Goal: Obtain resource: Obtain resource

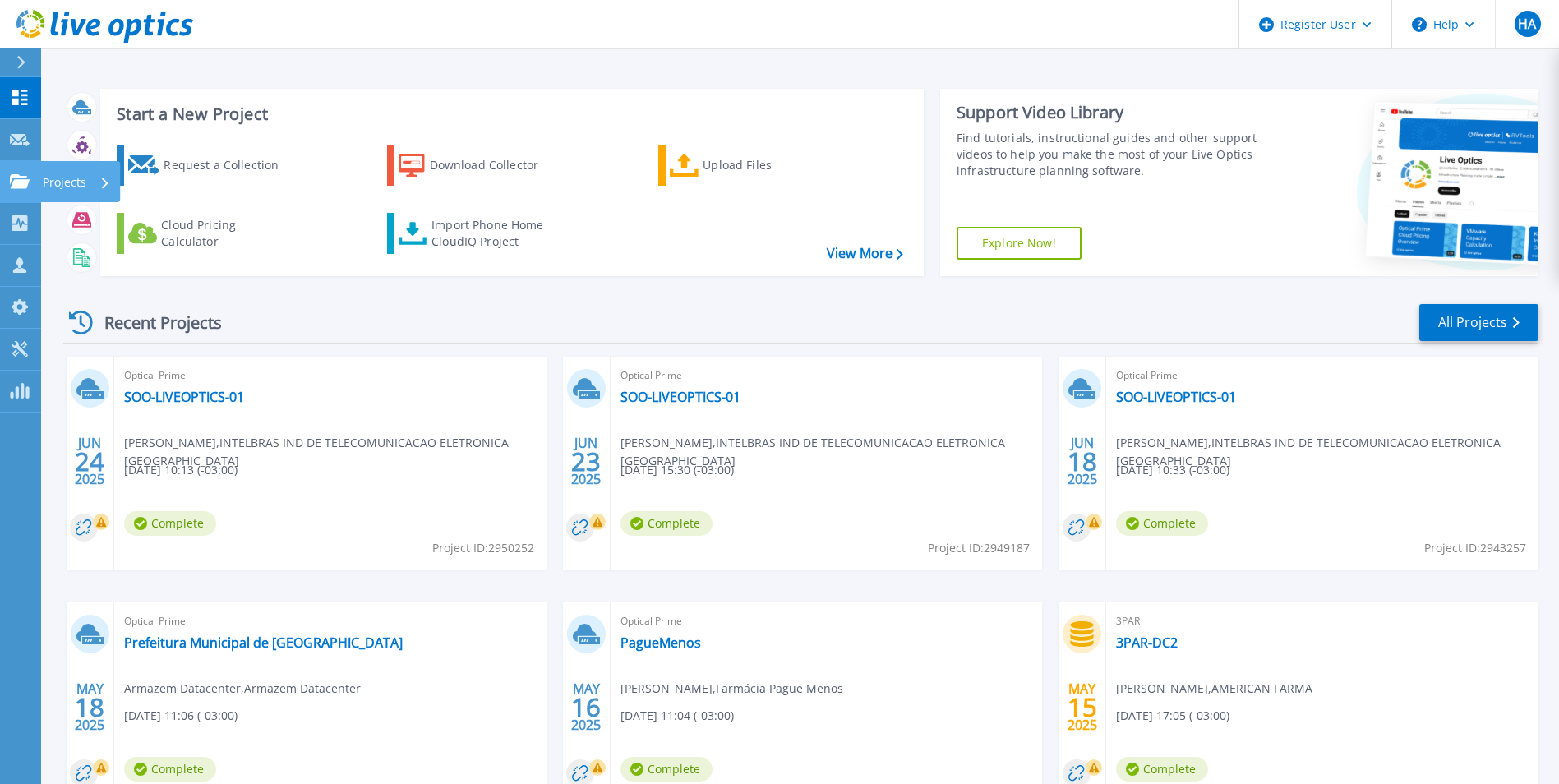
click at [15, 189] on link "Projects Projects" at bounding box center [20, 181] width 41 height 42
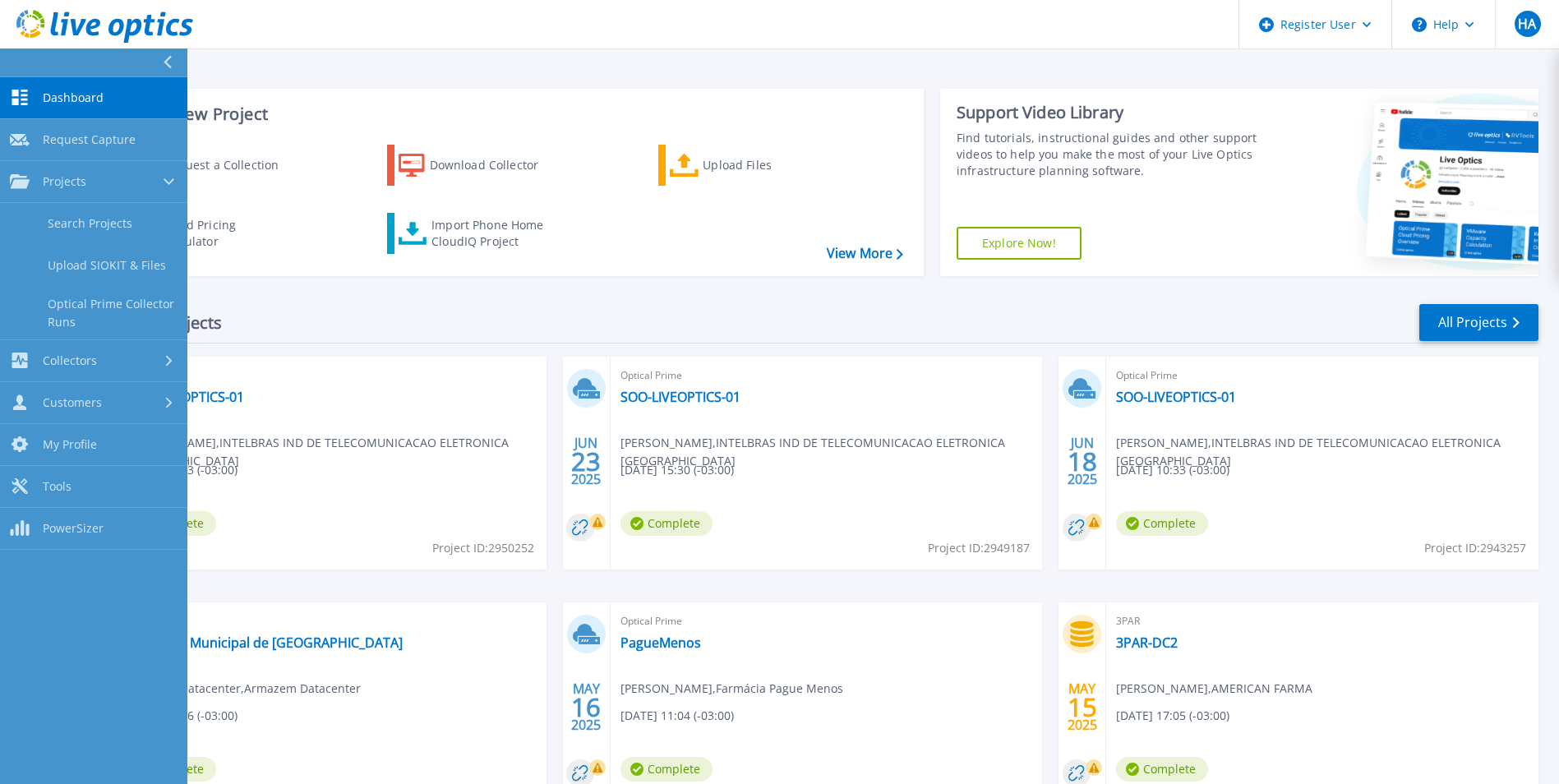
click at [310, 402] on div "Optical Prime SOO-LIVEOPTICS-01 Gean de Souza , INTELBRAS IND DE TELECOMUNICACA…" at bounding box center [330, 463] width 432 height 212
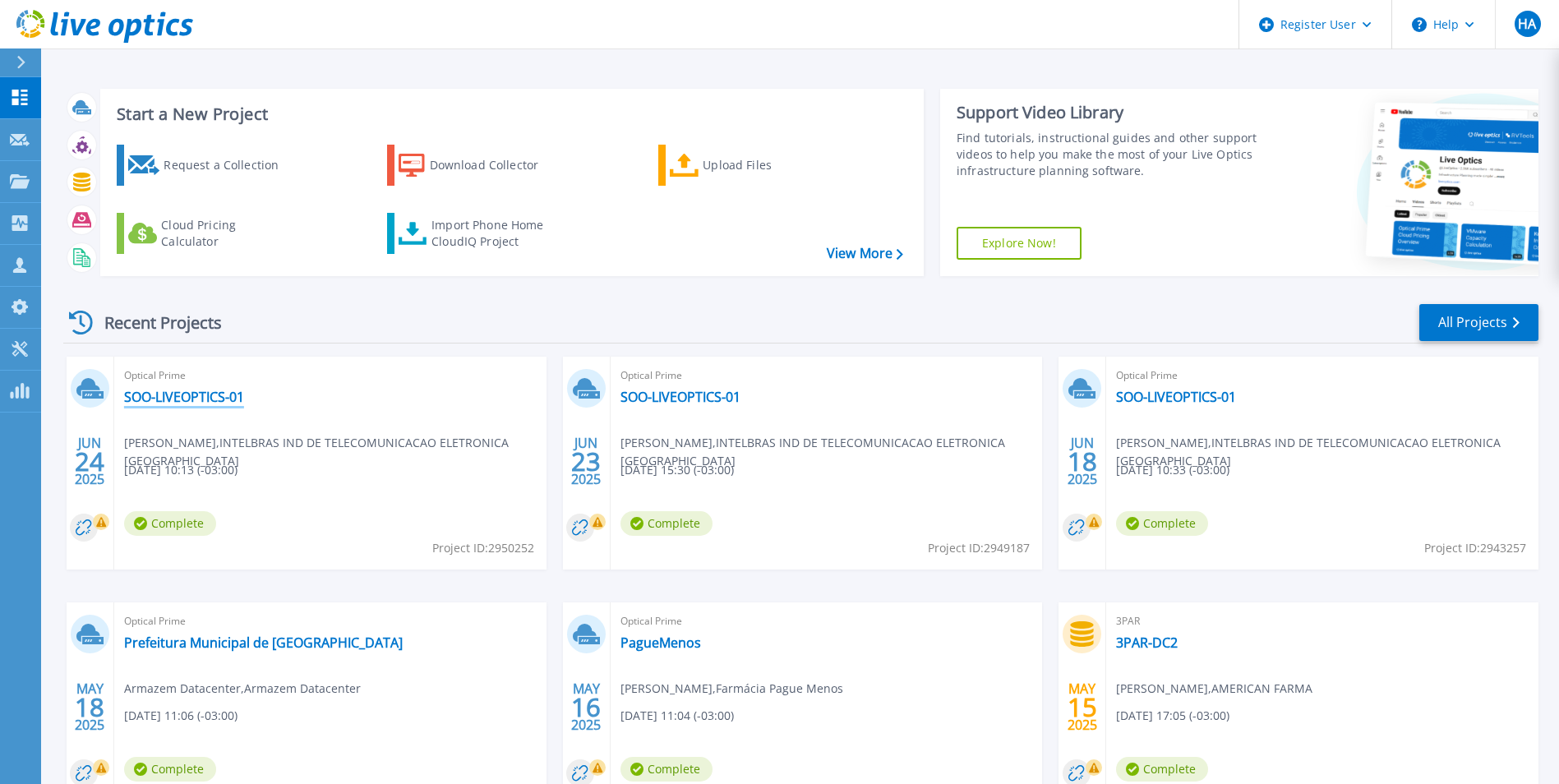
click at [220, 396] on link "SOO-LIVEOPTICS-01" at bounding box center [184, 396] width 120 height 17
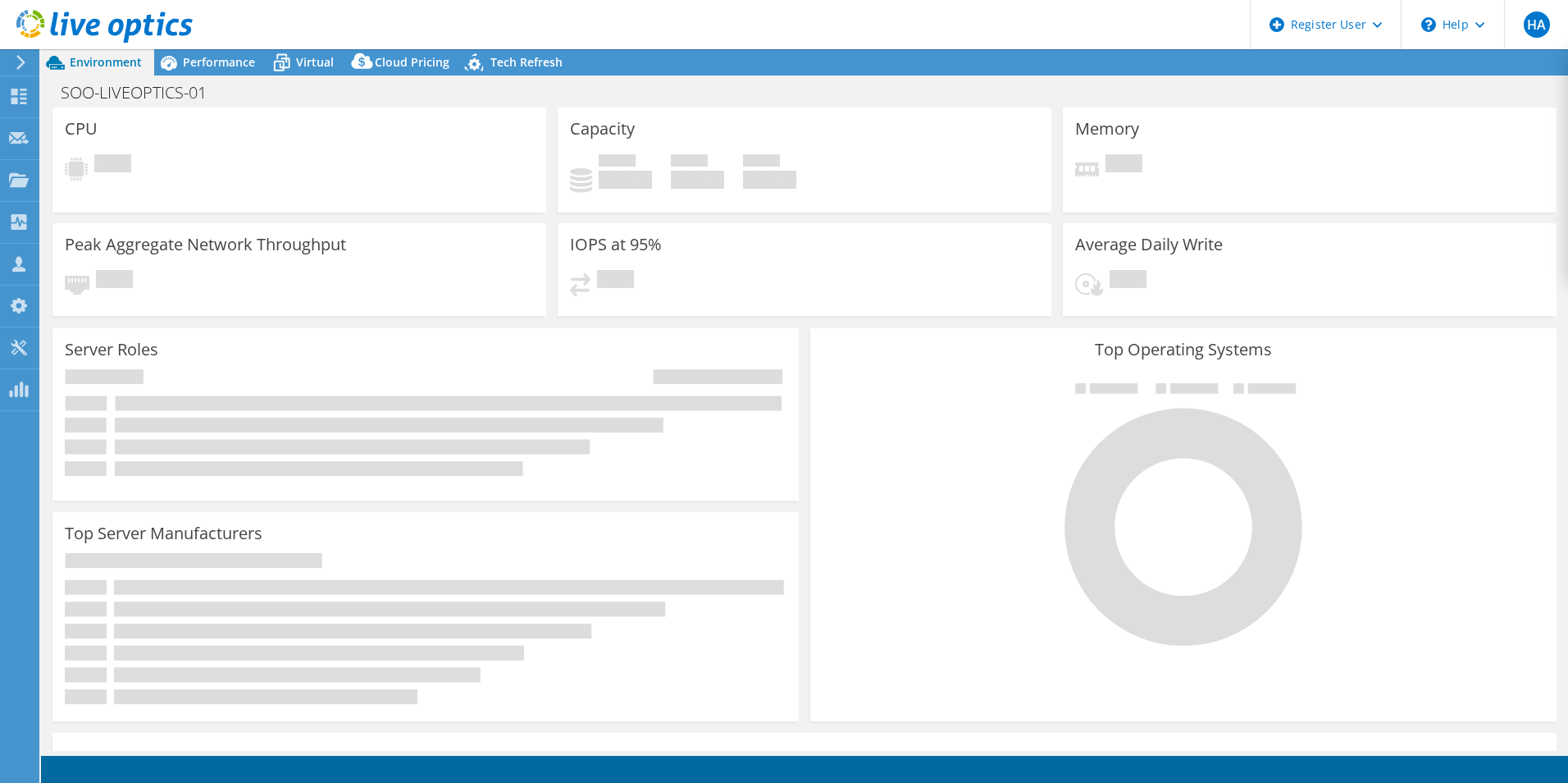
select select "USD"
select select "SouthAmerica"
select select "BRL"
select select "USD"
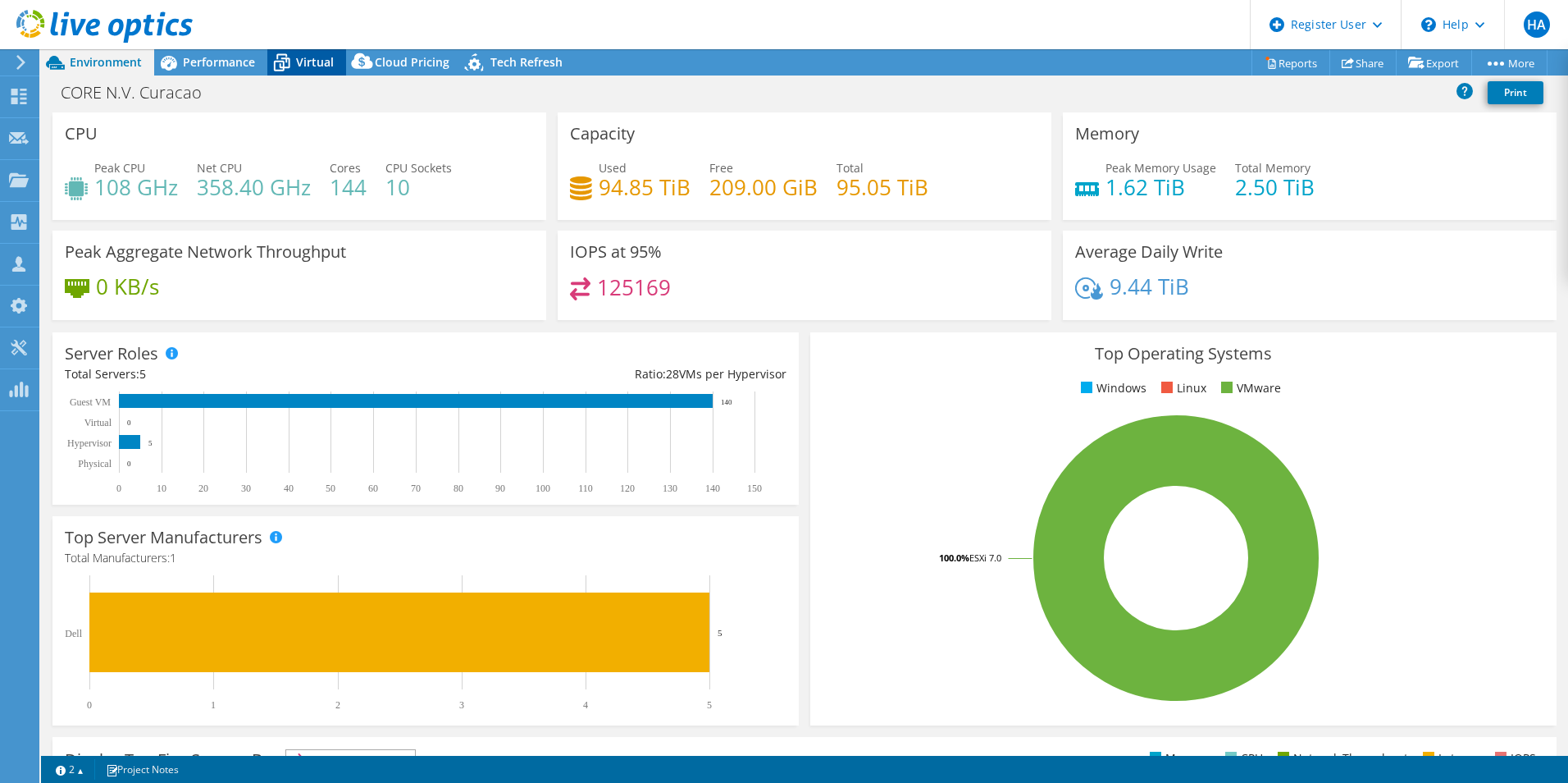
click at [305, 65] on span "Virtual" at bounding box center [314, 62] width 38 height 16
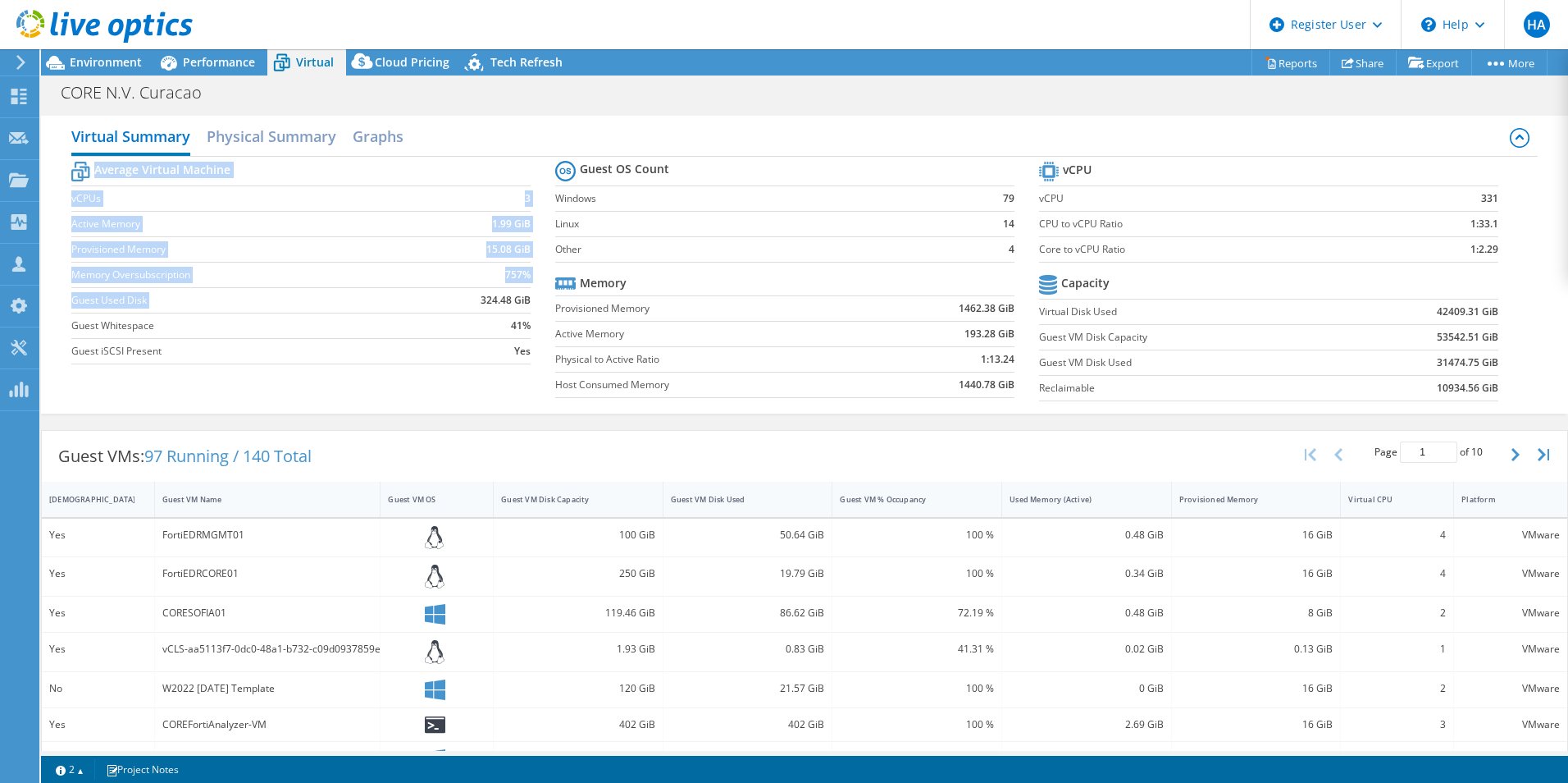
drag, startPoint x: 437, startPoint y: 303, endPoint x: 533, endPoint y: 301, distance: 96.0
click at [533, 301] on section "Average Virtual Machine vCPUs 3 Active Memory 1.99 GiB Provisioned Memory 15.08…" at bounding box center [314, 264] width 484 height 215
drag, startPoint x: 533, startPoint y: 301, endPoint x: 497, endPoint y: 303, distance: 36.1
click at [501, 303] on b "324.48 GiB" at bounding box center [505, 300] width 50 height 17
click at [471, 300] on td "324.48 GiB" at bounding box center [475, 300] width 110 height 26
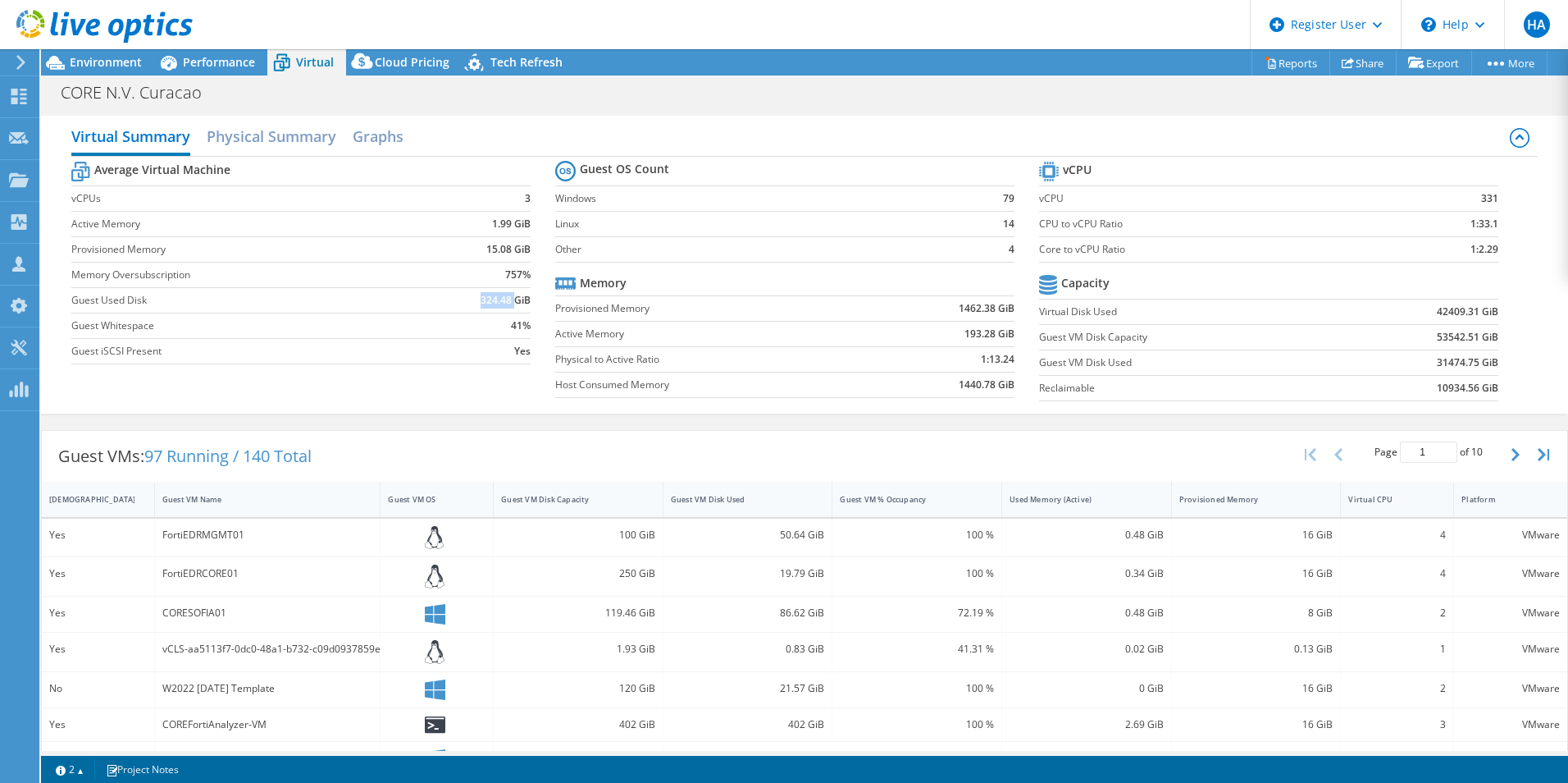
click at [471, 300] on td "324.48 GiB" at bounding box center [475, 300] width 110 height 26
click at [1403, 368] on td "31474.75 GiB" at bounding box center [1419, 361] width 159 height 26
drag, startPoint x: 1403, startPoint y: 368, endPoint x: 1368, endPoint y: 368, distance: 35.0
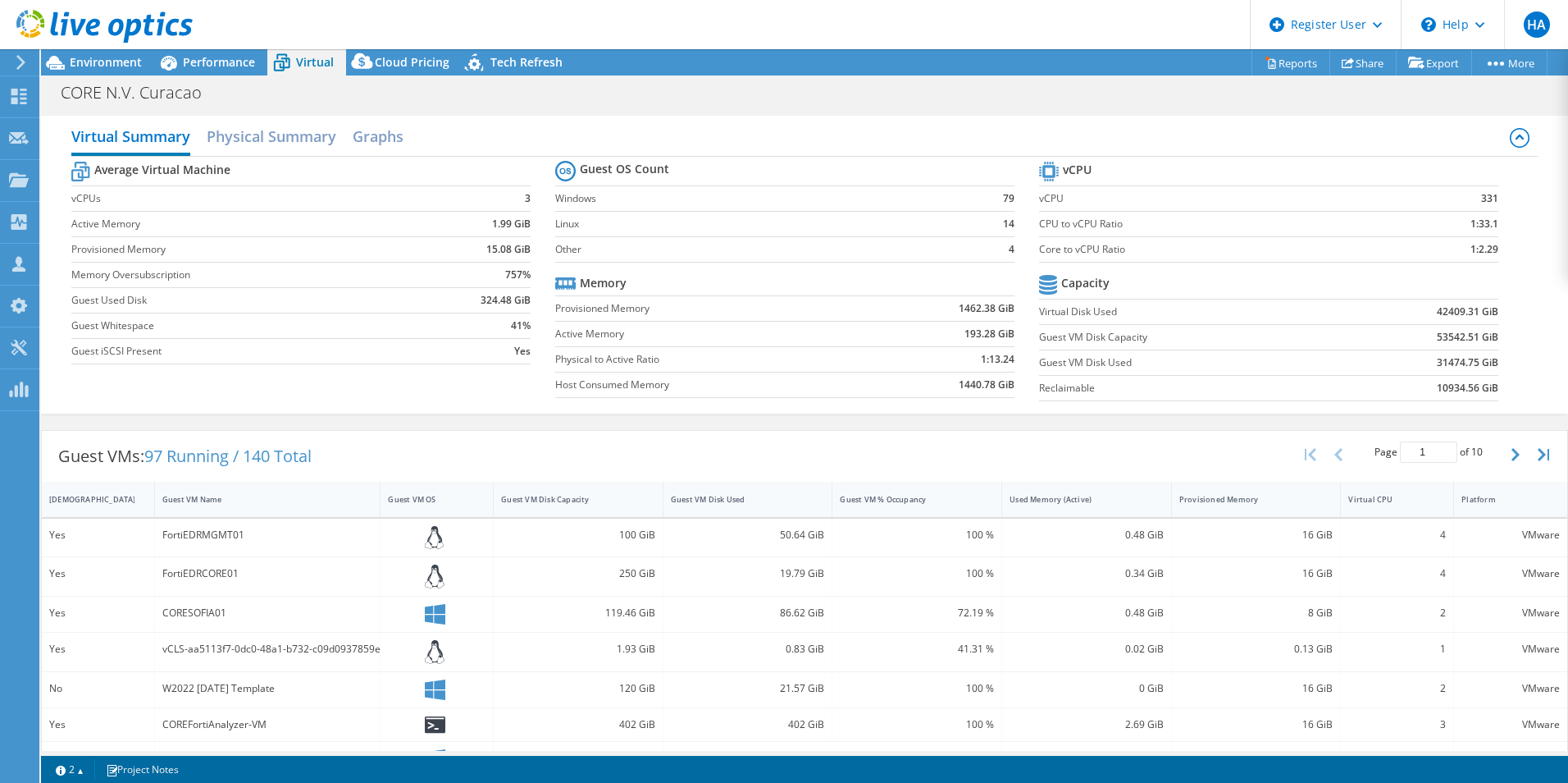
click at [1368, 368] on td "31474.75 GiB" at bounding box center [1419, 361] width 159 height 26
click at [136, 58] on span "Environment" at bounding box center [106, 62] width 72 height 16
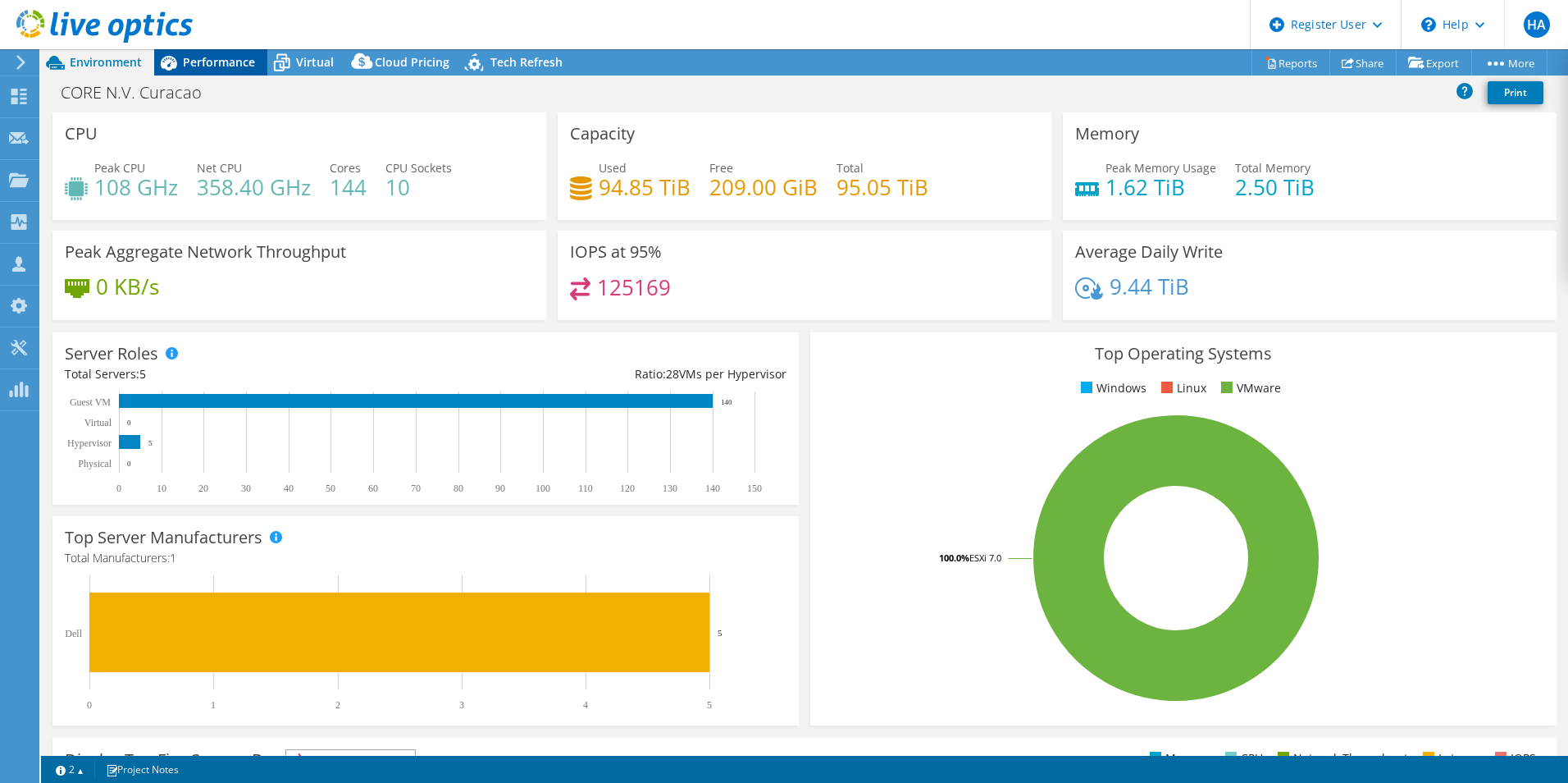
click at [200, 54] on span "Performance" at bounding box center [219, 62] width 72 height 16
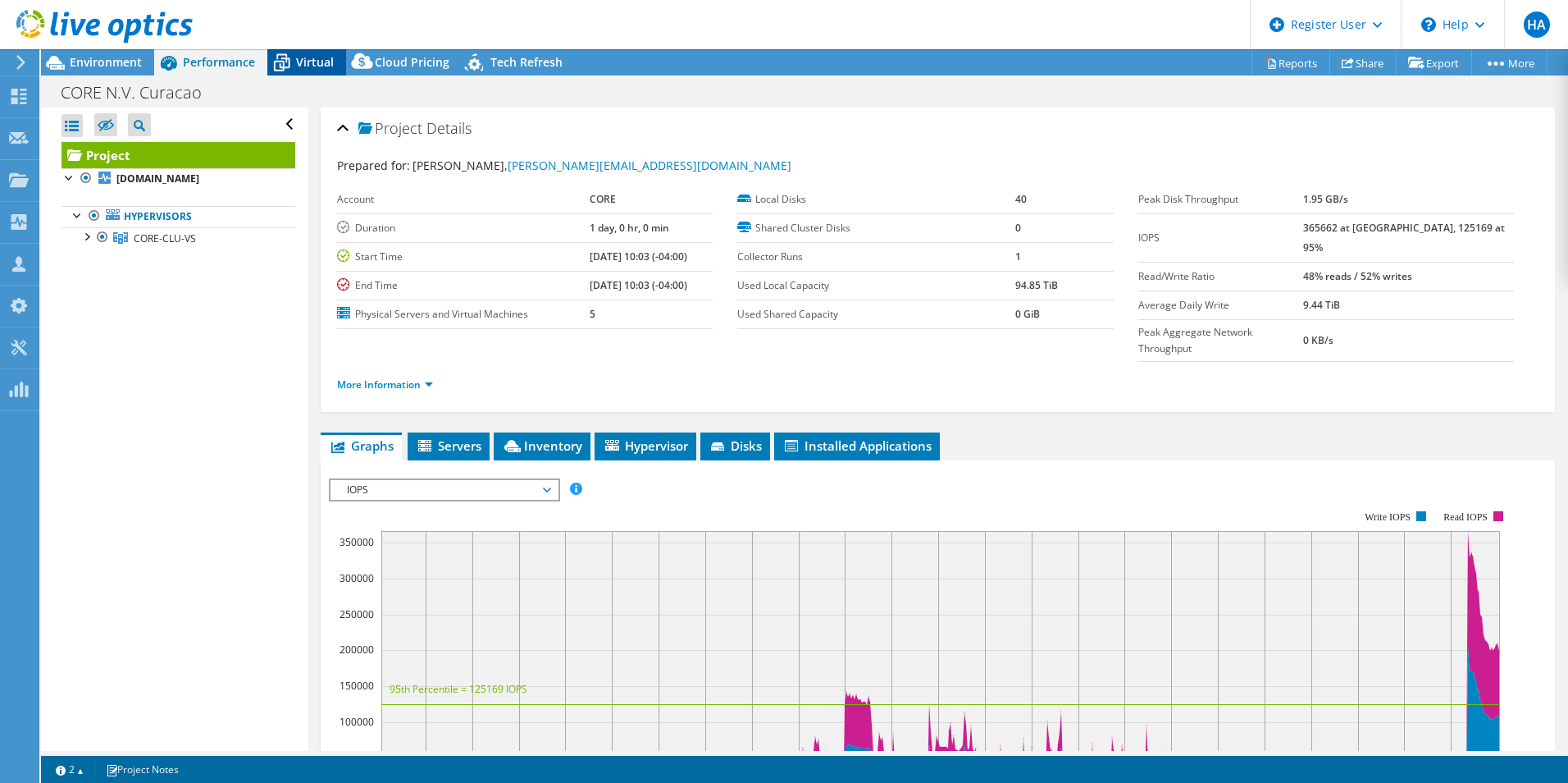
click at [301, 62] on span "Virtual" at bounding box center [314, 62] width 38 height 16
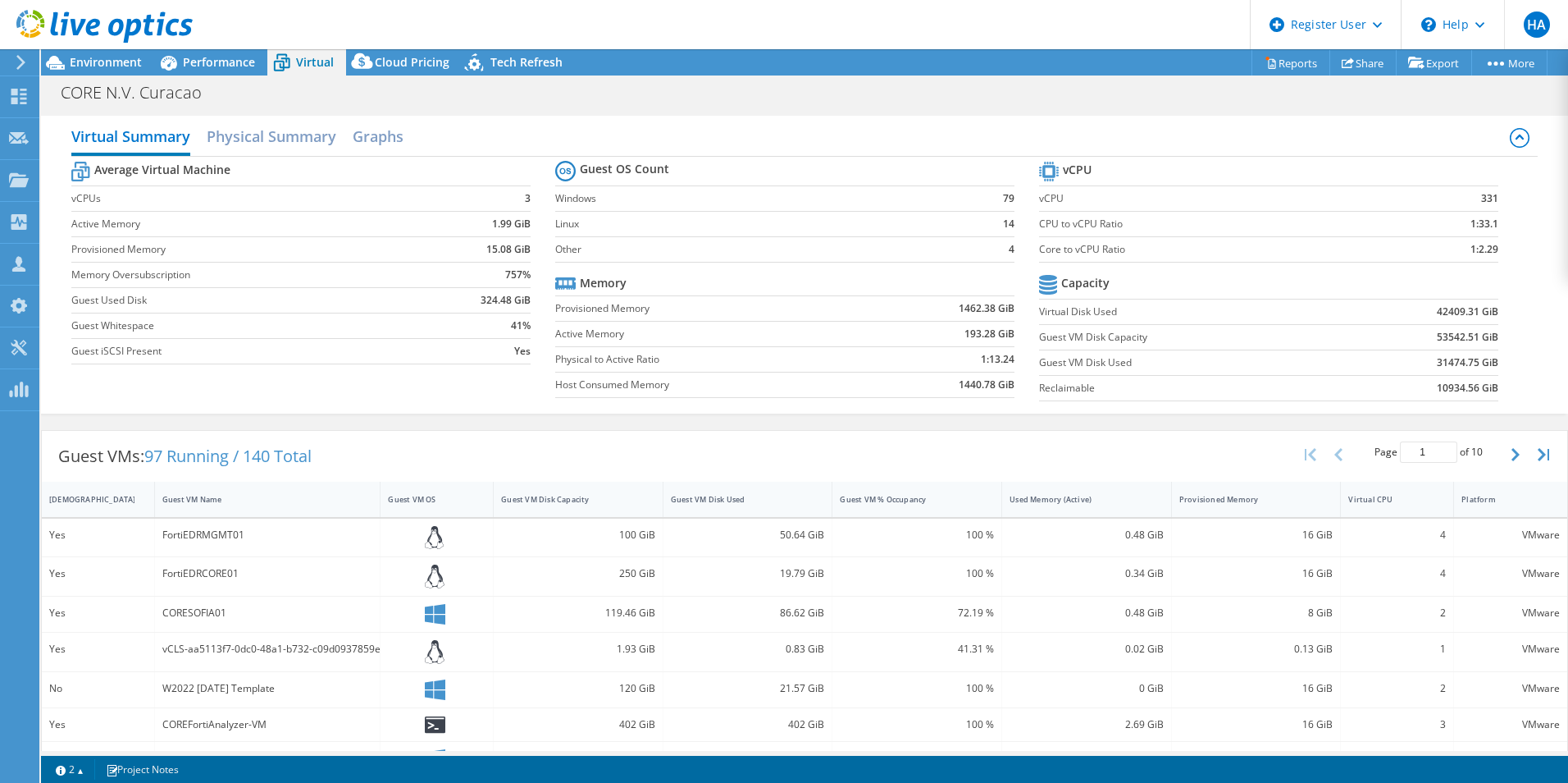
click at [1443, 336] on b "53542.51 GiB" at bounding box center [1467, 337] width 62 height 17
click at [1440, 334] on b "53542.51 GiB" at bounding box center [1467, 337] width 62 height 17
drag, startPoint x: 1421, startPoint y: 384, endPoint x: 1465, endPoint y: 383, distance: 44.0
click at [1465, 383] on td "10934.56 GiB" at bounding box center [1419, 387] width 159 height 26
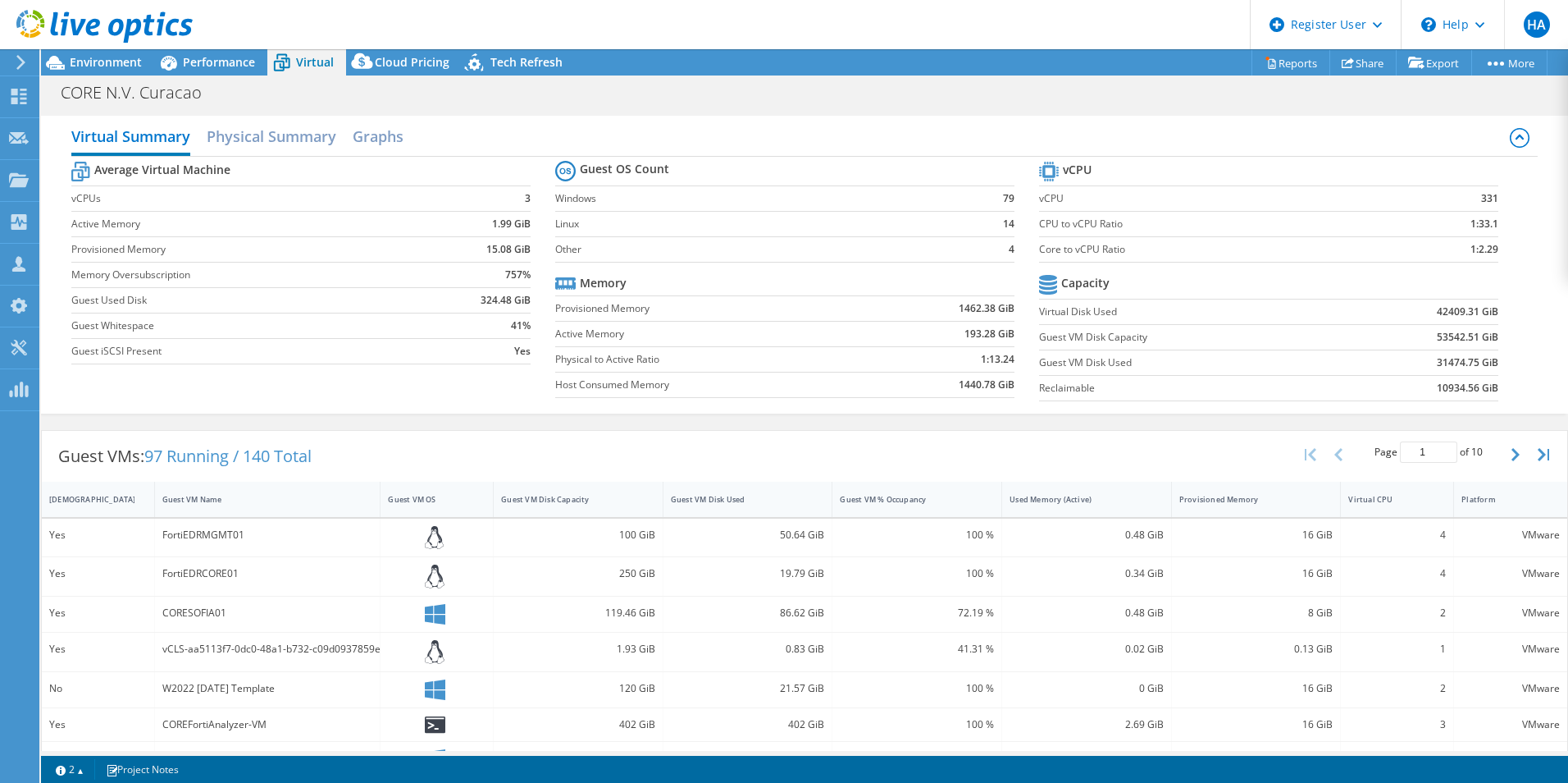
drag, startPoint x: 1465, startPoint y: 383, endPoint x: 1372, endPoint y: 369, distance: 94.0
click at [1390, 374] on td "31474.75 GiB" at bounding box center [1419, 361] width 159 height 26
drag, startPoint x: 243, startPoint y: 71, endPoint x: 231, endPoint y: 71, distance: 12.0
click at [243, 71] on div "Performance" at bounding box center [211, 63] width 113 height 27
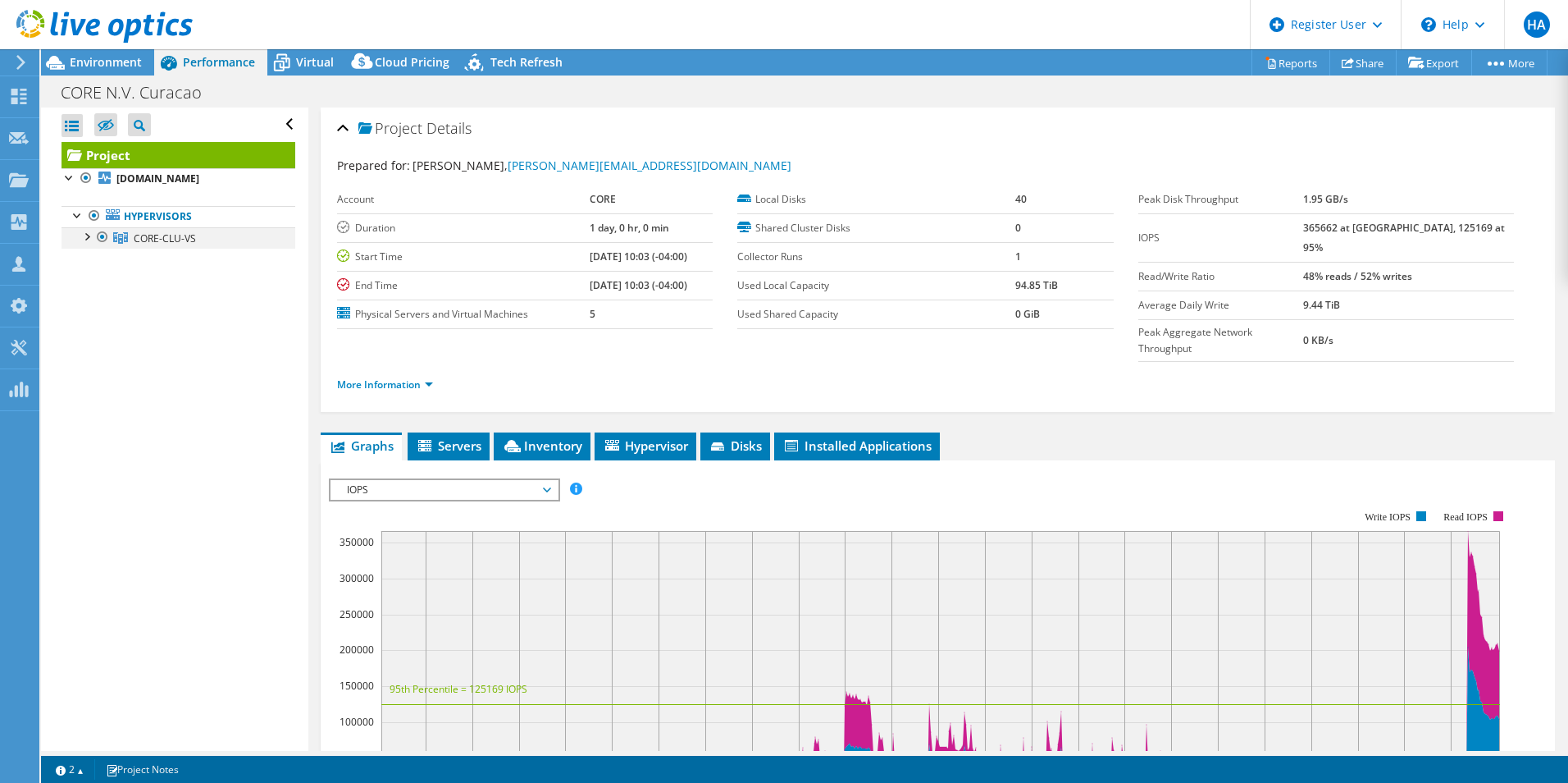
click at [80, 236] on div at bounding box center [86, 235] width 17 height 17
click at [84, 236] on div at bounding box center [86, 235] width 17 height 17
click at [121, 47] on div at bounding box center [96, 27] width 193 height 55
click at [116, 54] on div at bounding box center [96, 27] width 193 height 55
click at [113, 59] on span "Environment" at bounding box center [106, 62] width 72 height 16
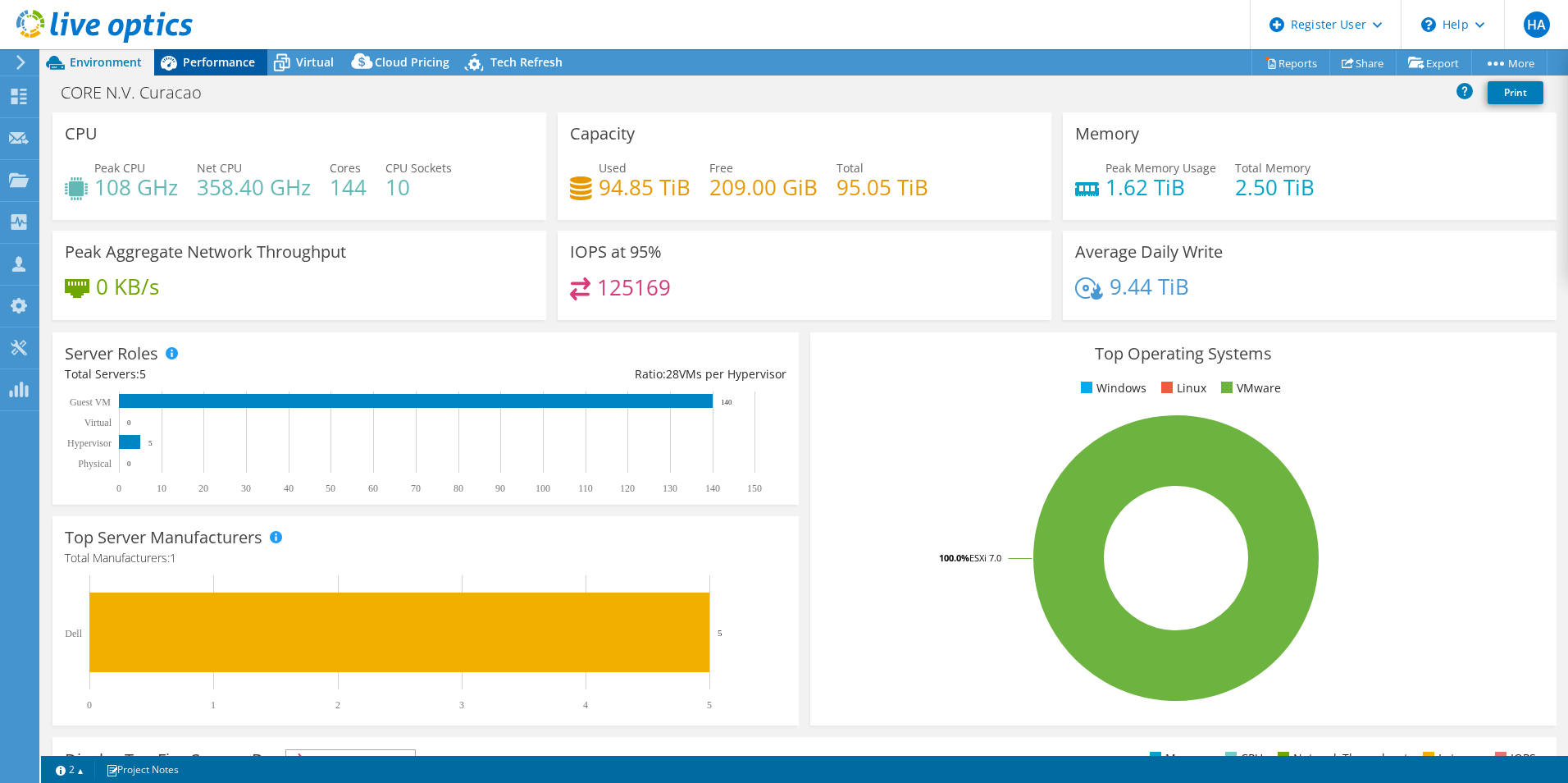
click at [174, 62] on icon at bounding box center [169, 63] width 28 height 28
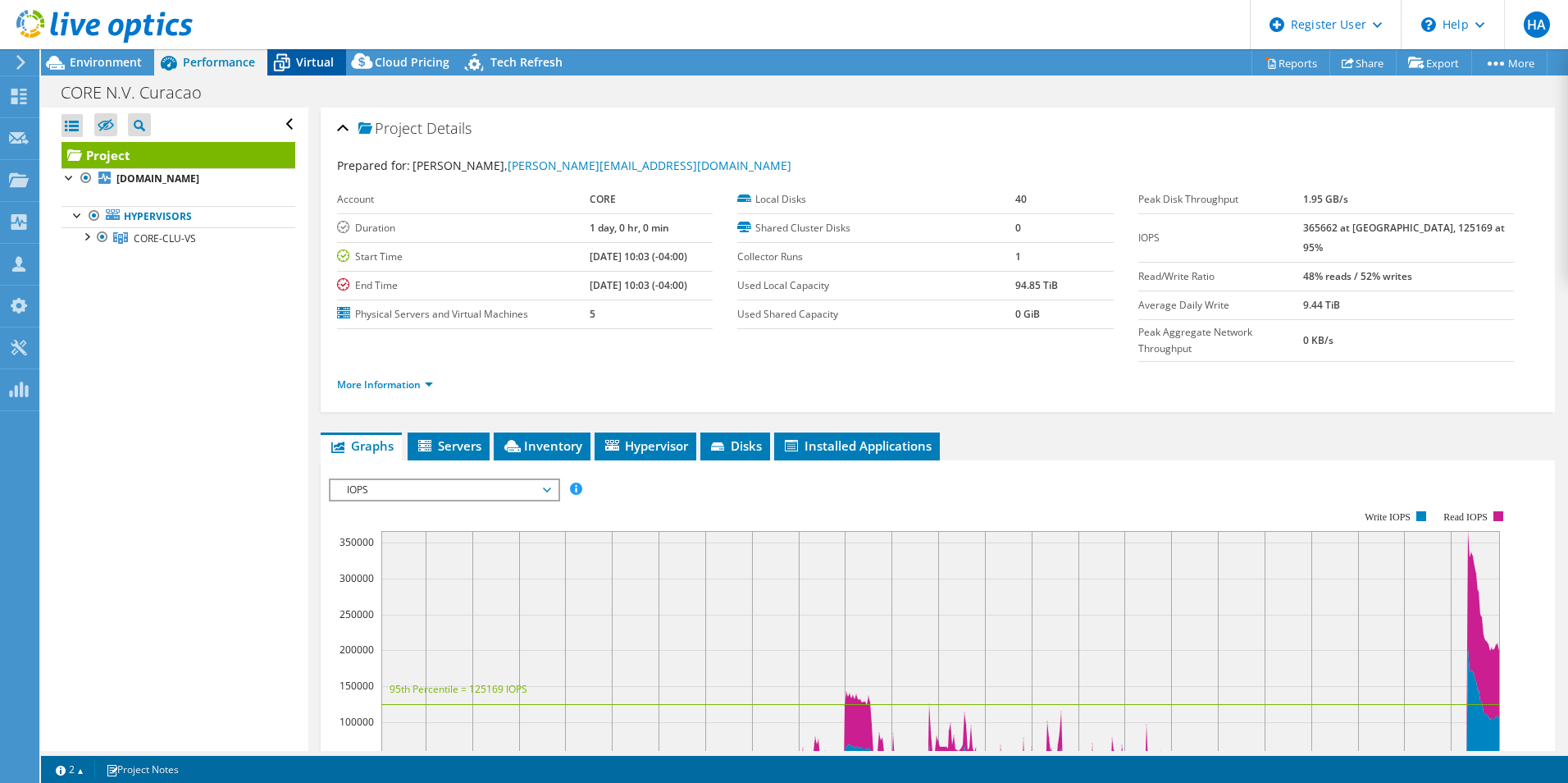
click at [310, 61] on span "Virtual" at bounding box center [314, 62] width 38 height 16
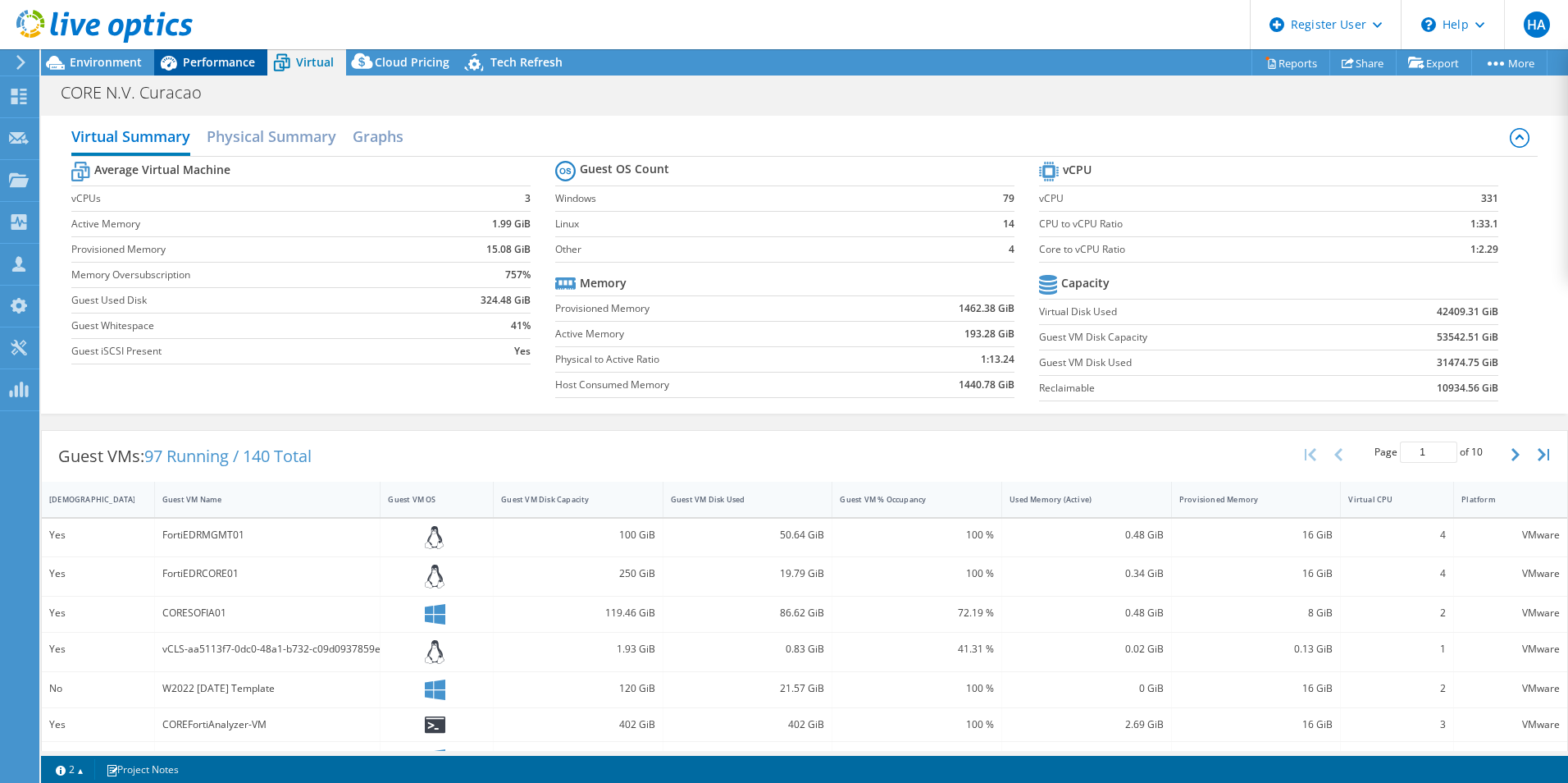
click at [186, 57] on span "Performance" at bounding box center [219, 62] width 72 height 16
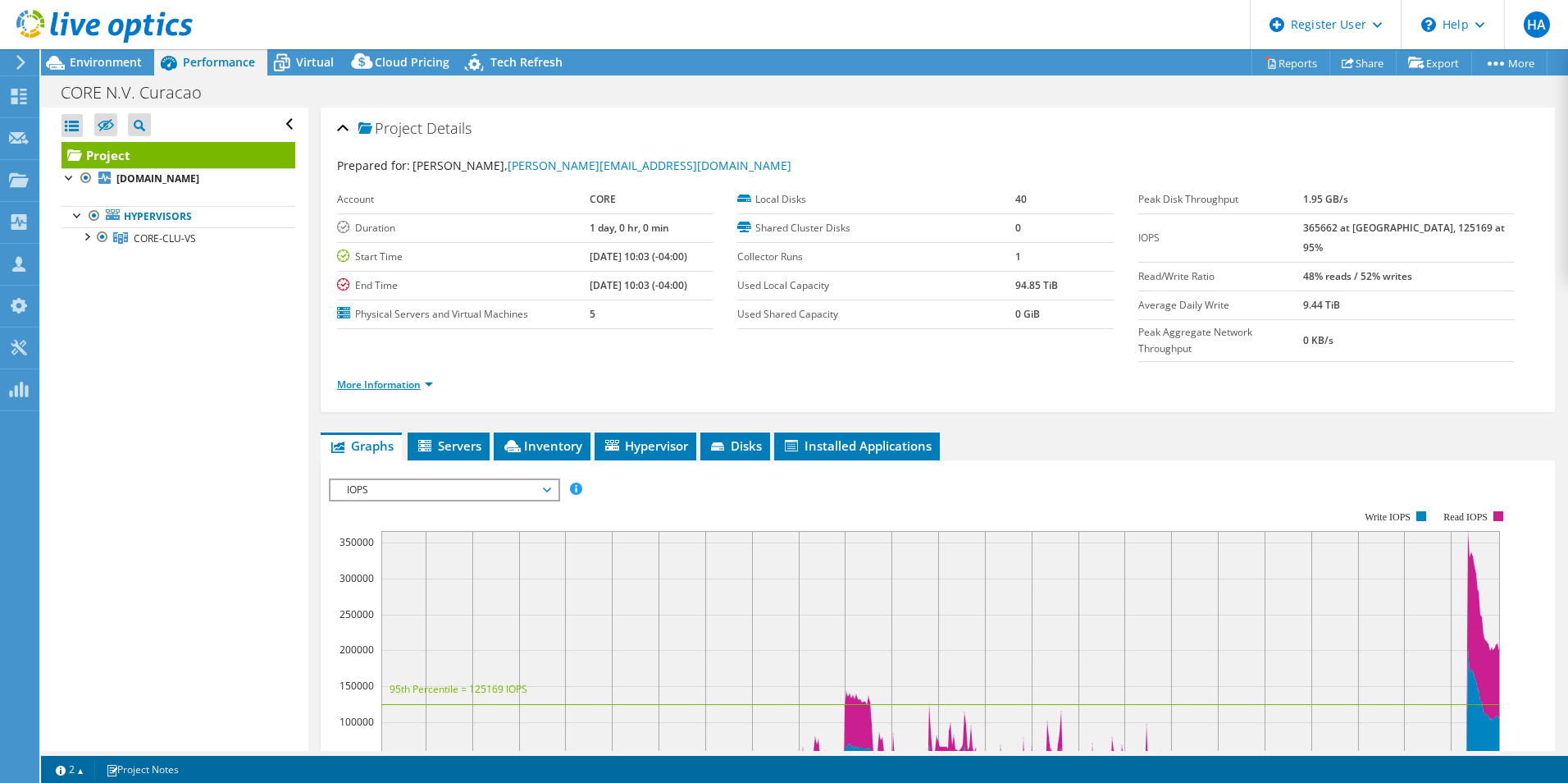
click at [404, 377] on link "More Information" at bounding box center [385, 384] width 96 height 14
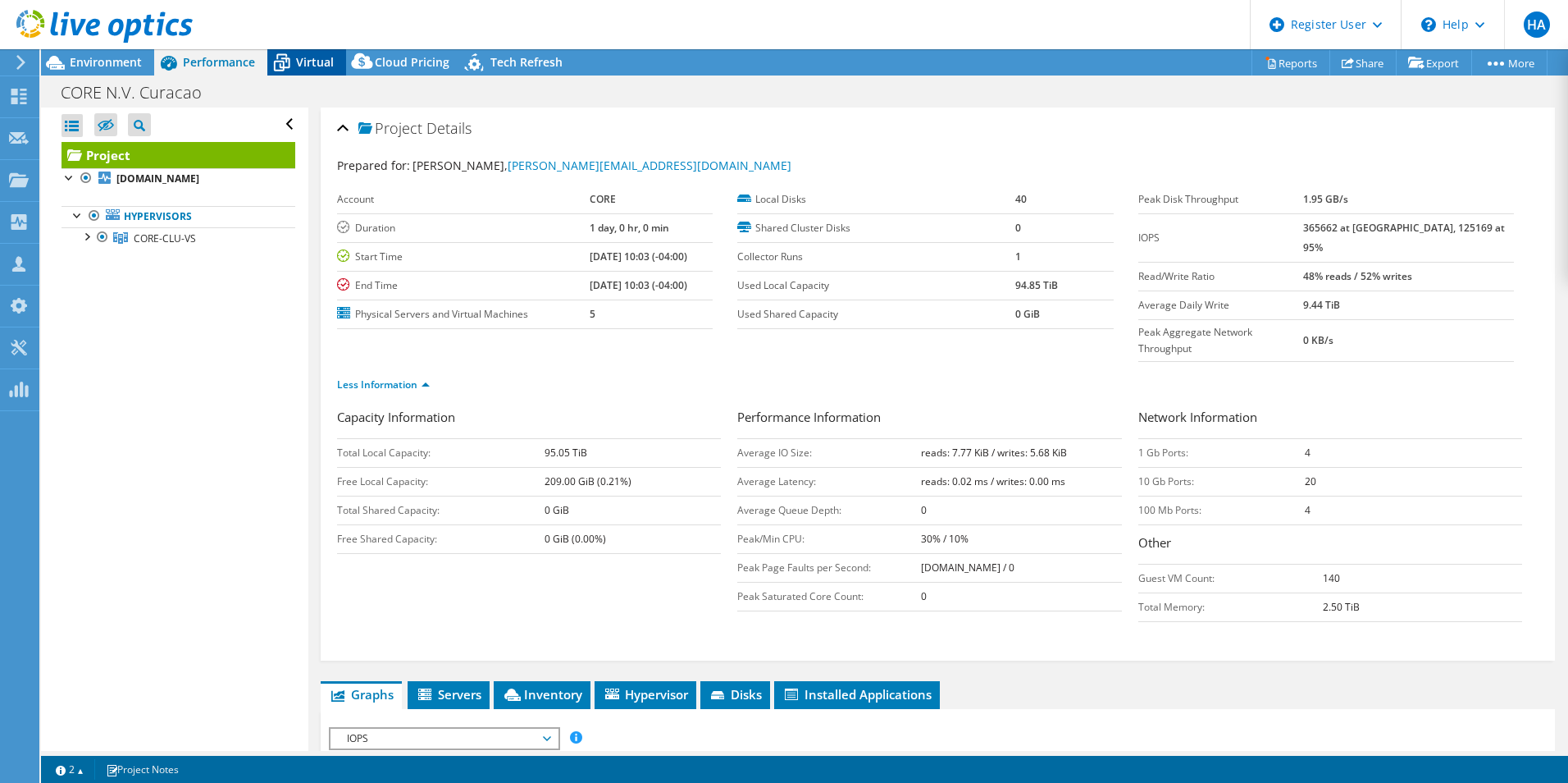
click at [328, 61] on span "Virtual" at bounding box center [314, 62] width 38 height 16
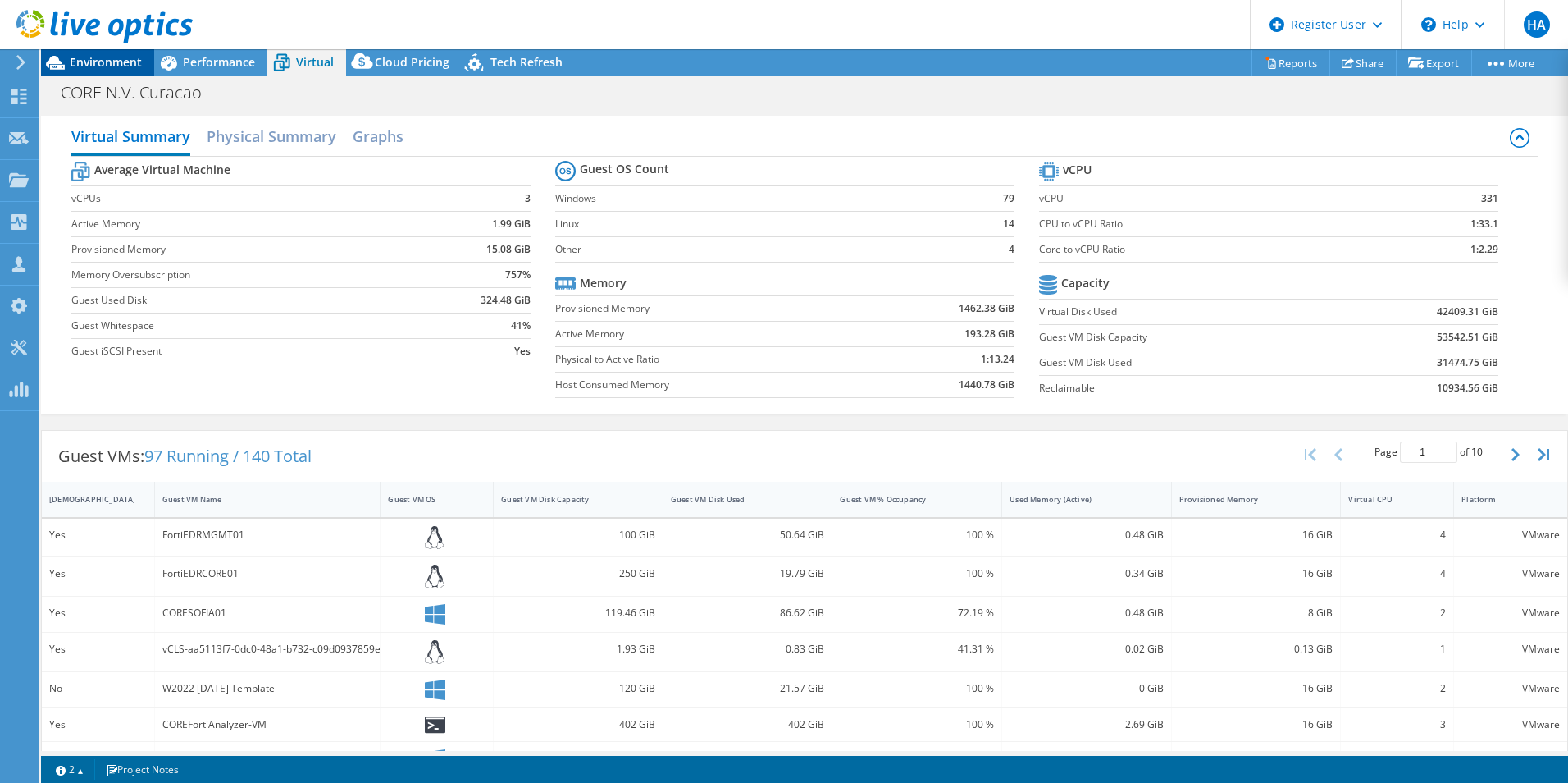
click at [124, 61] on span "Environment" at bounding box center [106, 62] width 72 height 16
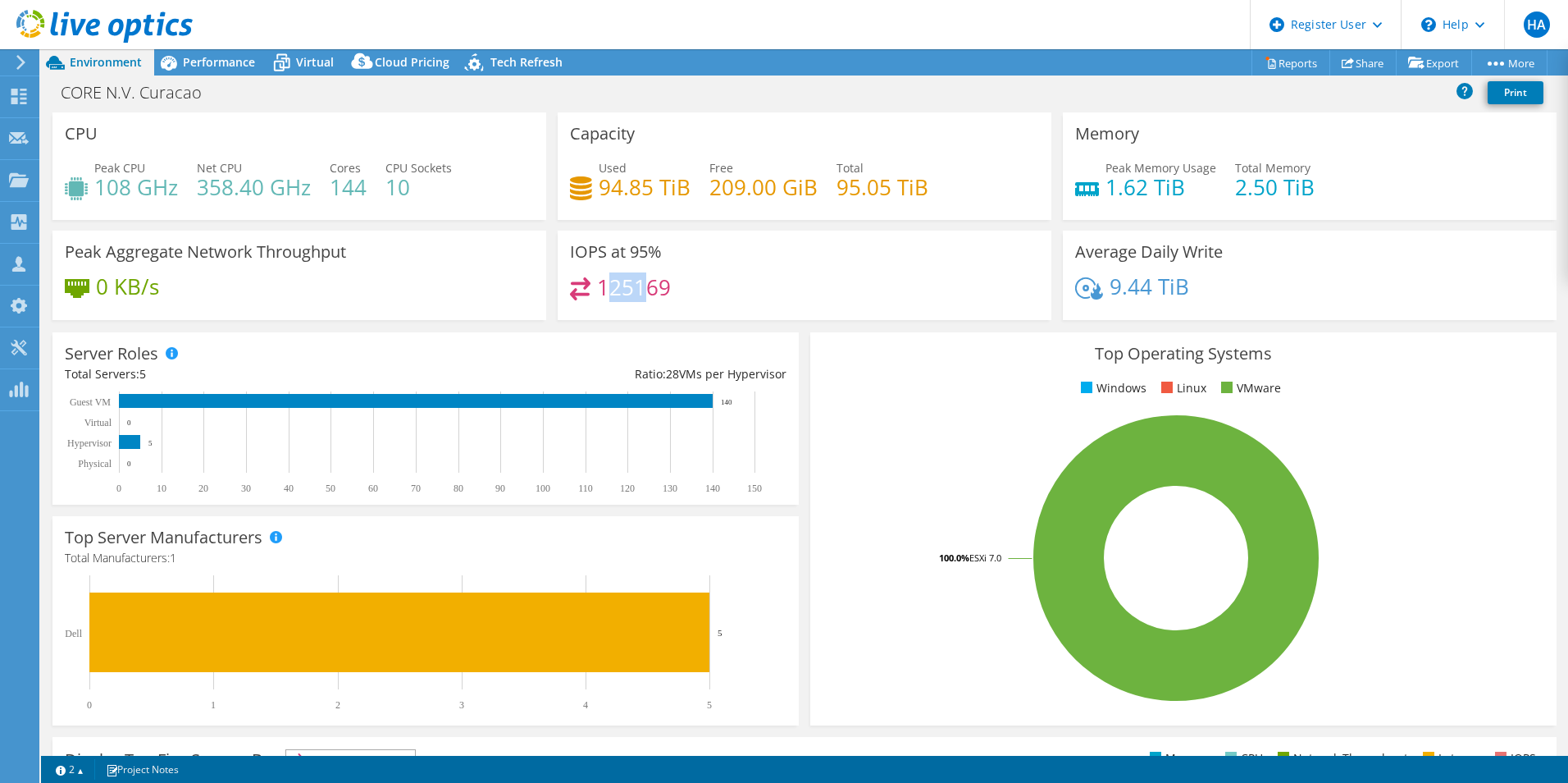
drag, startPoint x: 647, startPoint y: 291, endPoint x: 601, endPoint y: 289, distance: 46.0
click at [601, 289] on h4 "125169" at bounding box center [634, 287] width 74 height 18
drag, startPoint x: 601, startPoint y: 289, endPoint x: 634, endPoint y: 289, distance: 33.0
click at [634, 289] on h4 "125169" at bounding box center [634, 287] width 74 height 18
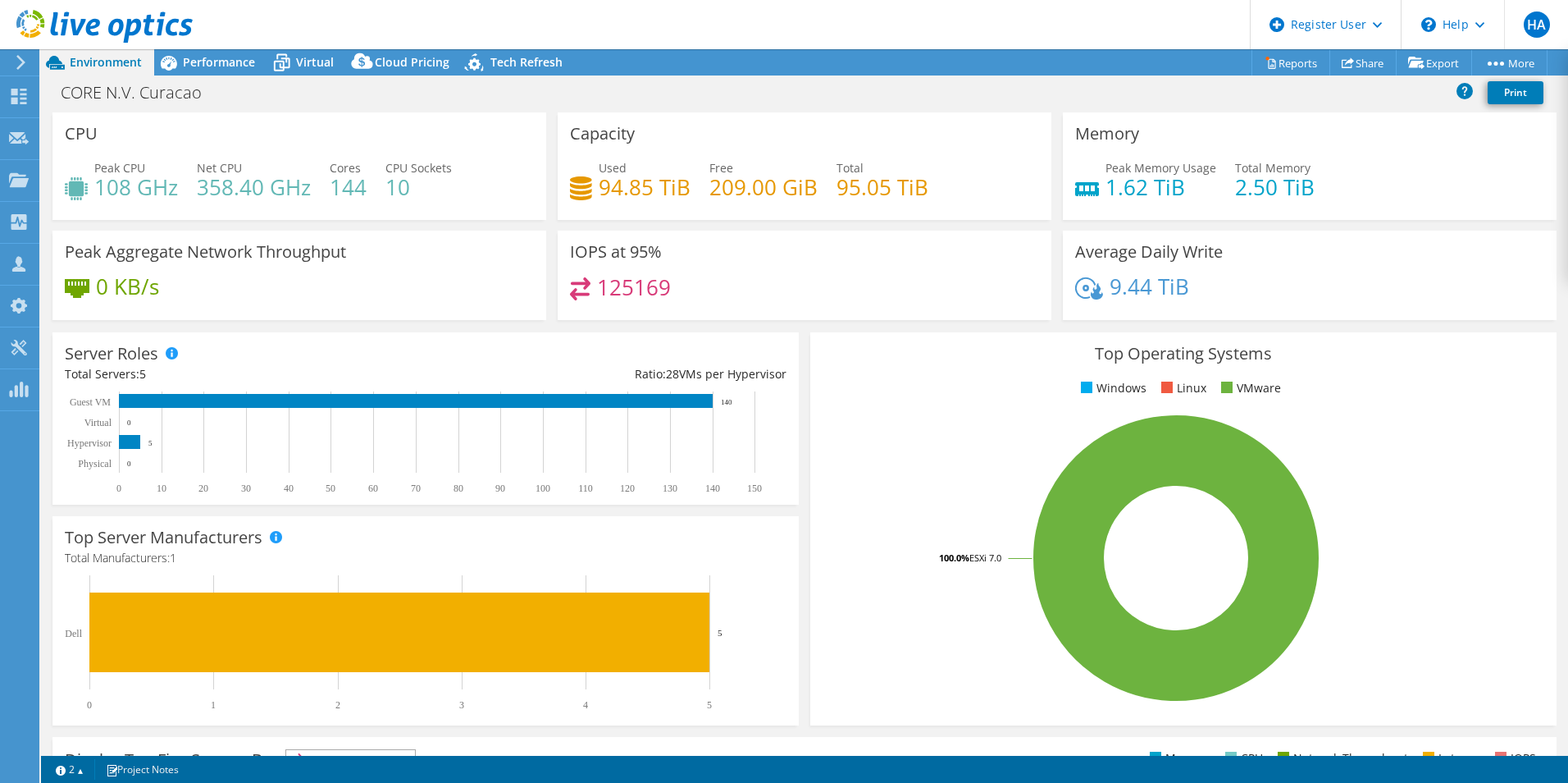
click at [846, 298] on div "125169" at bounding box center [804, 295] width 469 height 35
click at [201, 72] on div "Performance" at bounding box center [211, 63] width 113 height 27
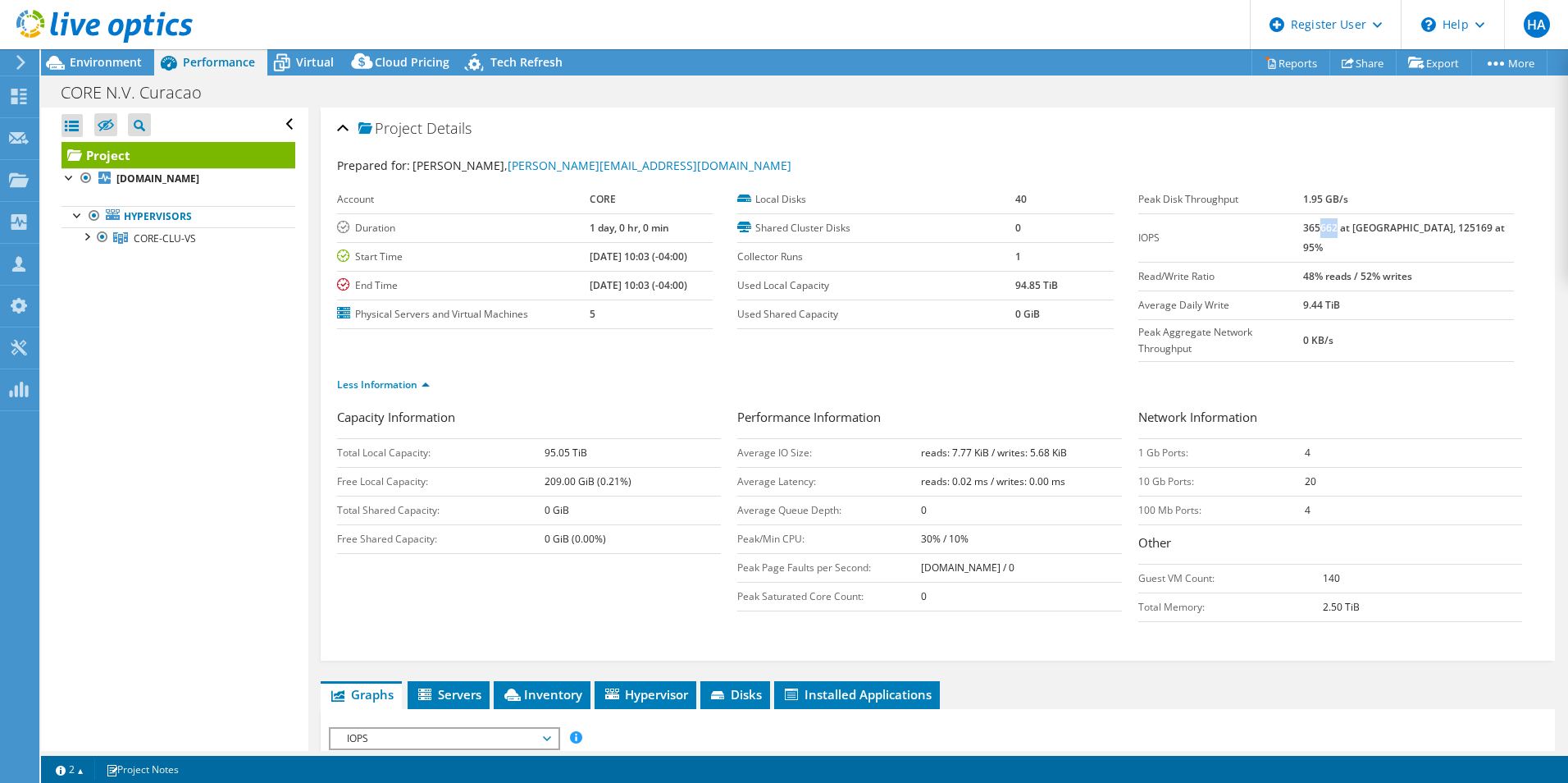
drag, startPoint x: 1367, startPoint y: 225, endPoint x: 1352, endPoint y: 227, distance: 15.1
click at [1352, 227] on b "365662 at [GEOGRAPHIC_DATA], 125169 at 95%" at bounding box center [1404, 238] width 201 height 34
drag, startPoint x: 1352, startPoint y: 228, endPoint x: 1398, endPoint y: 330, distance: 111.9
click at [1398, 361] on div "Less Information" at bounding box center [938, 384] width 1201 height 46
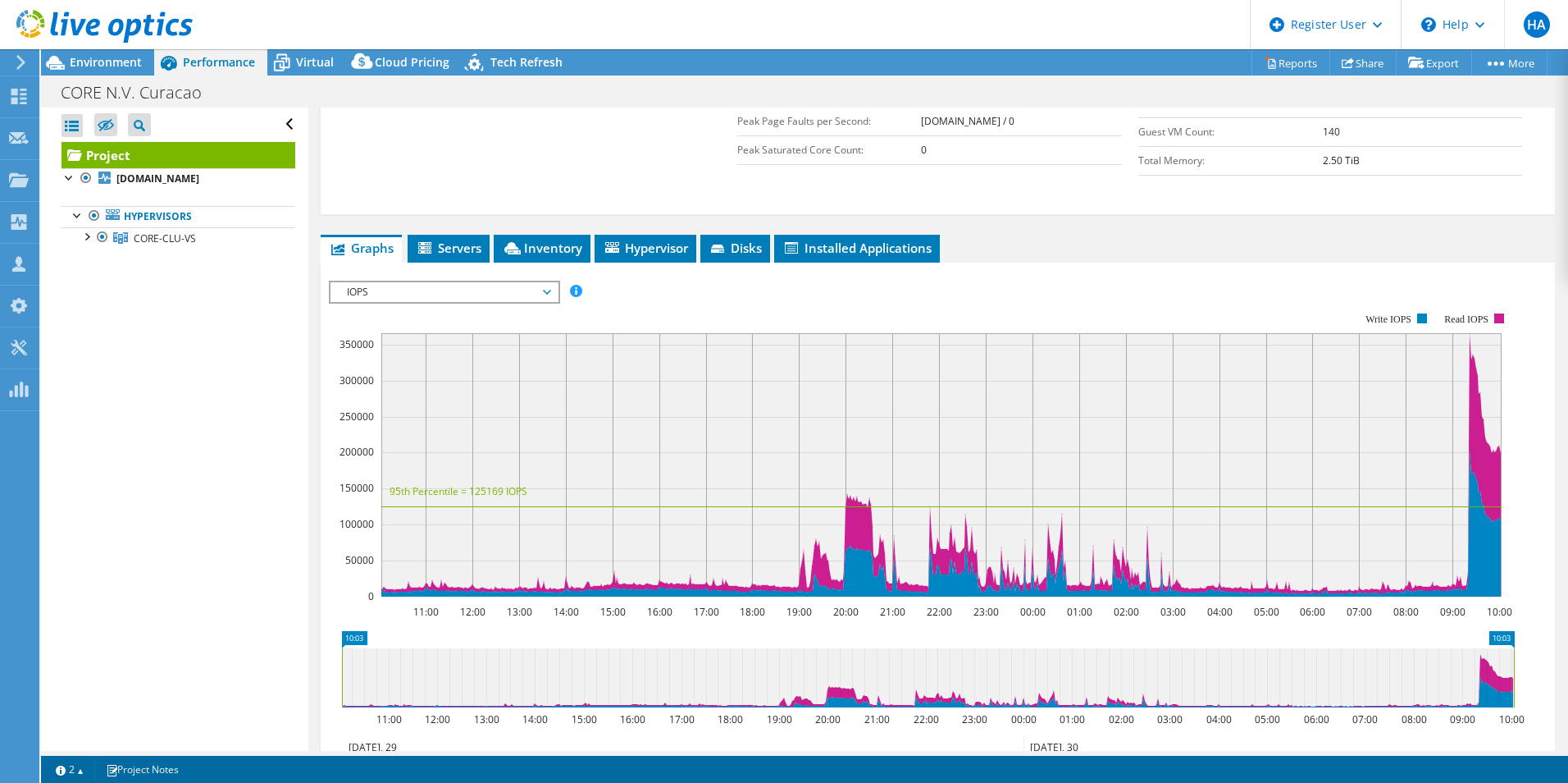
scroll to position [492, 0]
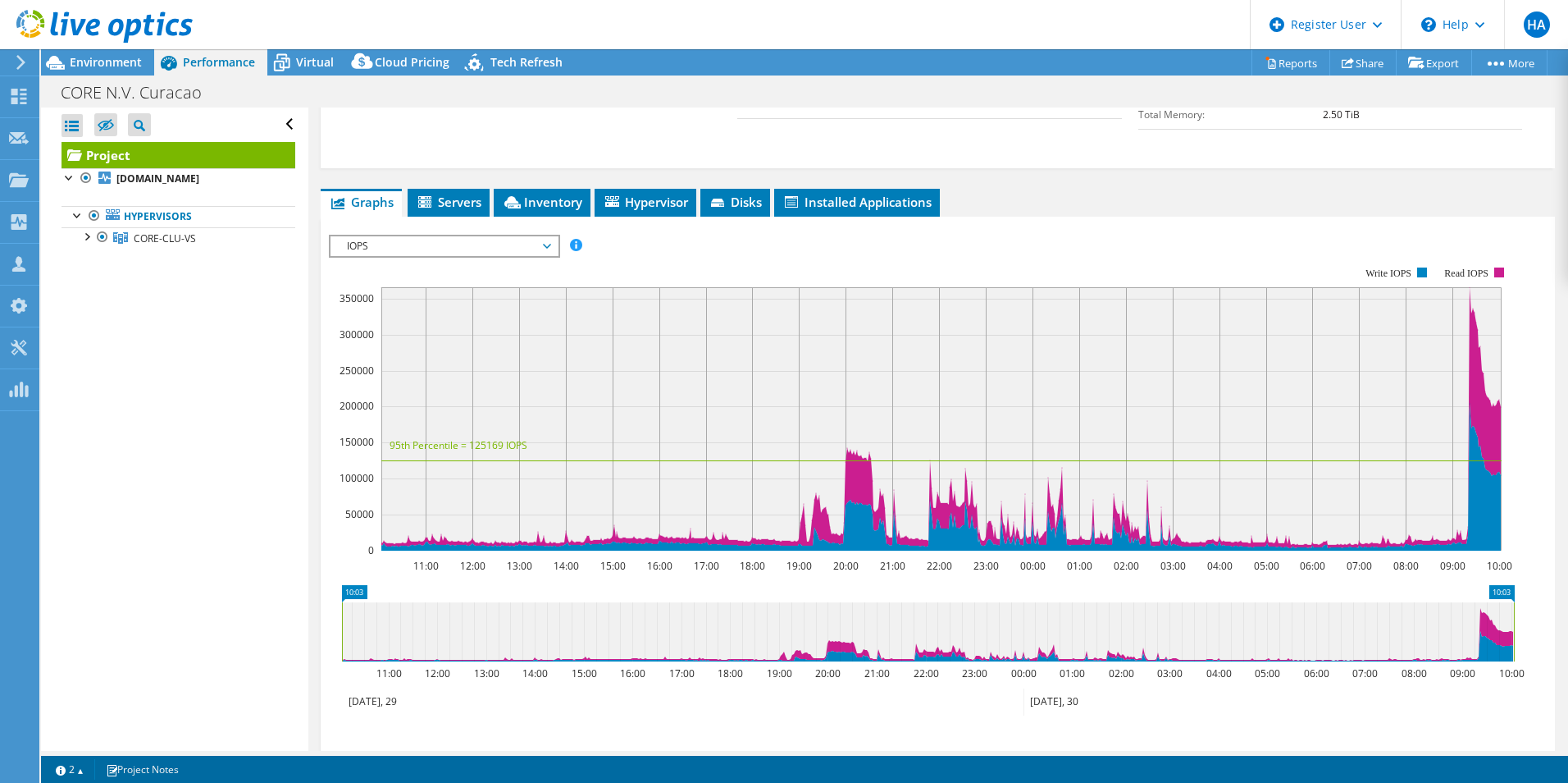
drag, startPoint x: 372, startPoint y: 265, endPoint x: 352, endPoint y: 304, distance: 43.8
click at [326, 266] on section "IOPS Disk Throughput IO Size Latency Queue Depth CPU Percentage Memory Page Fau…" at bounding box center [937, 548] width 1234 height 663
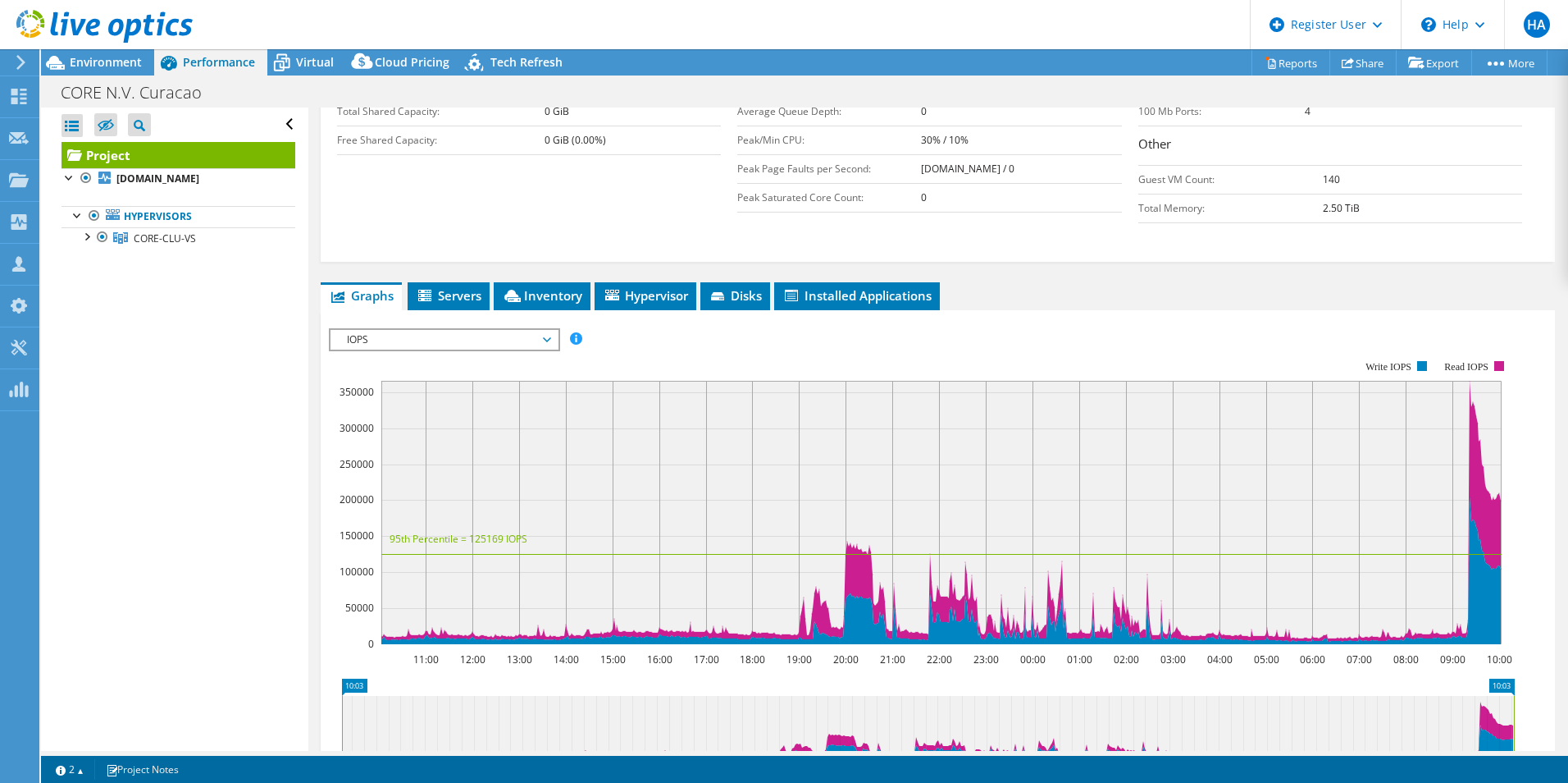
scroll to position [410, 0]
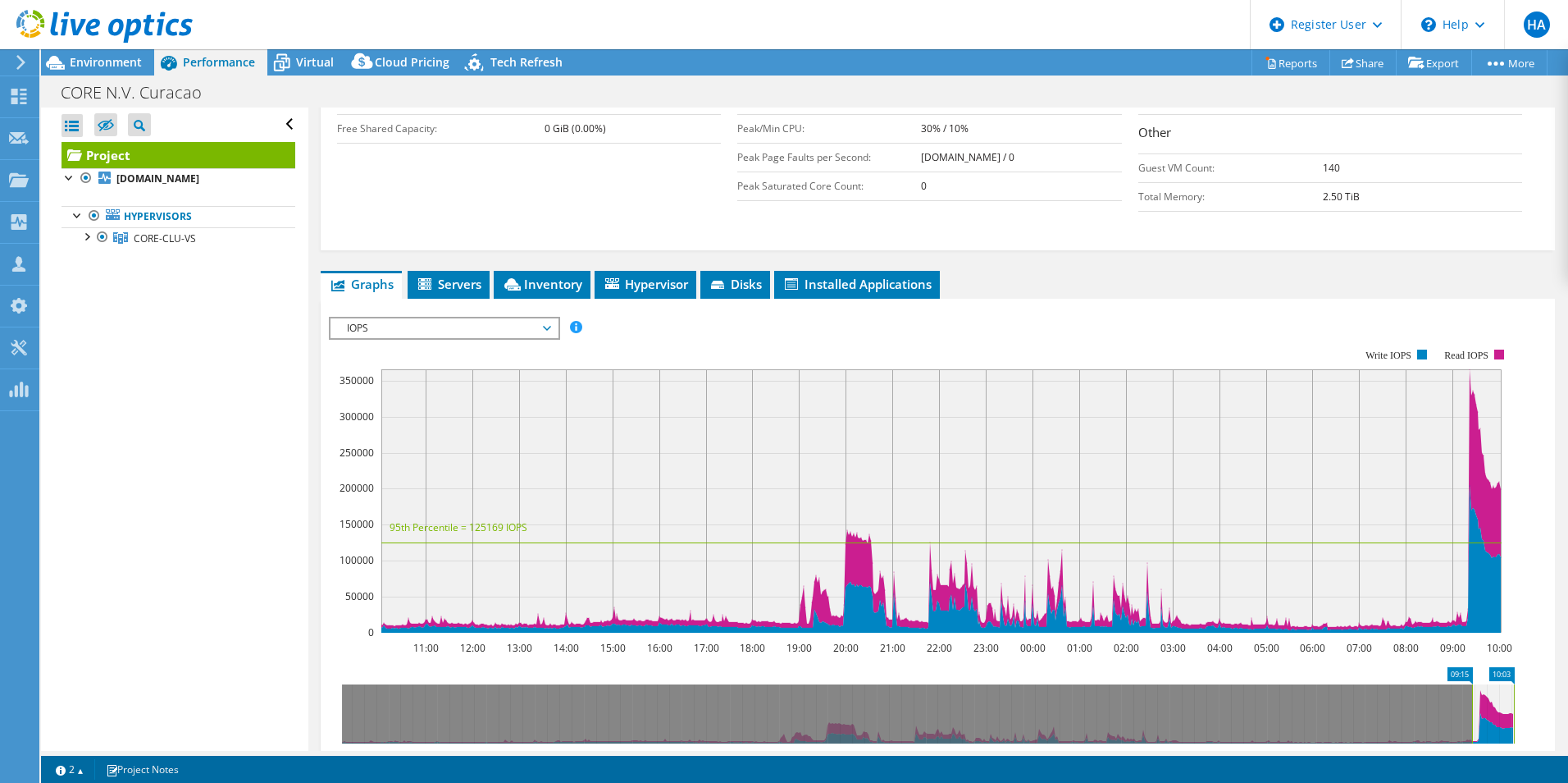
drag, startPoint x: 342, startPoint y: 670, endPoint x: 1472, endPoint y: 619, distance: 1131.2
click at [1472, 619] on section "Workload Concentration: 11:00 12:00 13:00 14:00 15:00 16:00 17:00 18:00 19:00 2…" at bounding box center [937, 597] width 1218 height 543
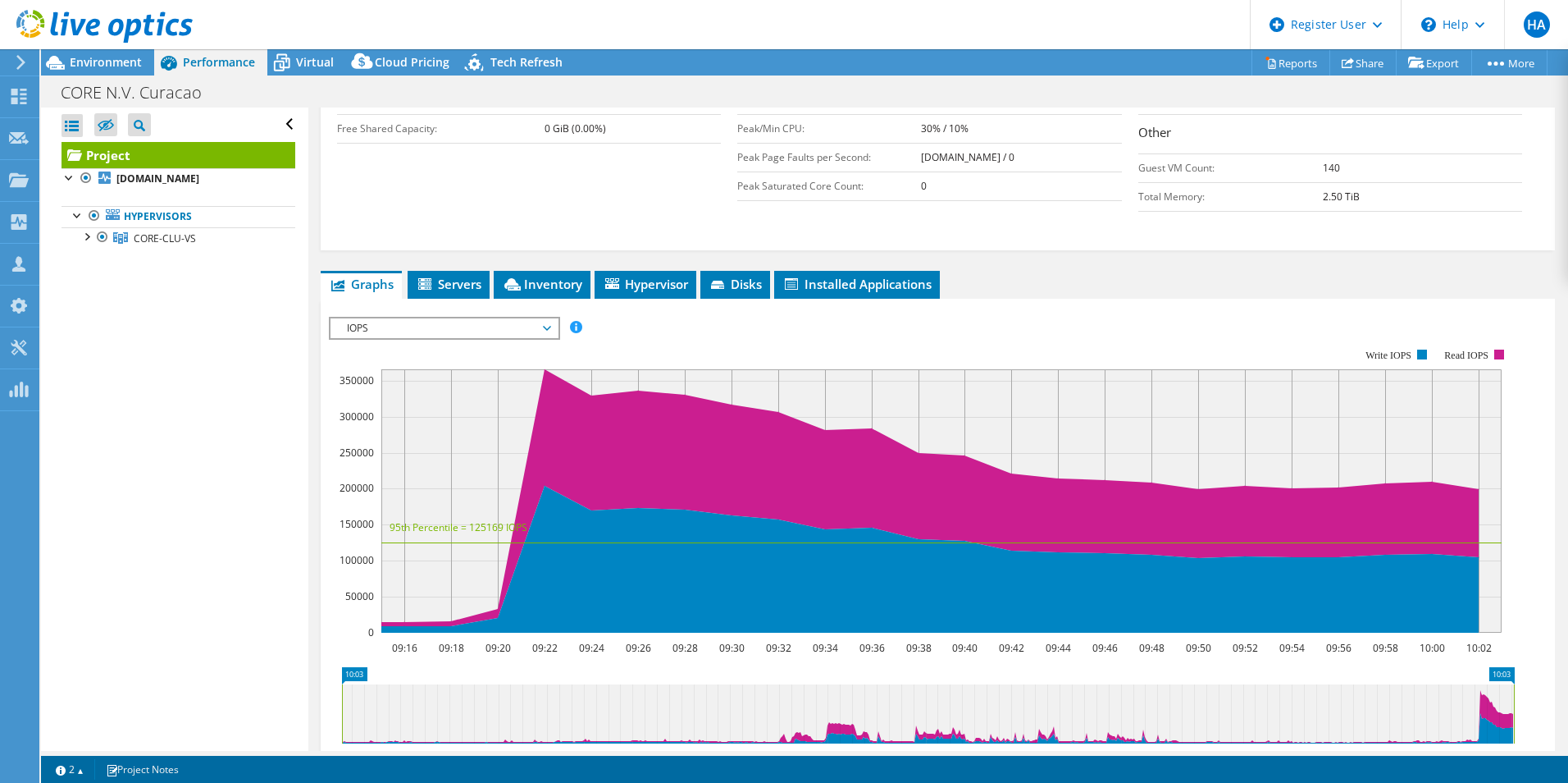
drag, startPoint x: 1475, startPoint y: 670, endPoint x: 306, endPoint y: 650, distance: 1169.2
click at [323, 648] on section "IOPS Disk Throughput IO Size Latency Queue Depth CPU Percentage Memory Page Fau…" at bounding box center [937, 630] width 1234 height 663
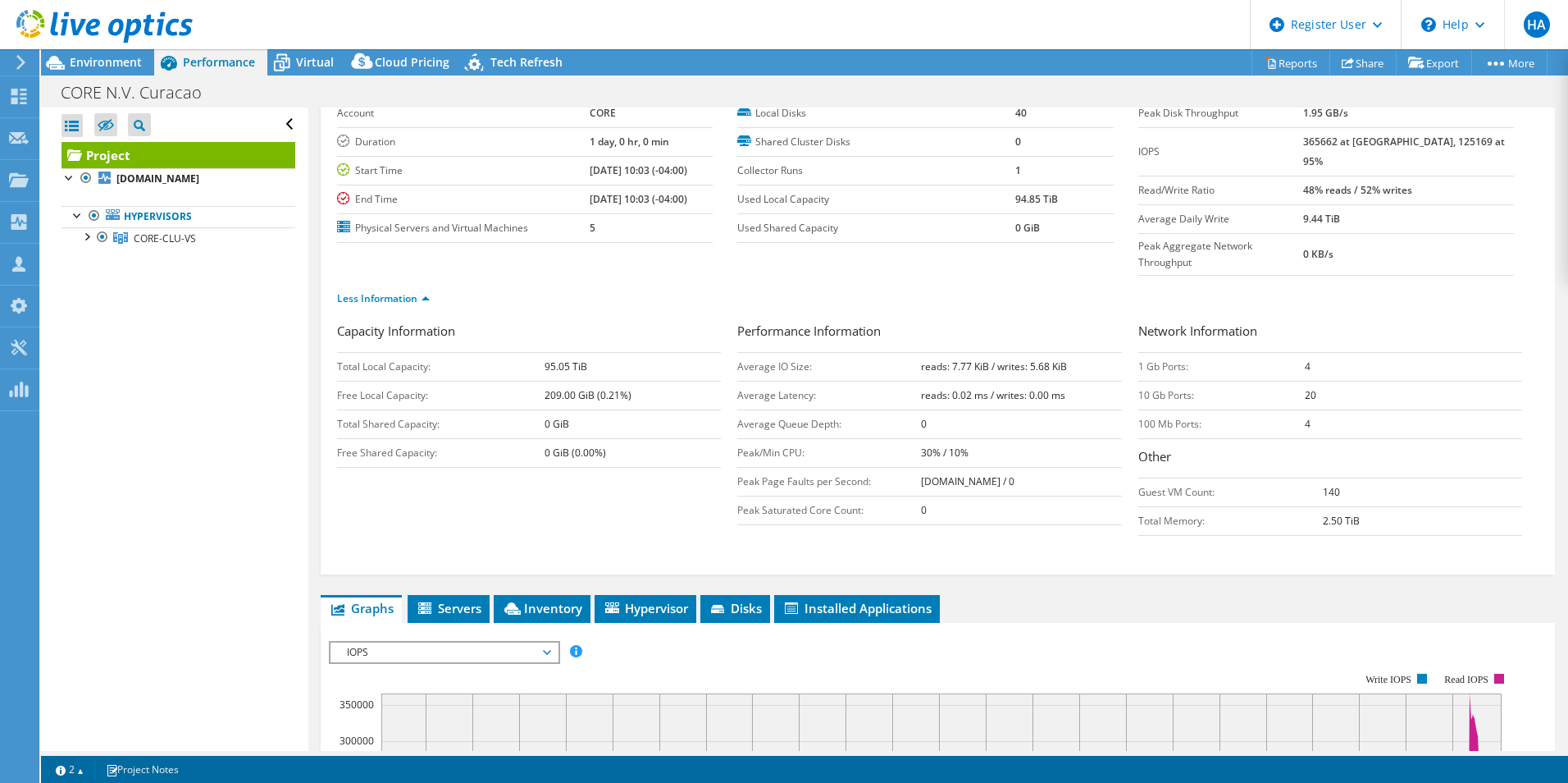
scroll to position [82, 0]
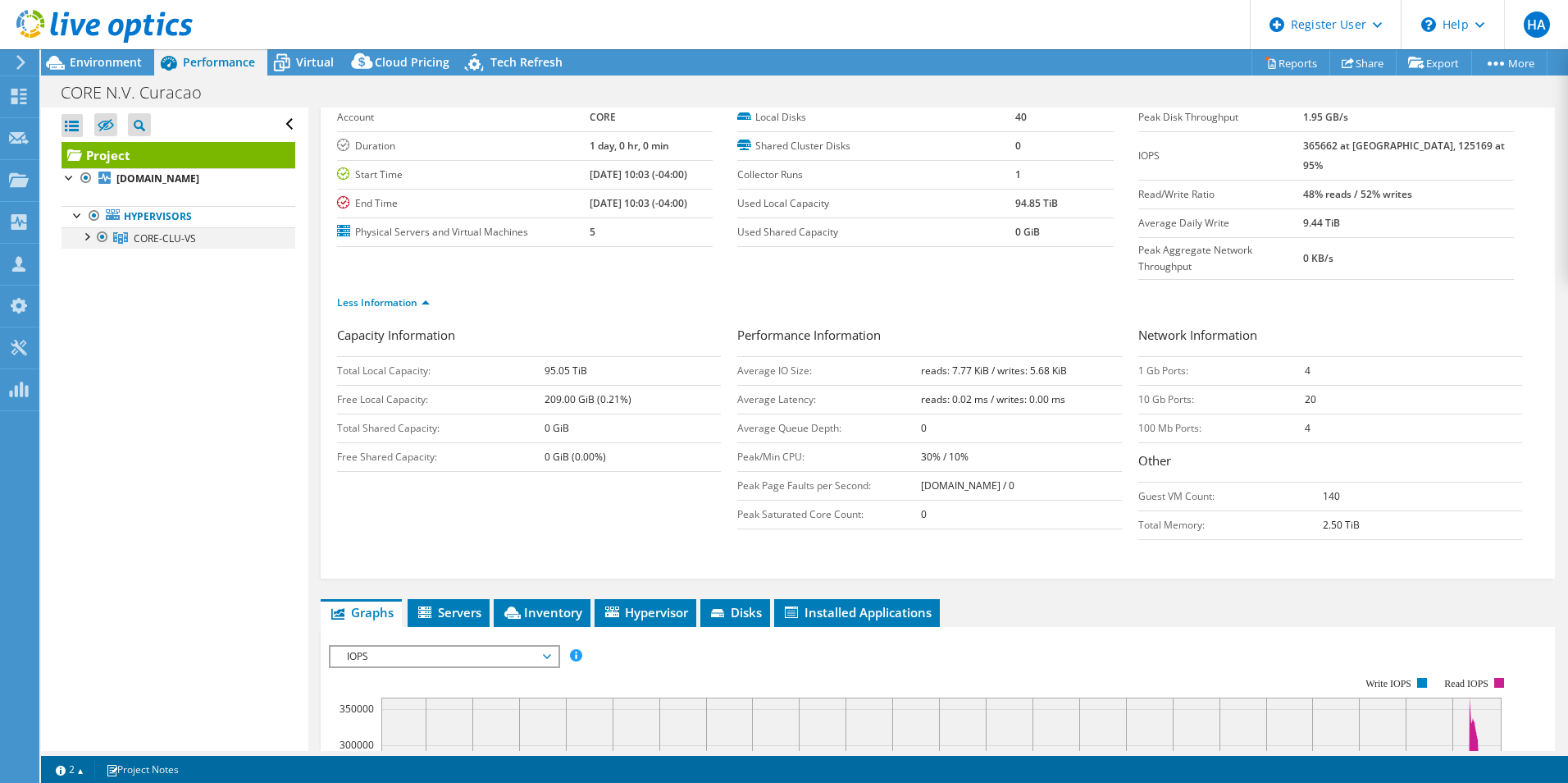
click at [90, 238] on div at bounding box center [86, 235] width 17 height 17
click at [208, 232] on link "CORE-CLU-VS" at bounding box center [178, 238] width 234 height 21
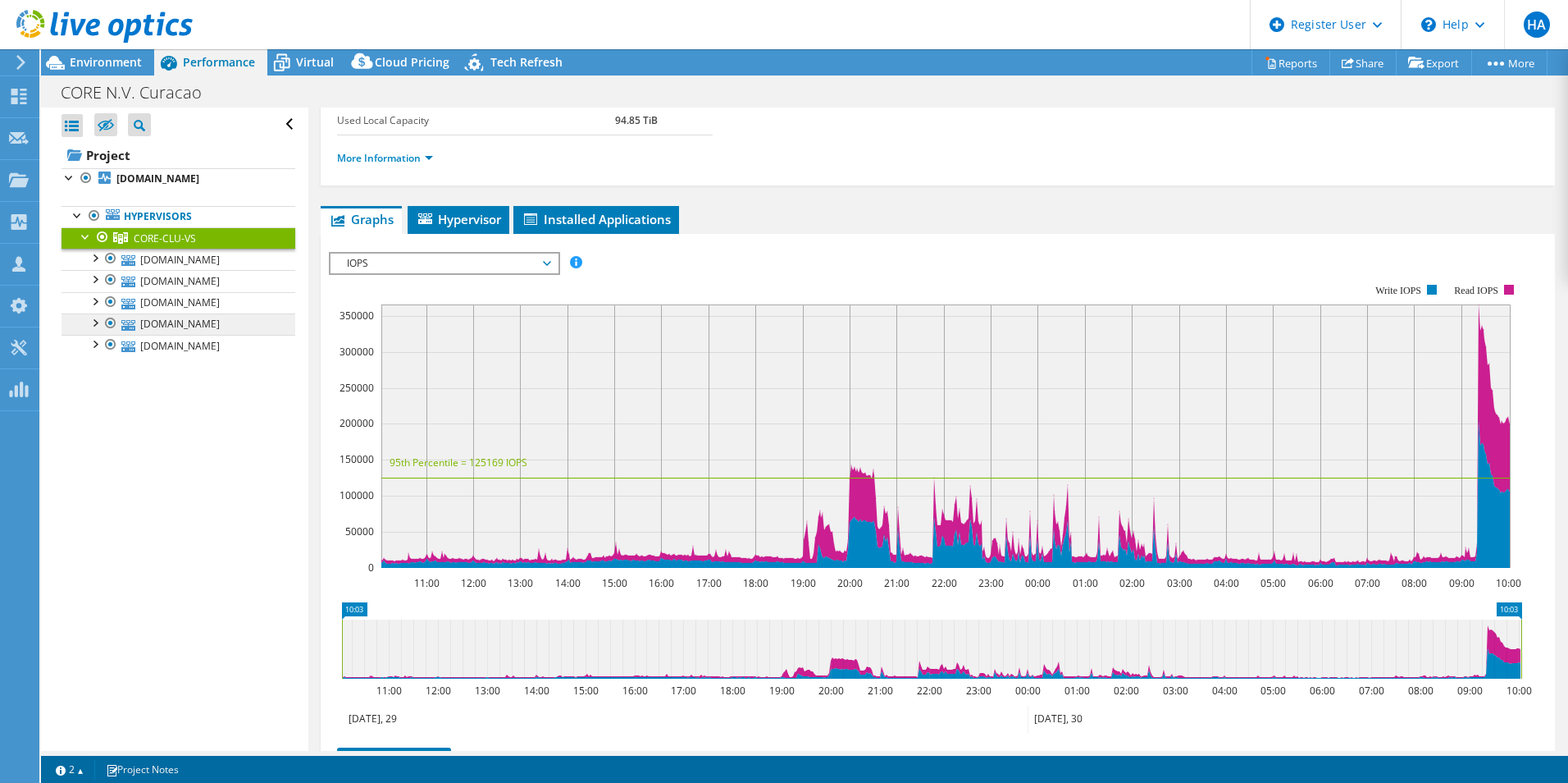
scroll to position [164, 0]
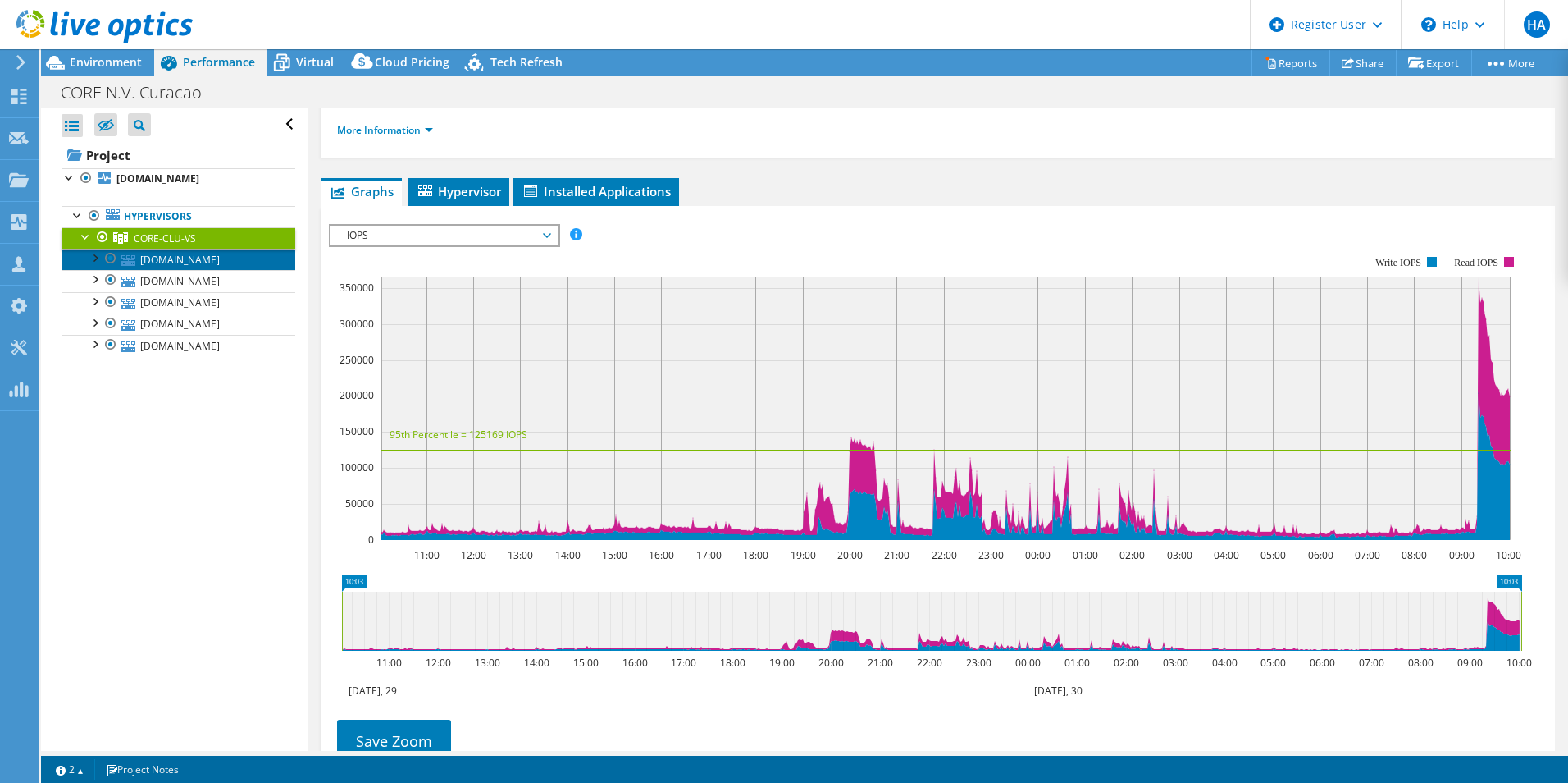
click at [257, 266] on link "[DOMAIN_NAME]" at bounding box center [178, 259] width 234 height 21
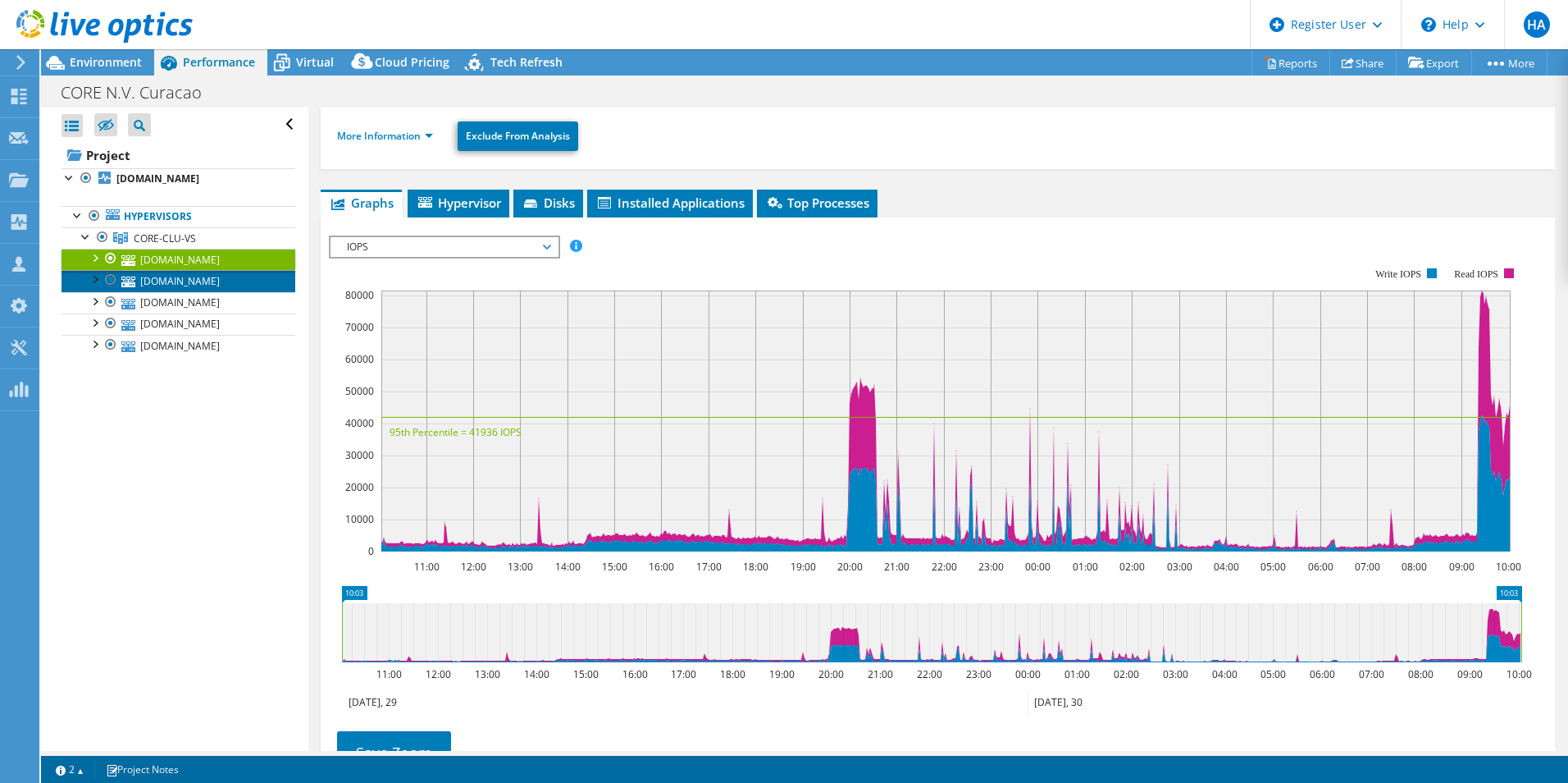
click at [224, 282] on link "[DOMAIN_NAME]" at bounding box center [178, 280] width 234 height 21
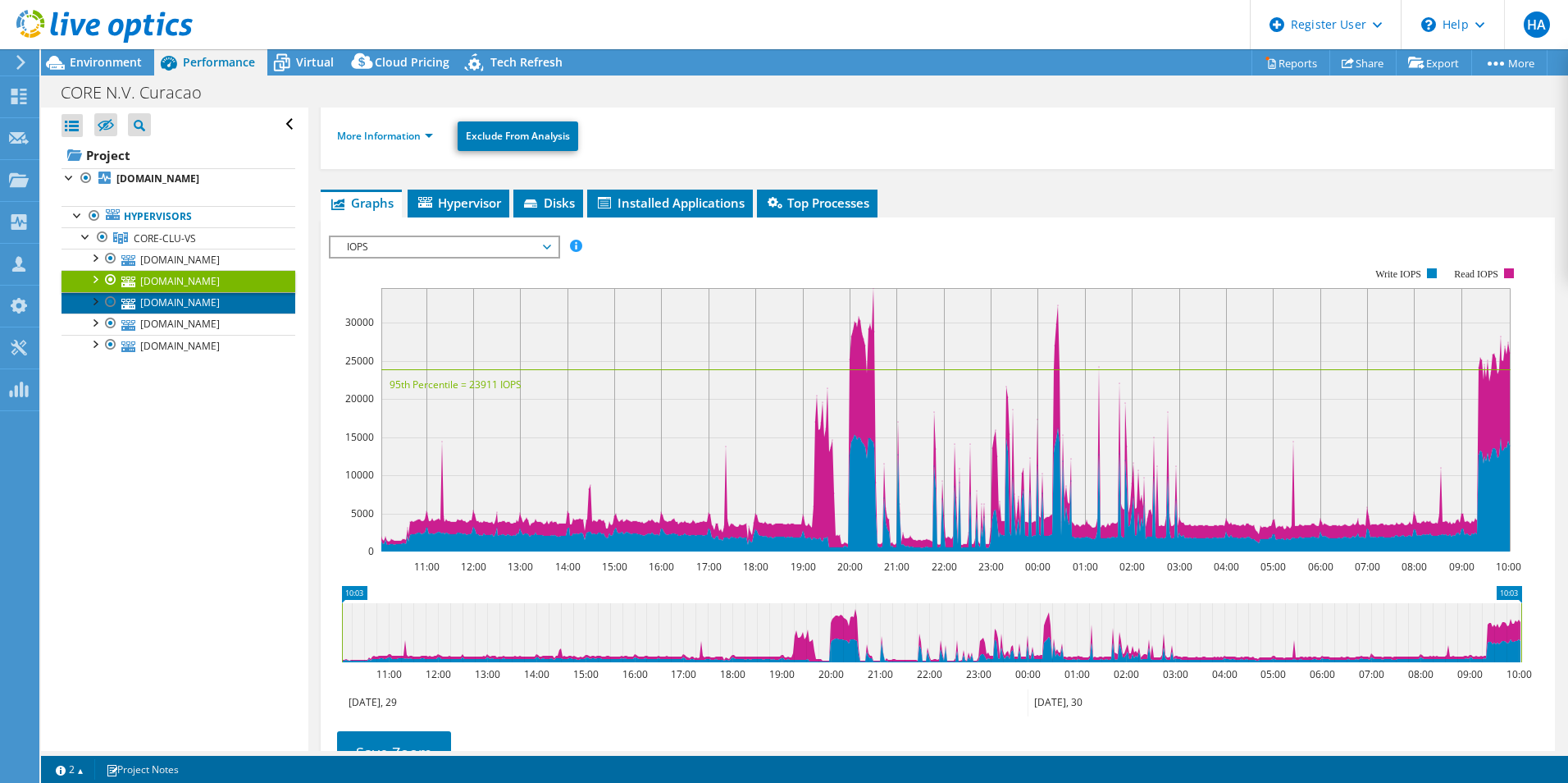
click at [227, 300] on link "[DOMAIN_NAME]" at bounding box center [178, 302] width 234 height 21
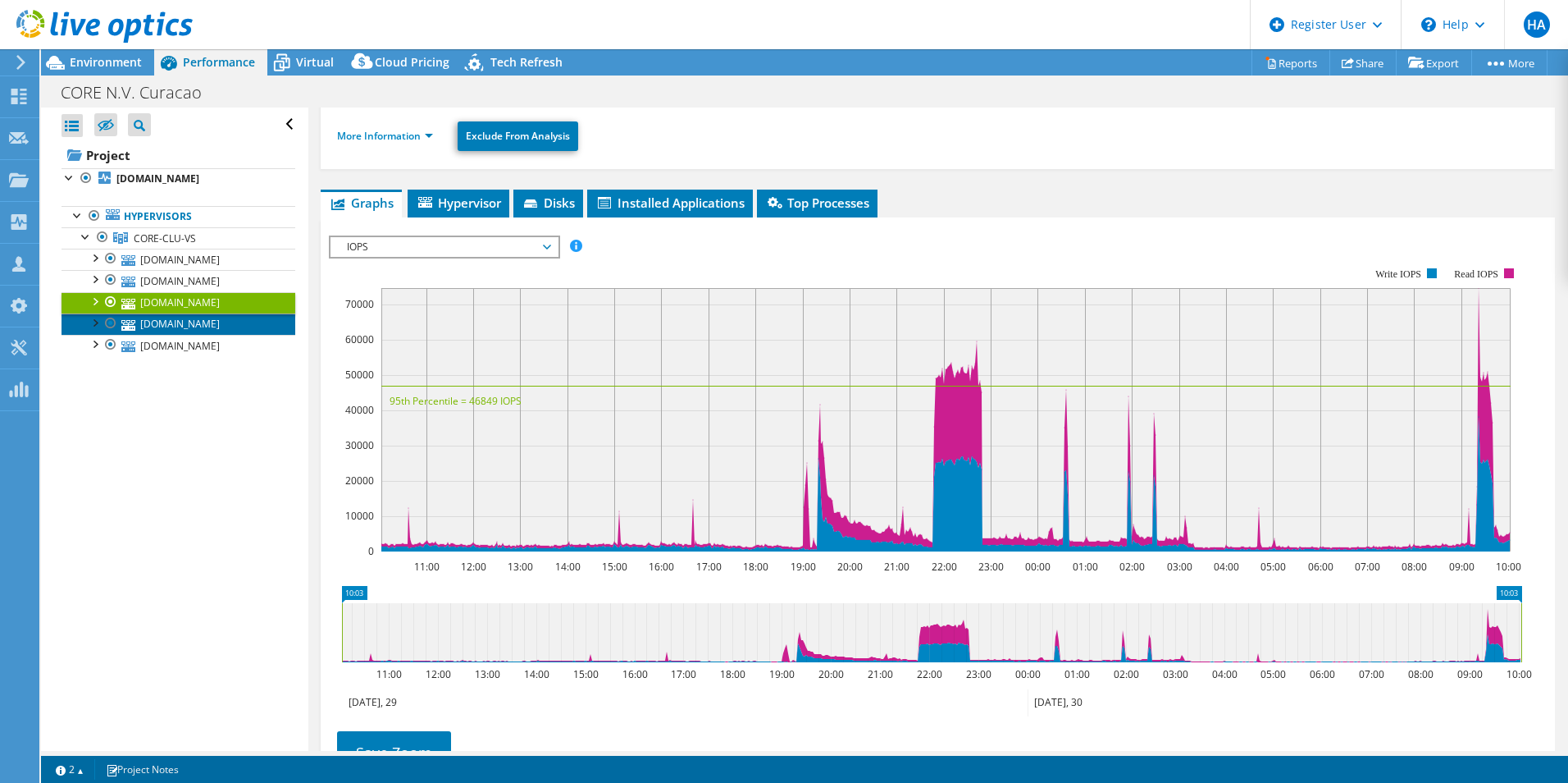
click at [224, 320] on link "[DOMAIN_NAME]" at bounding box center [178, 324] width 234 height 21
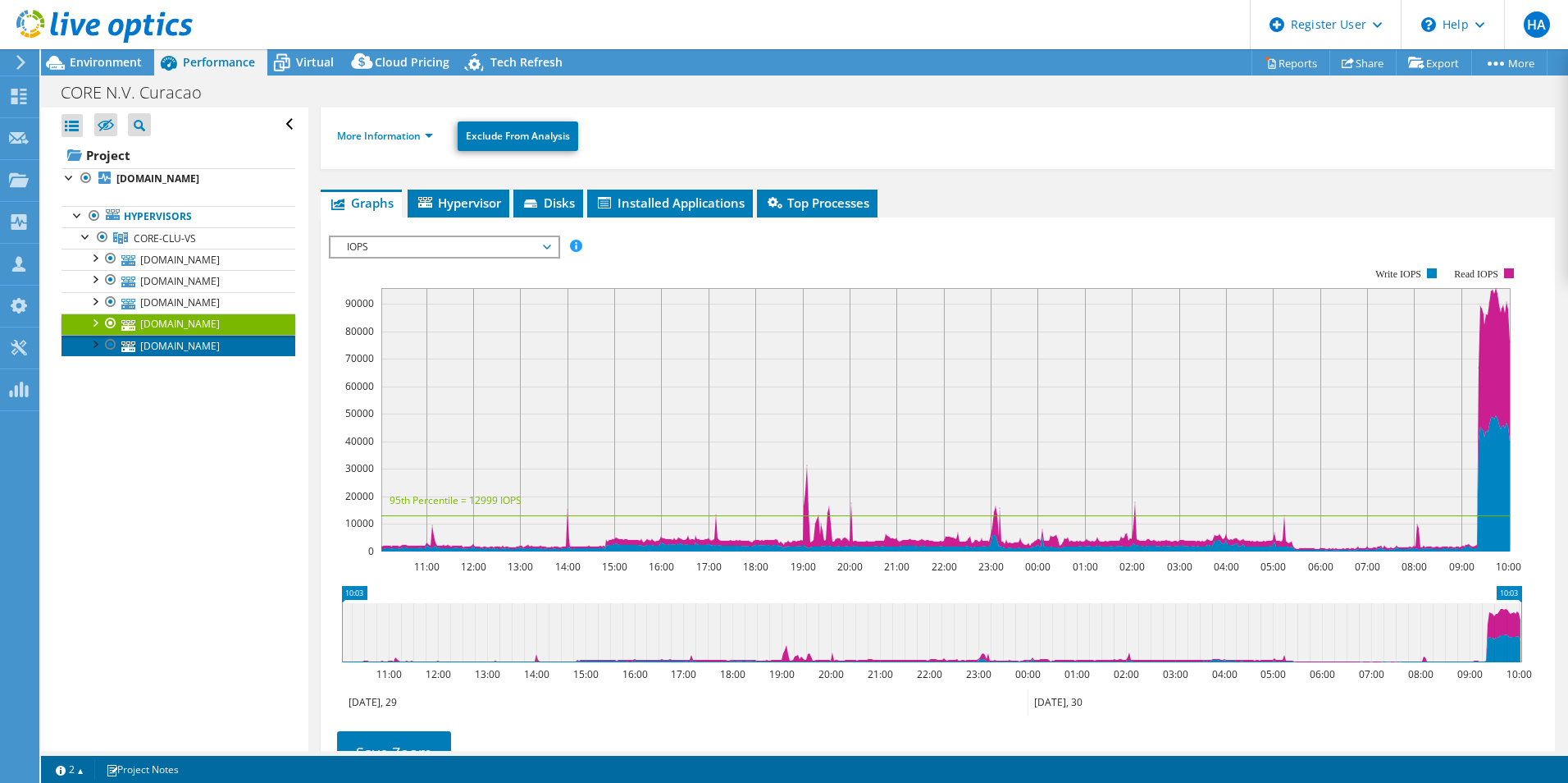
click at [227, 337] on link "[DOMAIN_NAME]" at bounding box center [178, 346] width 234 height 21
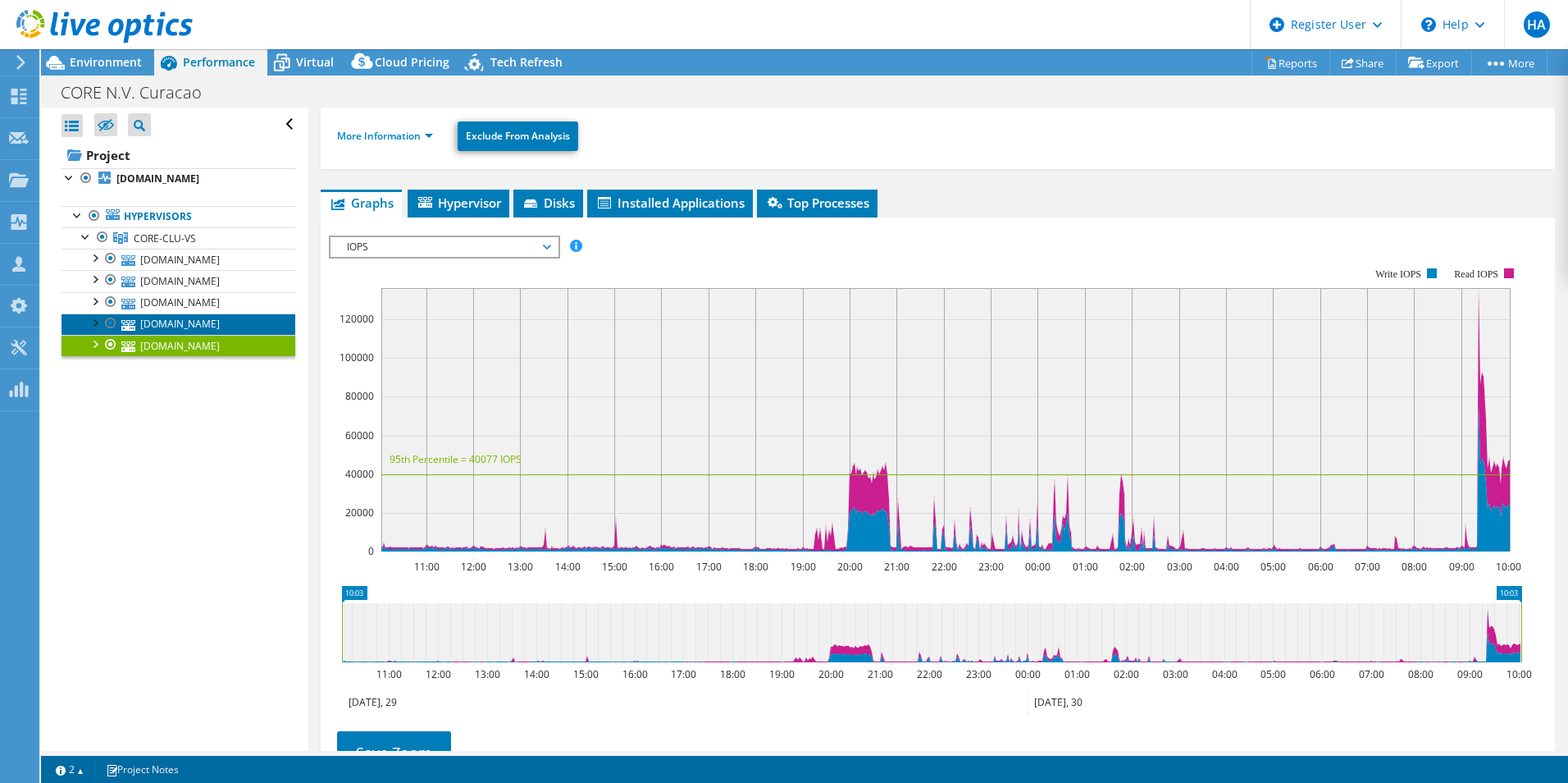
click at [232, 323] on link "[DOMAIN_NAME]" at bounding box center [178, 324] width 234 height 21
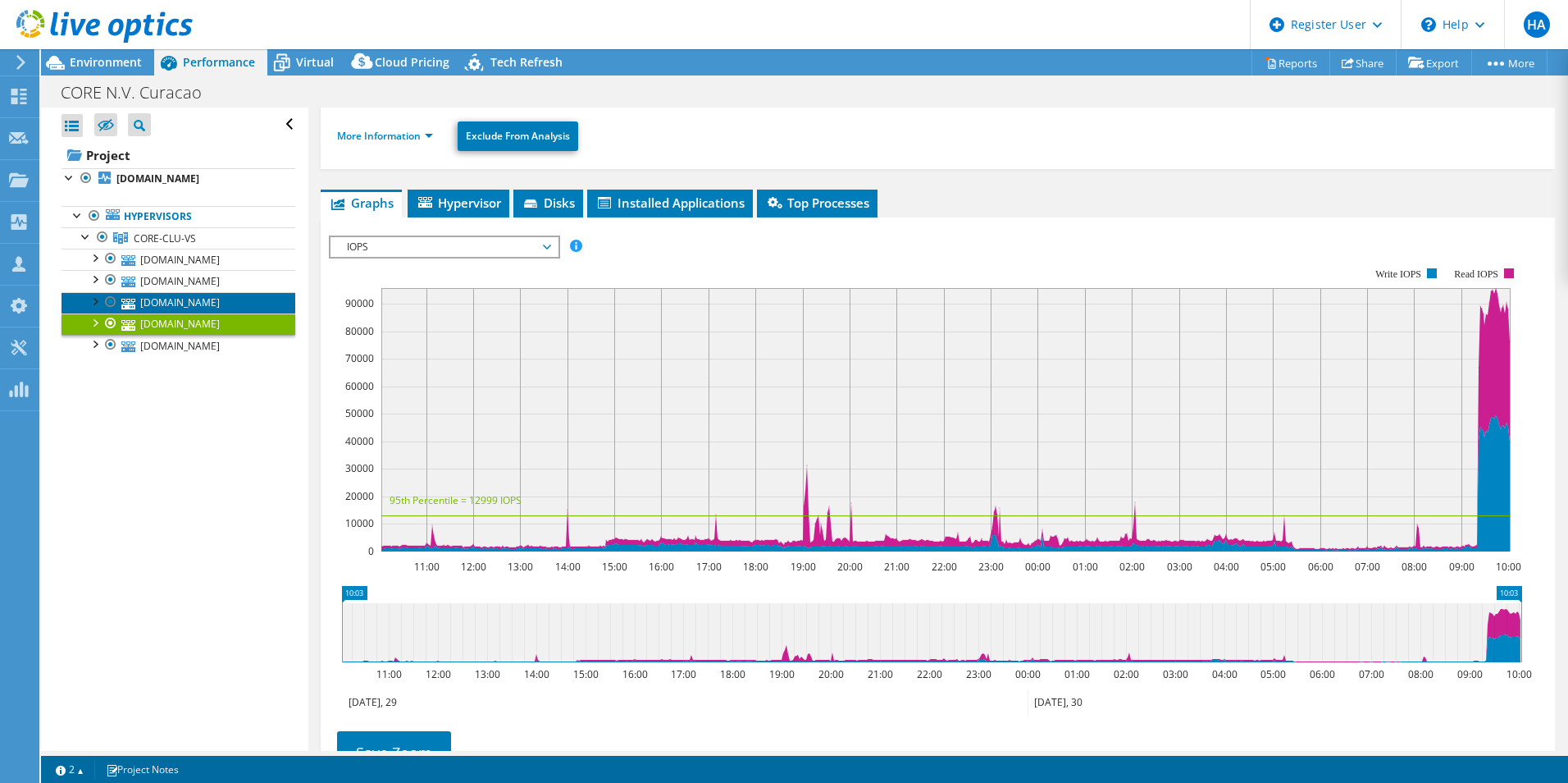
click at [241, 303] on link "[DOMAIN_NAME]" at bounding box center [178, 302] width 234 height 21
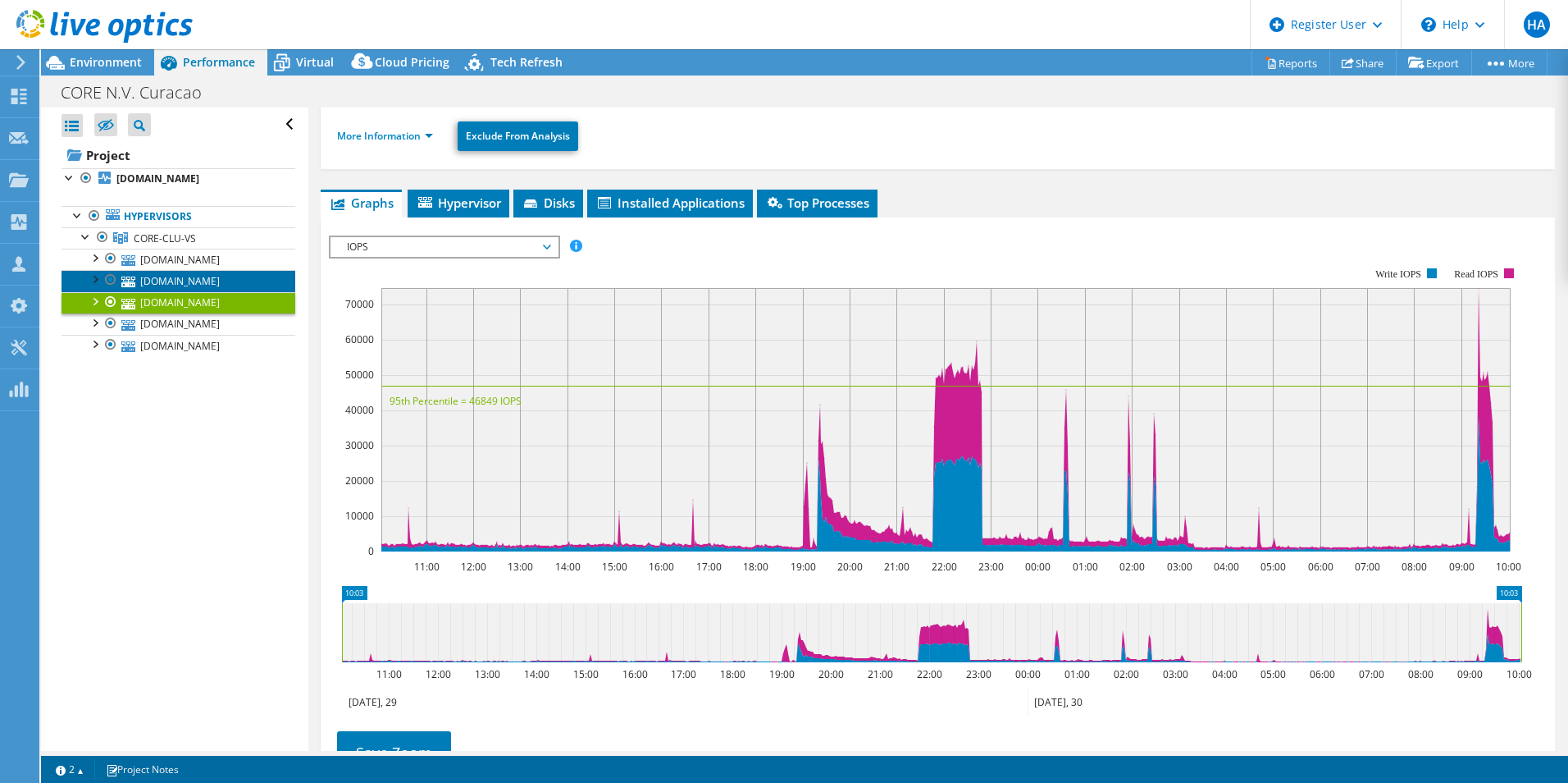
click at [232, 275] on link "[DOMAIN_NAME]" at bounding box center [178, 280] width 234 height 21
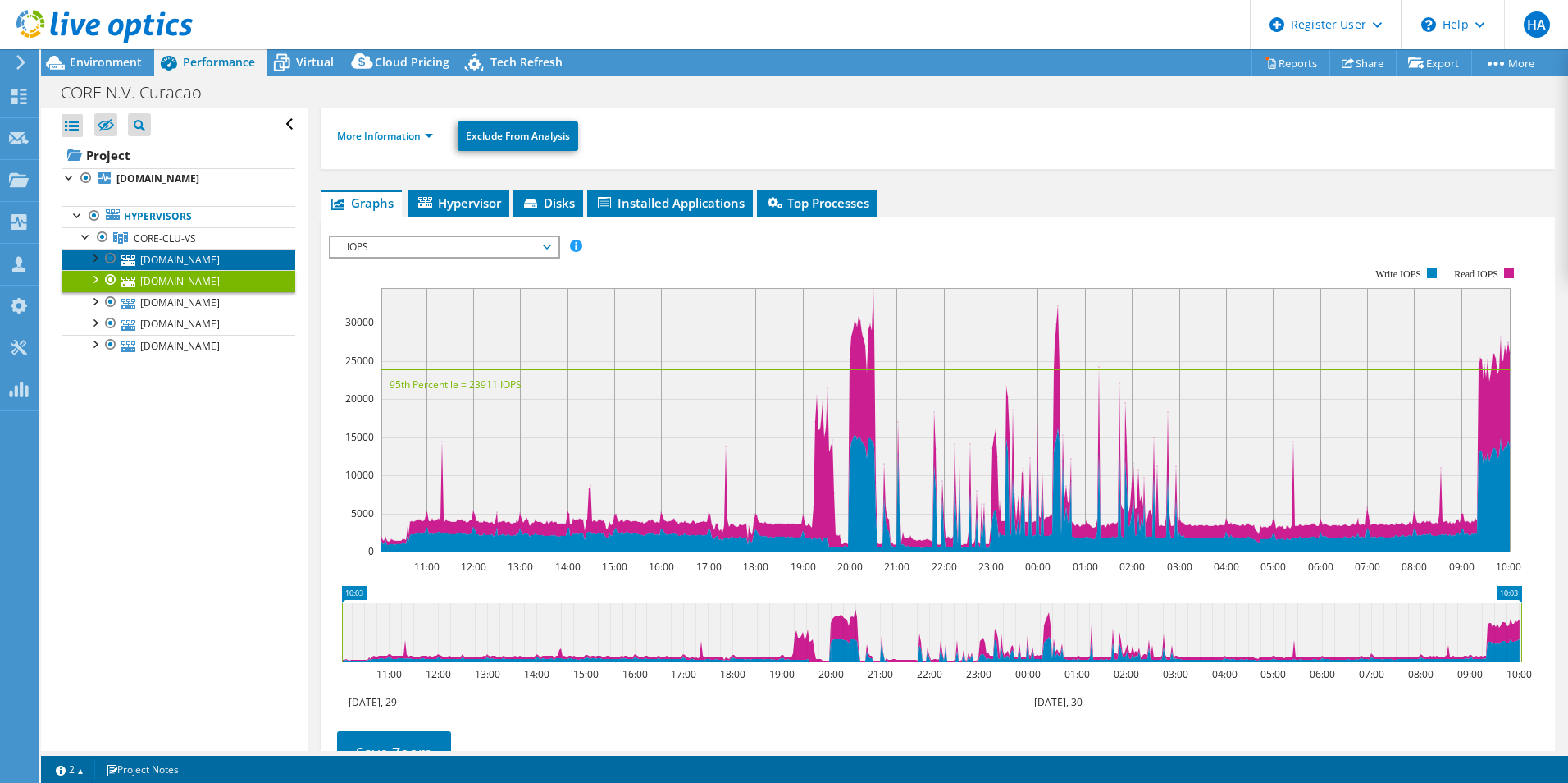
click at [224, 258] on link "[DOMAIN_NAME]" at bounding box center [178, 259] width 234 height 21
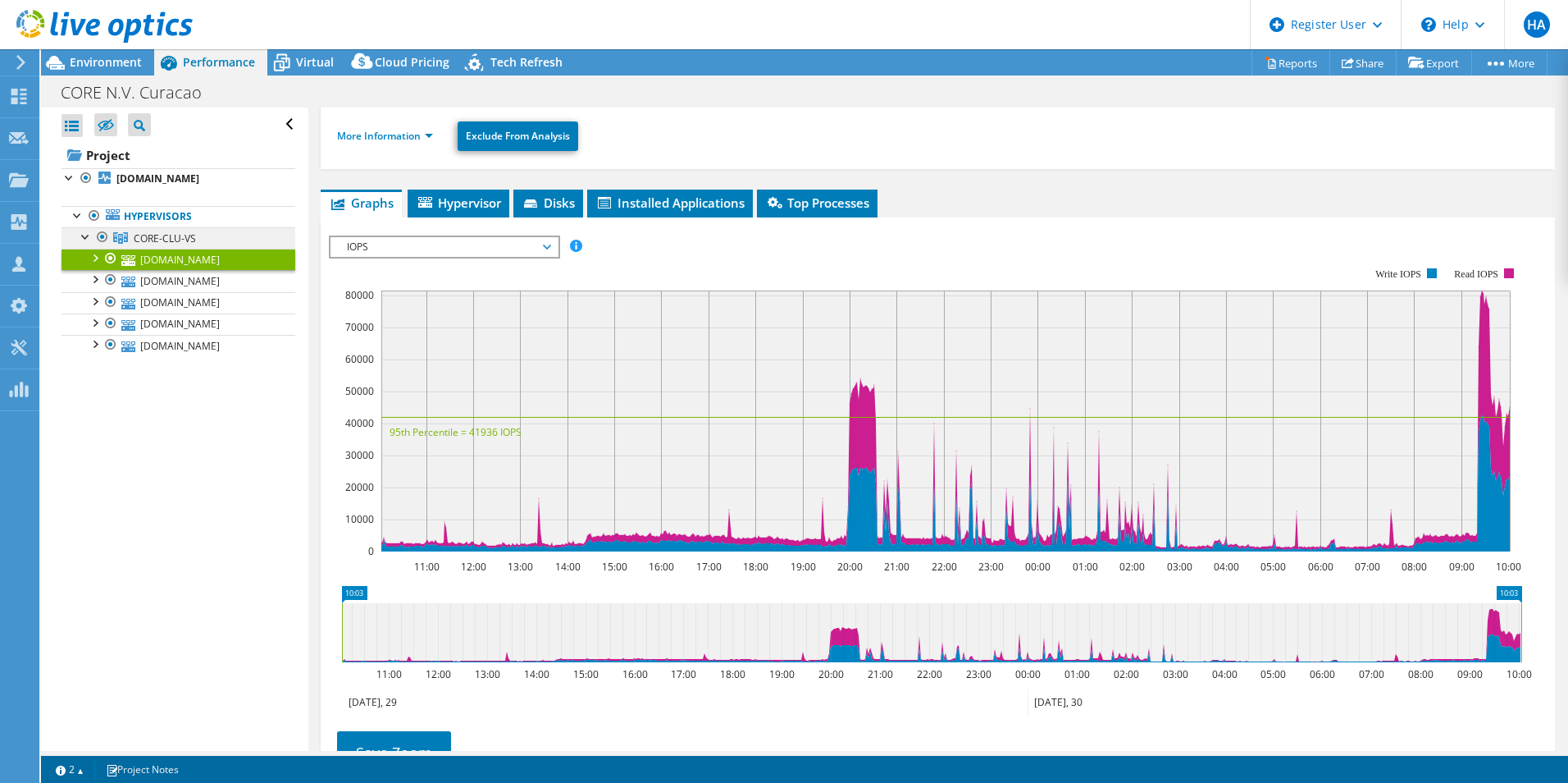
click at [190, 240] on span "CORE-CLU-VS" at bounding box center [164, 239] width 63 height 14
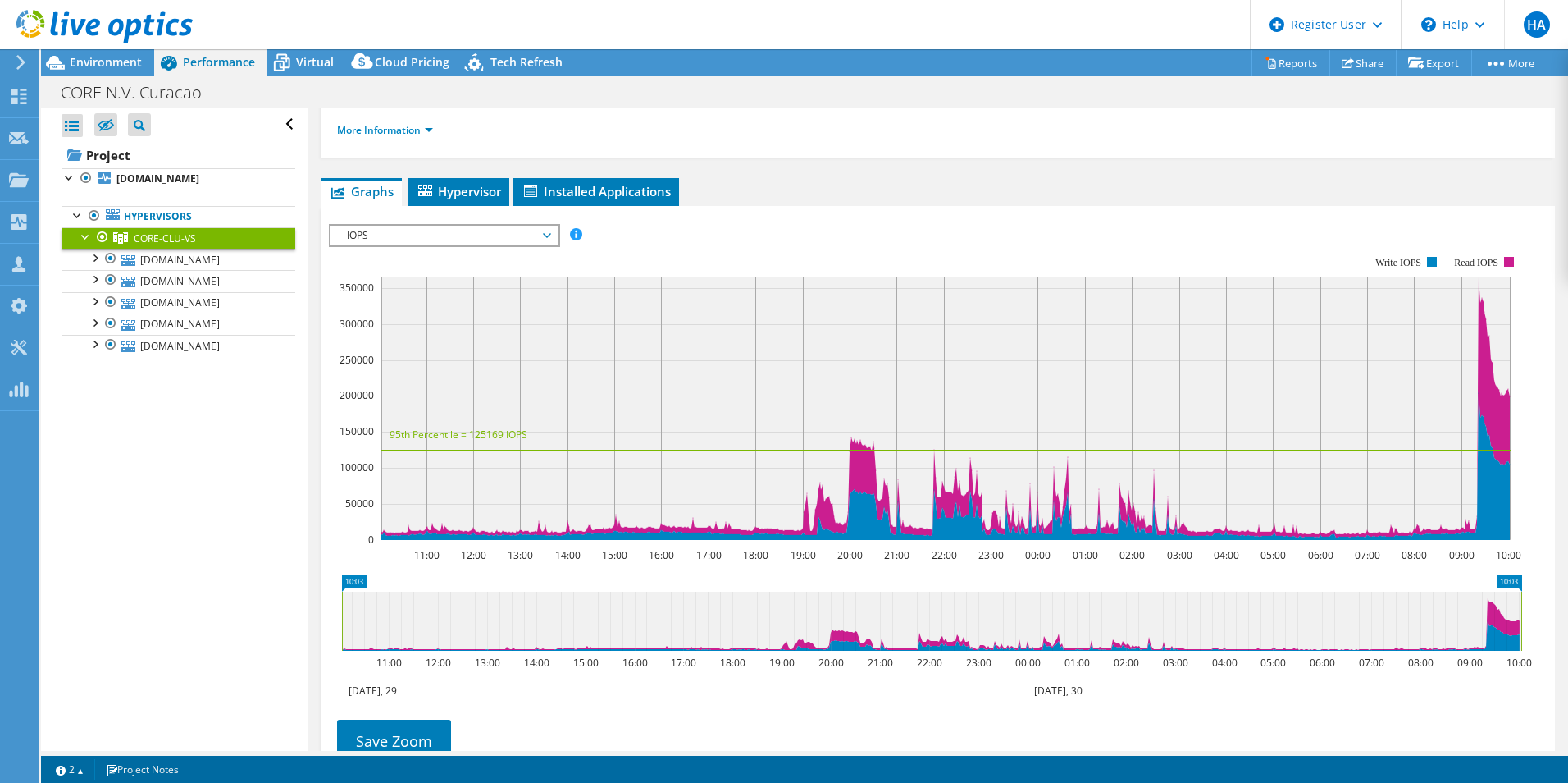
click at [406, 128] on link "More Information" at bounding box center [385, 130] width 96 height 14
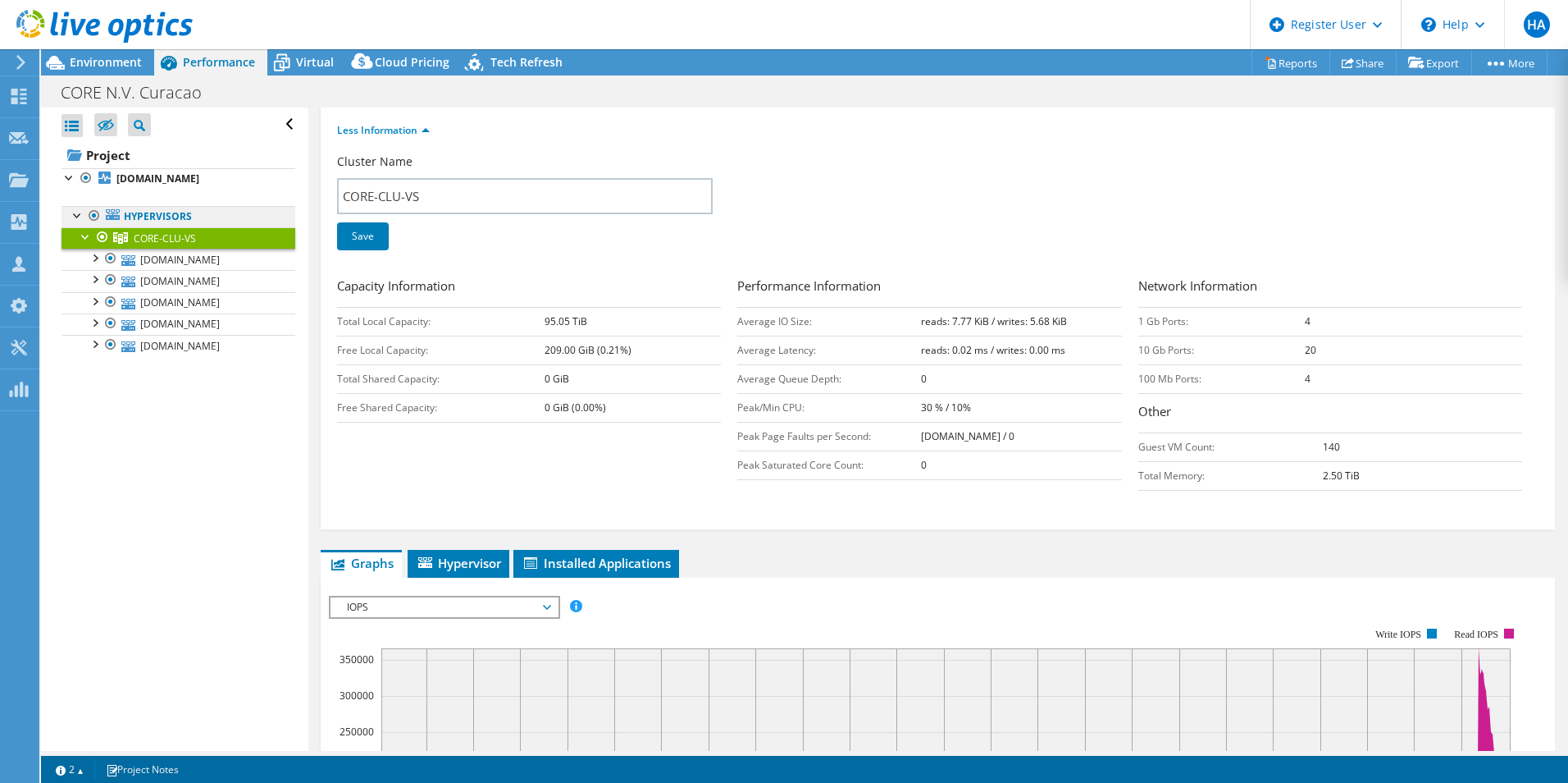
click at [154, 219] on link "Hypervisors" at bounding box center [178, 217] width 234 height 21
click at [166, 178] on b "[DOMAIN_NAME]" at bounding box center [158, 179] width 83 height 14
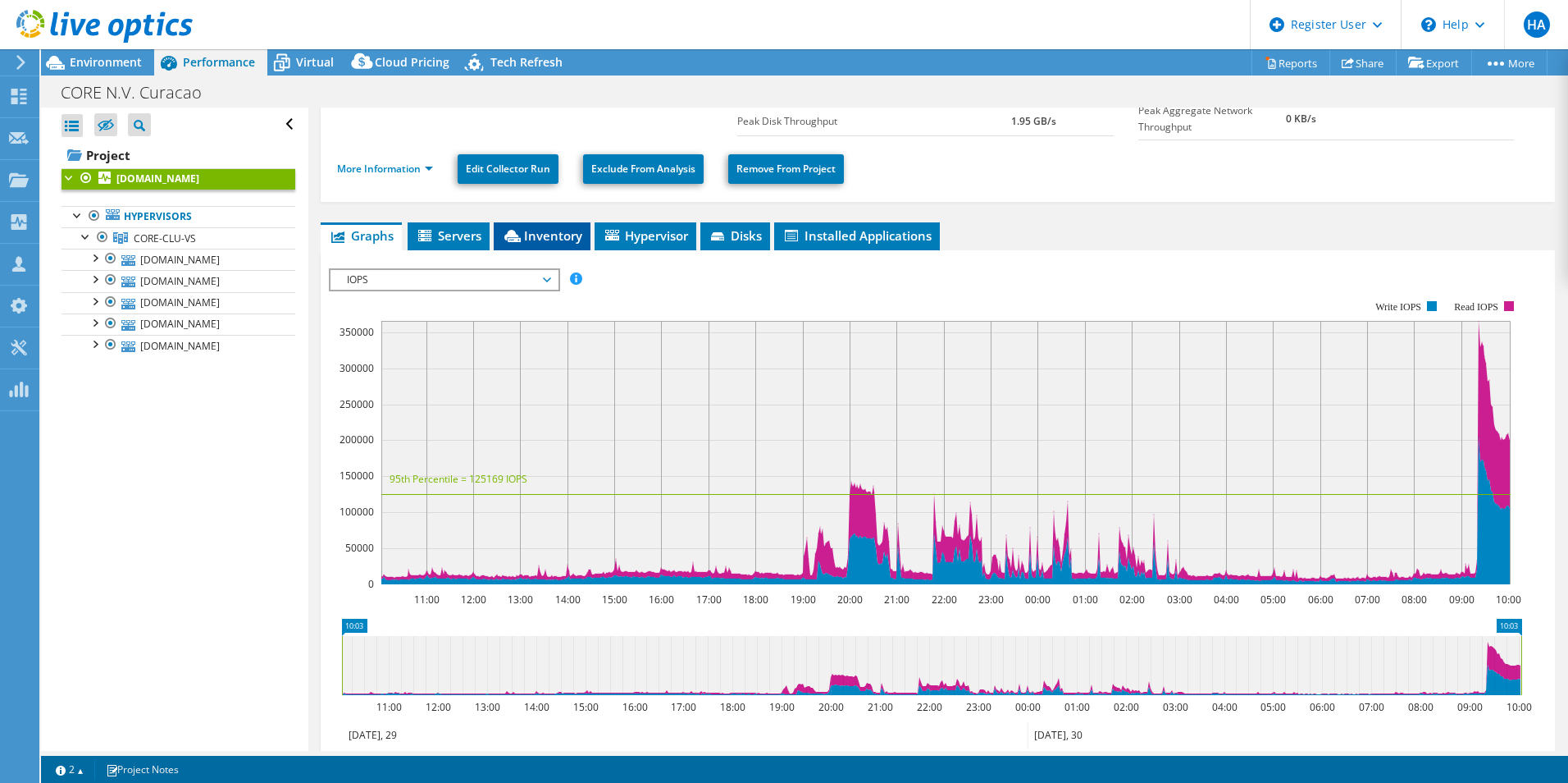
click at [549, 235] on span "Inventory" at bounding box center [542, 235] width 80 height 17
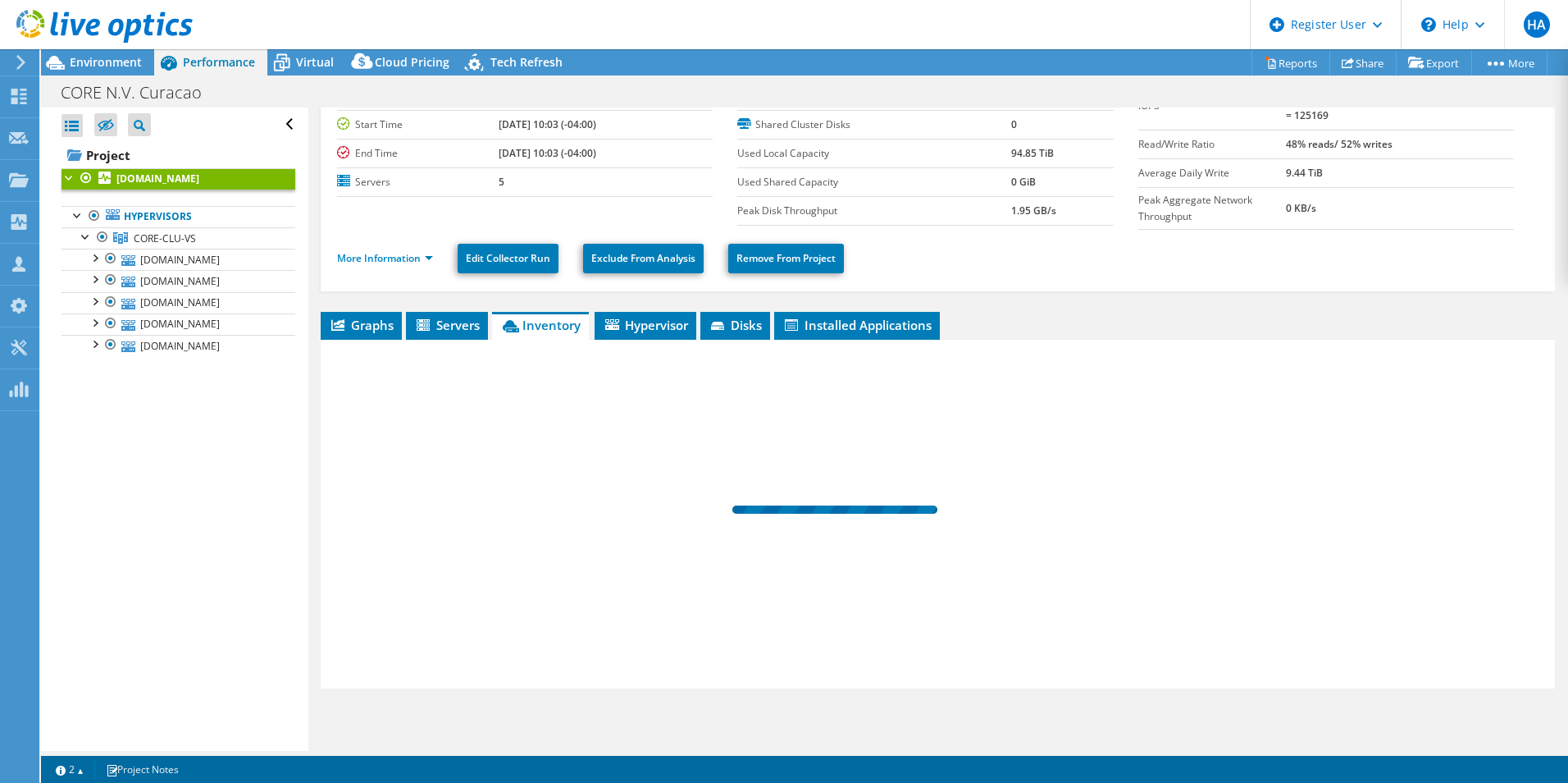
scroll to position [71, 0]
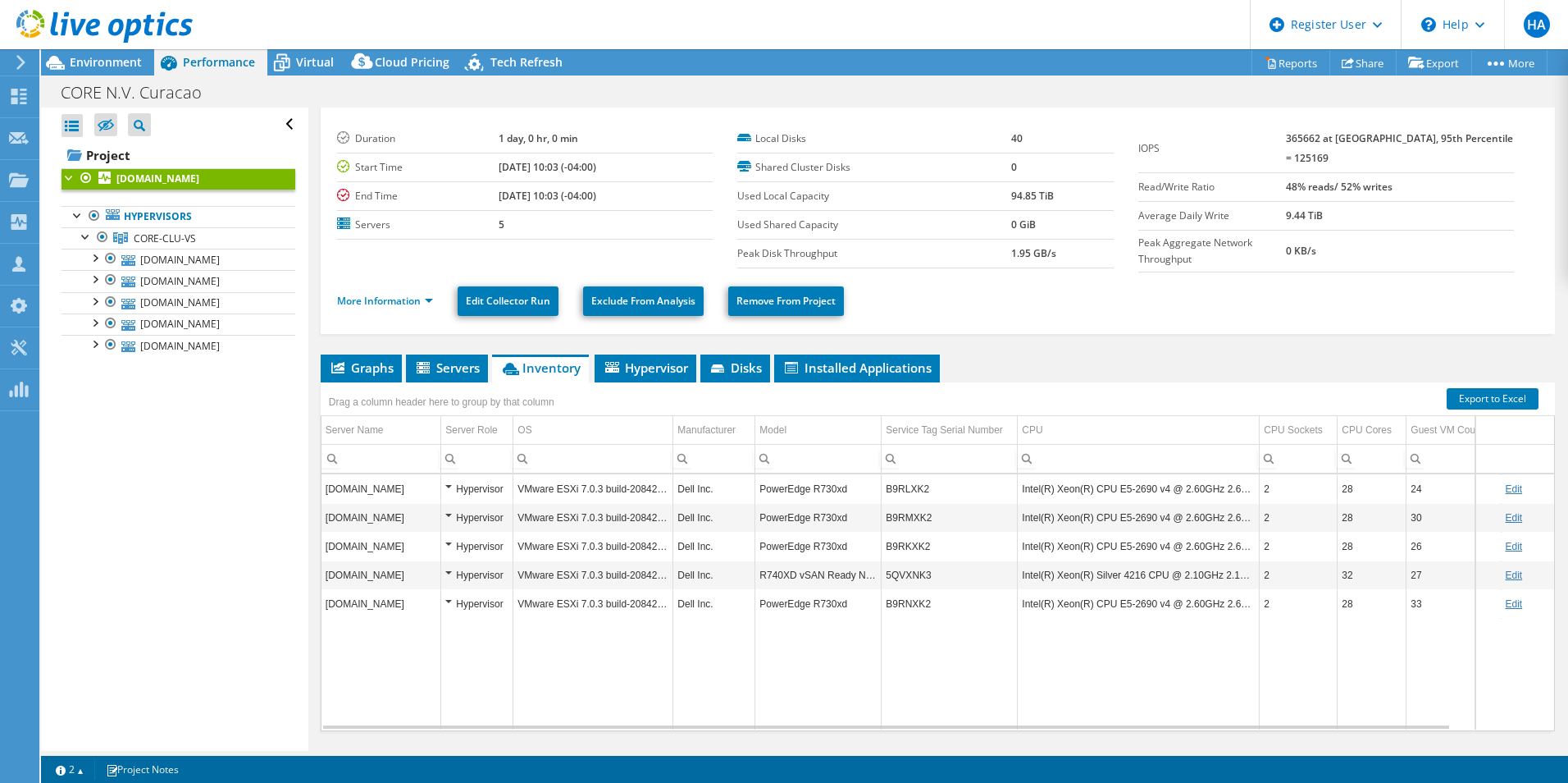
drag, startPoint x: 1071, startPoint y: 613, endPoint x: 1155, endPoint y: 578, distance: 91.0
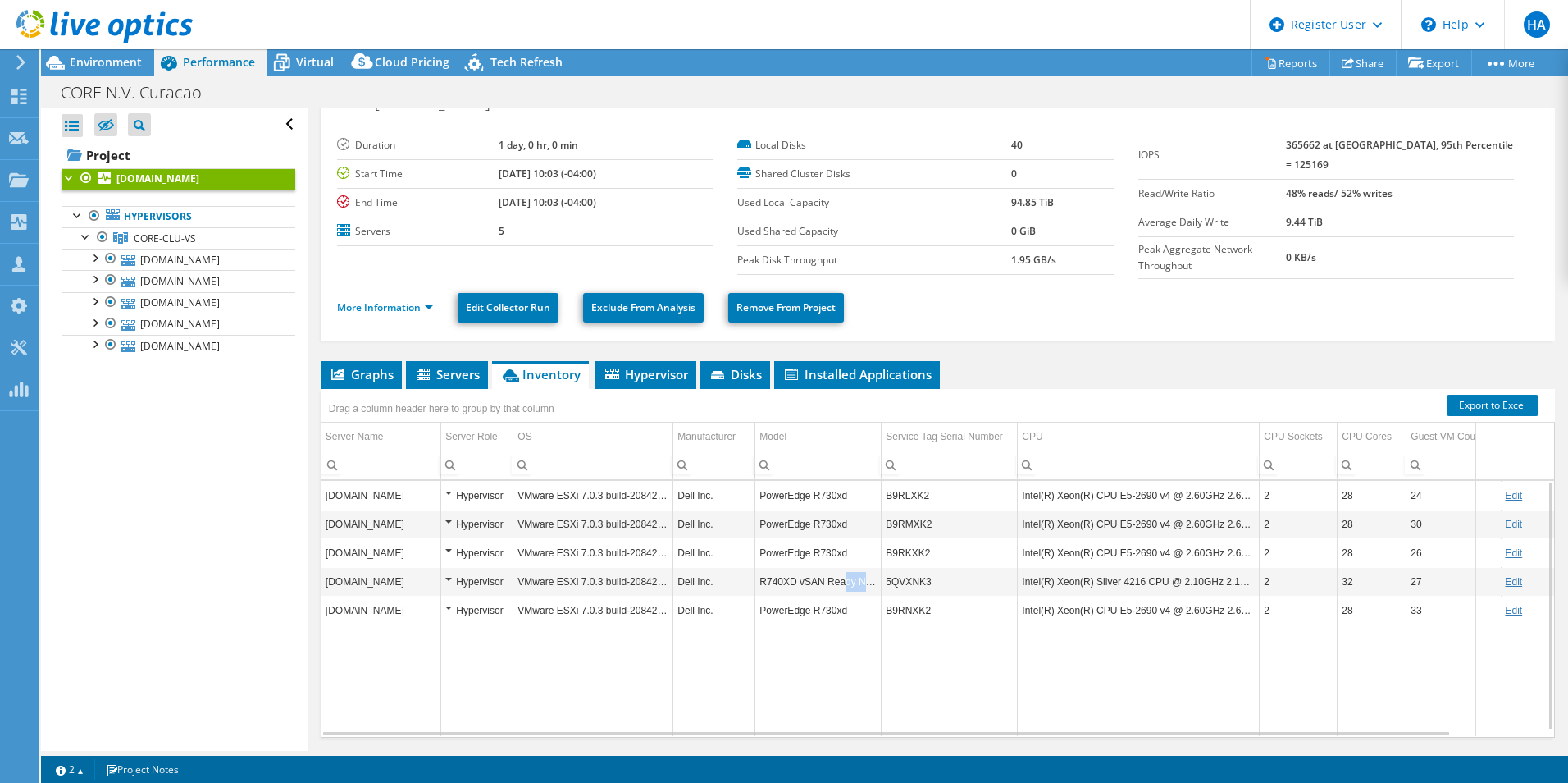
drag, startPoint x: 838, startPoint y: 574, endPoint x: 885, endPoint y: 577, distance: 47.1
click at [885, 577] on tr "[DOMAIN_NAME] Hypervisor VMware ESXi 7.0.3 build-20842708 Dell Inc. R740XD vSAN…" at bounding box center [981, 581] width 1319 height 28
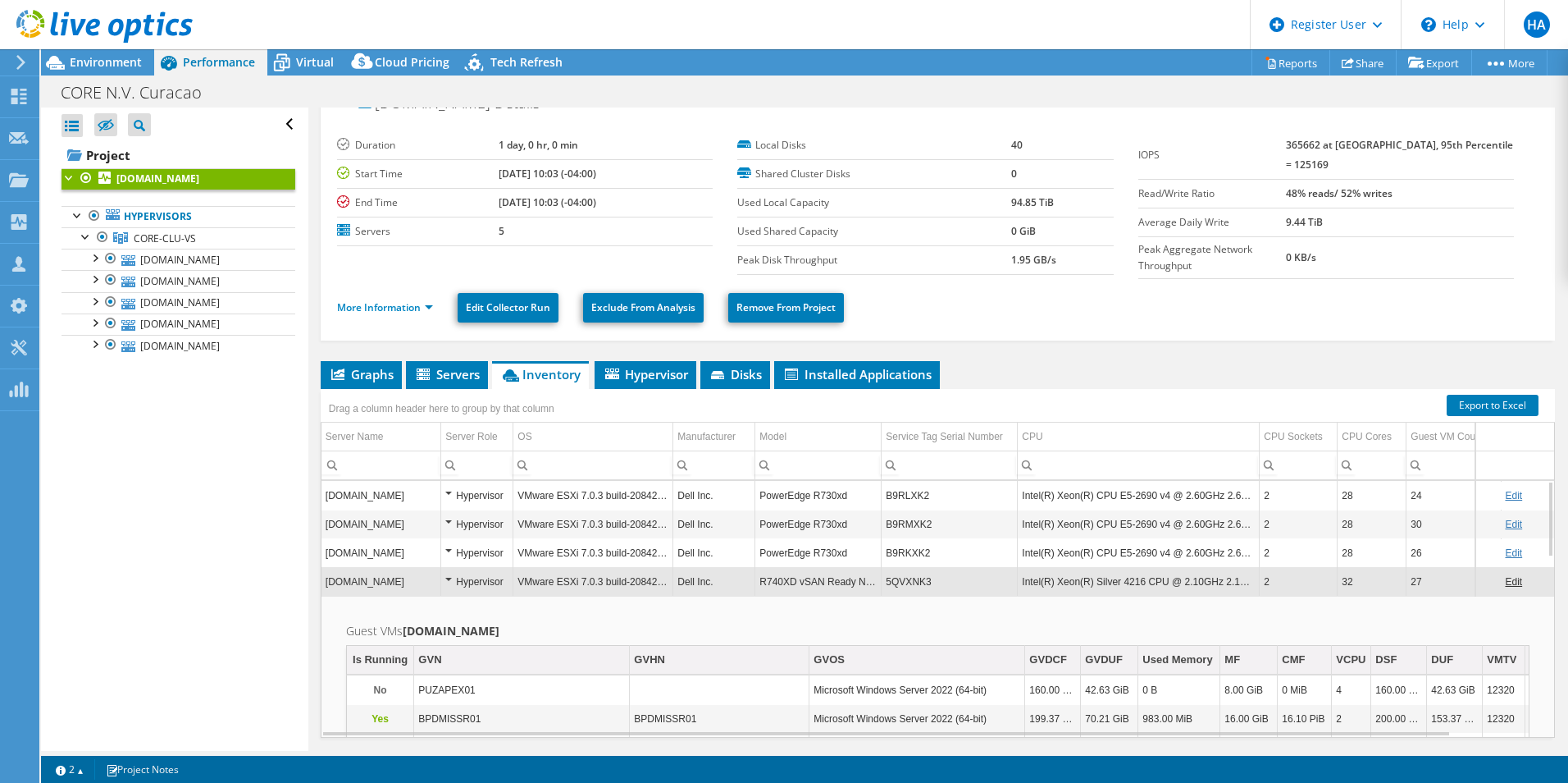
click at [788, 586] on td "R740XD vSAN Ready Node" at bounding box center [818, 581] width 126 height 28
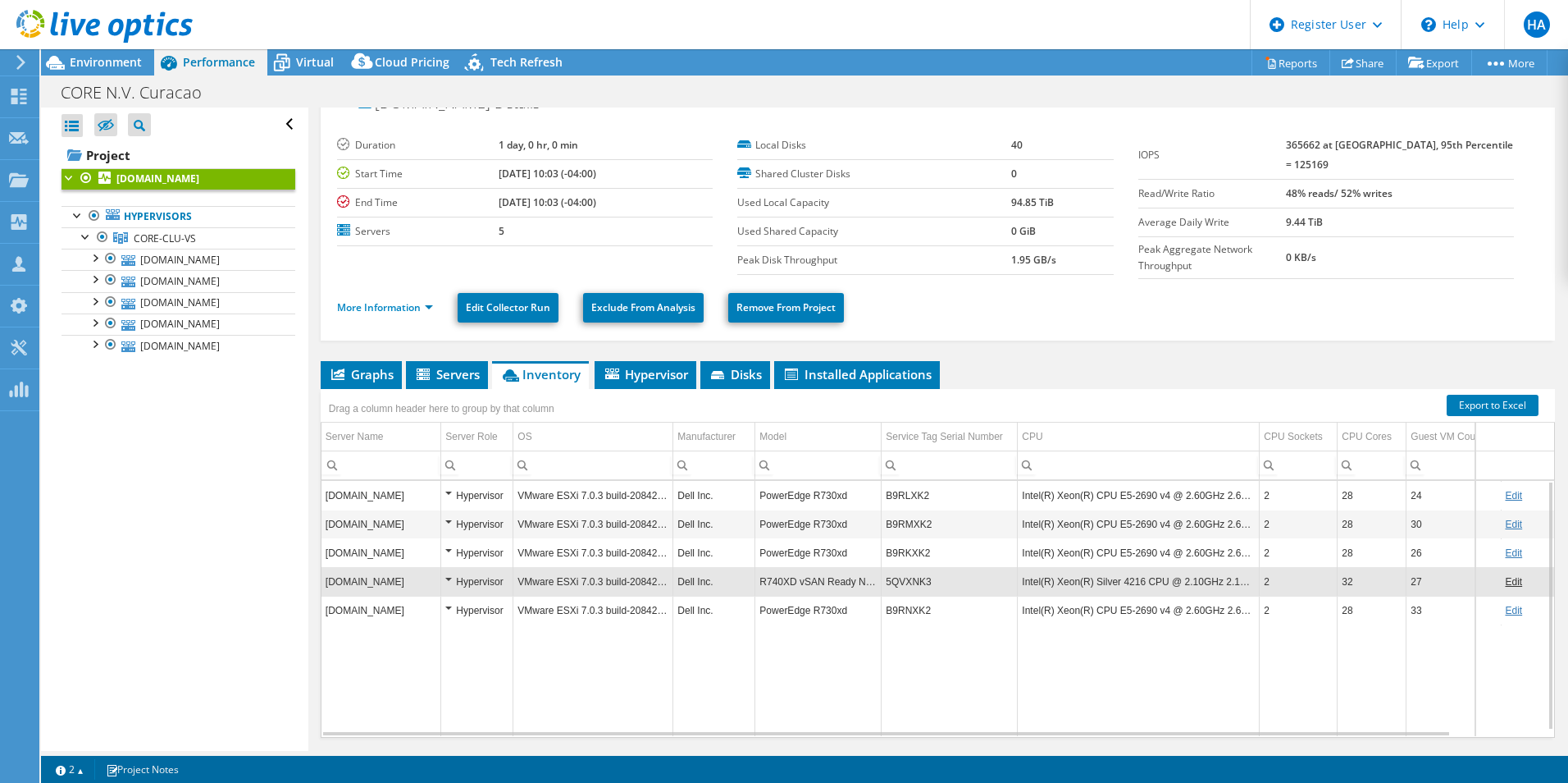
click at [1047, 669] on td "Data grid" at bounding box center [1139, 680] width 242 height 111
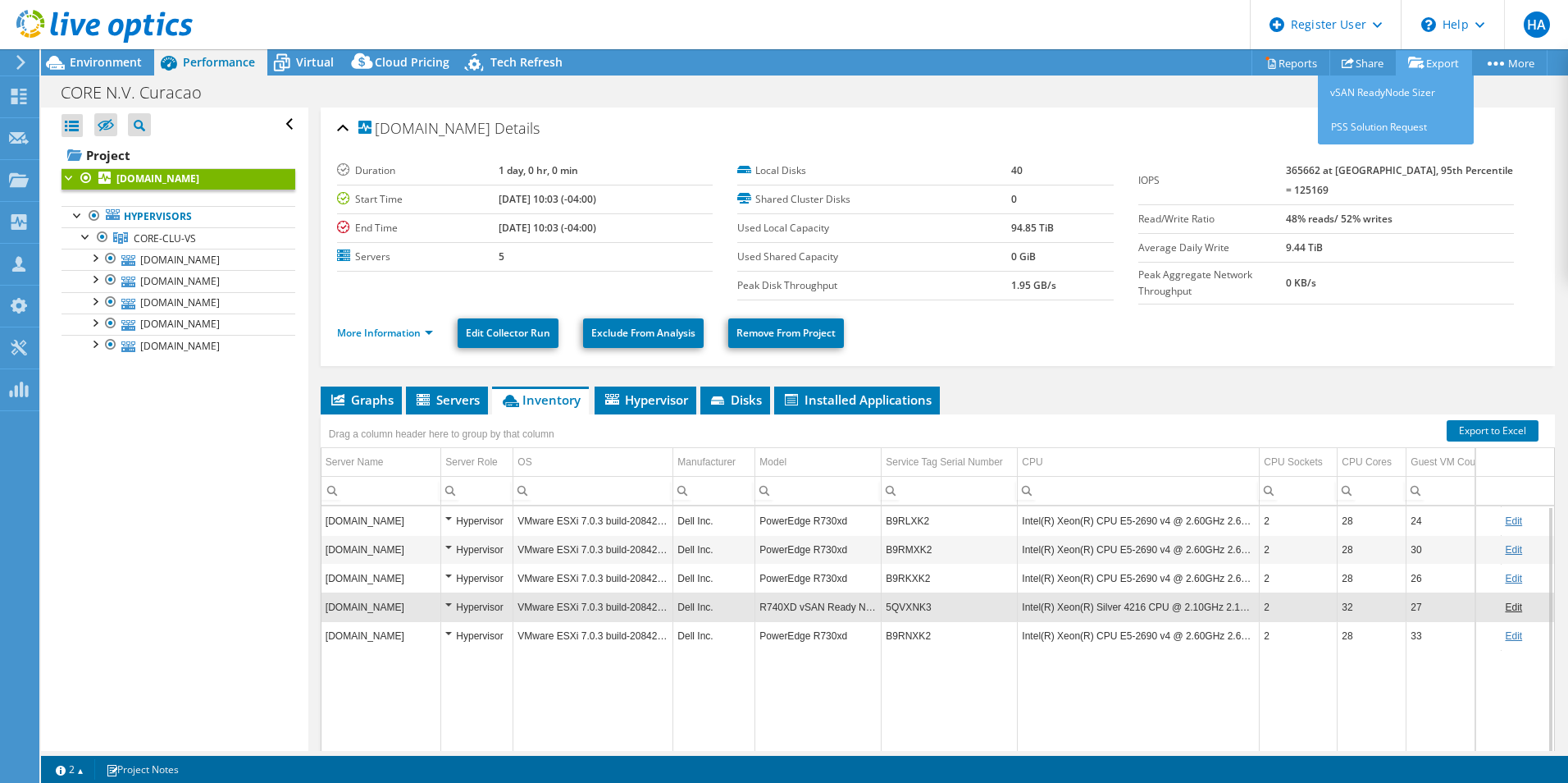
click at [1425, 55] on link "Export" at bounding box center [1434, 63] width 76 height 26
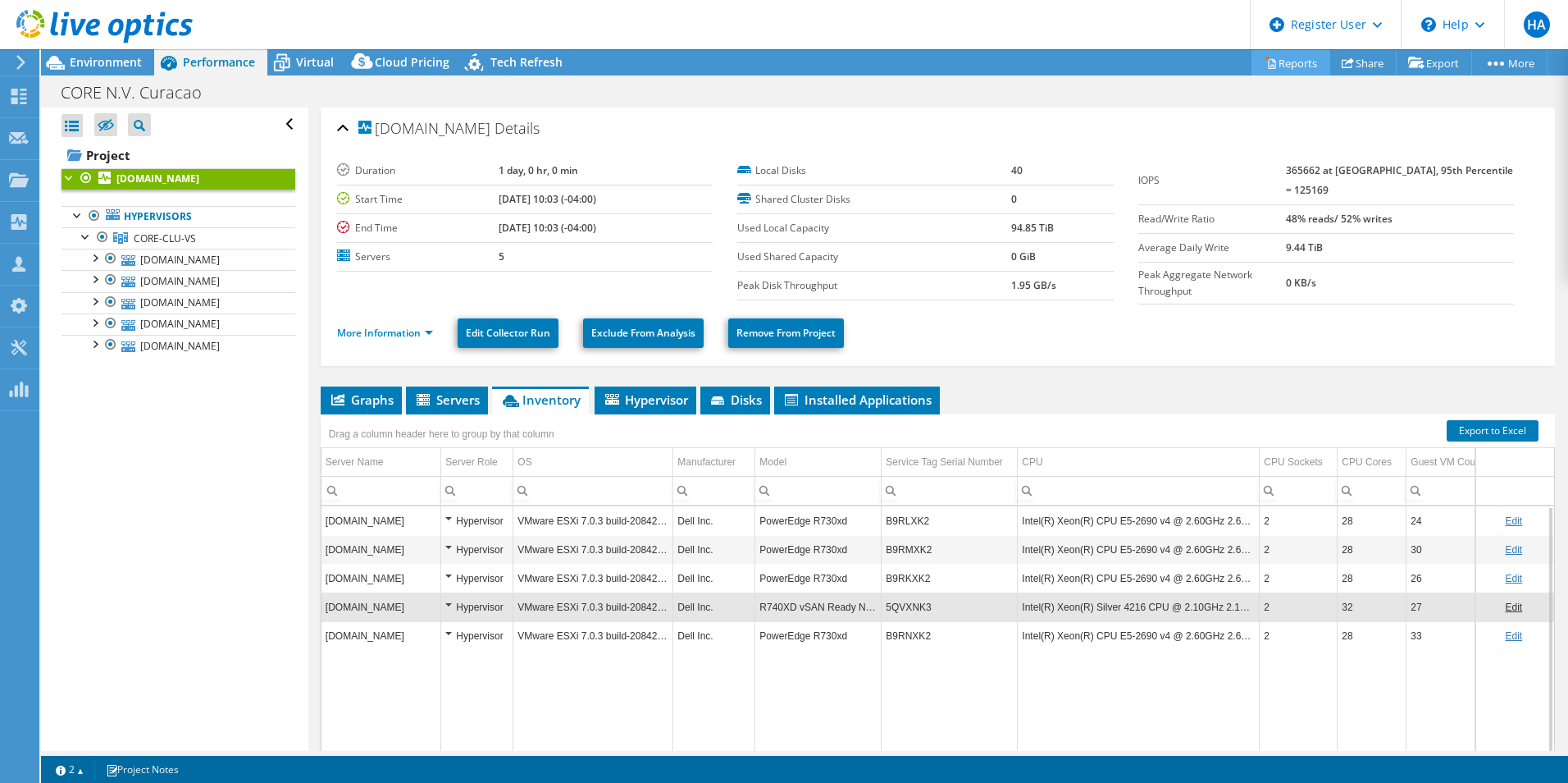
click at [1292, 64] on link "Reports" at bounding box center [1291, 63] width 79 height 26
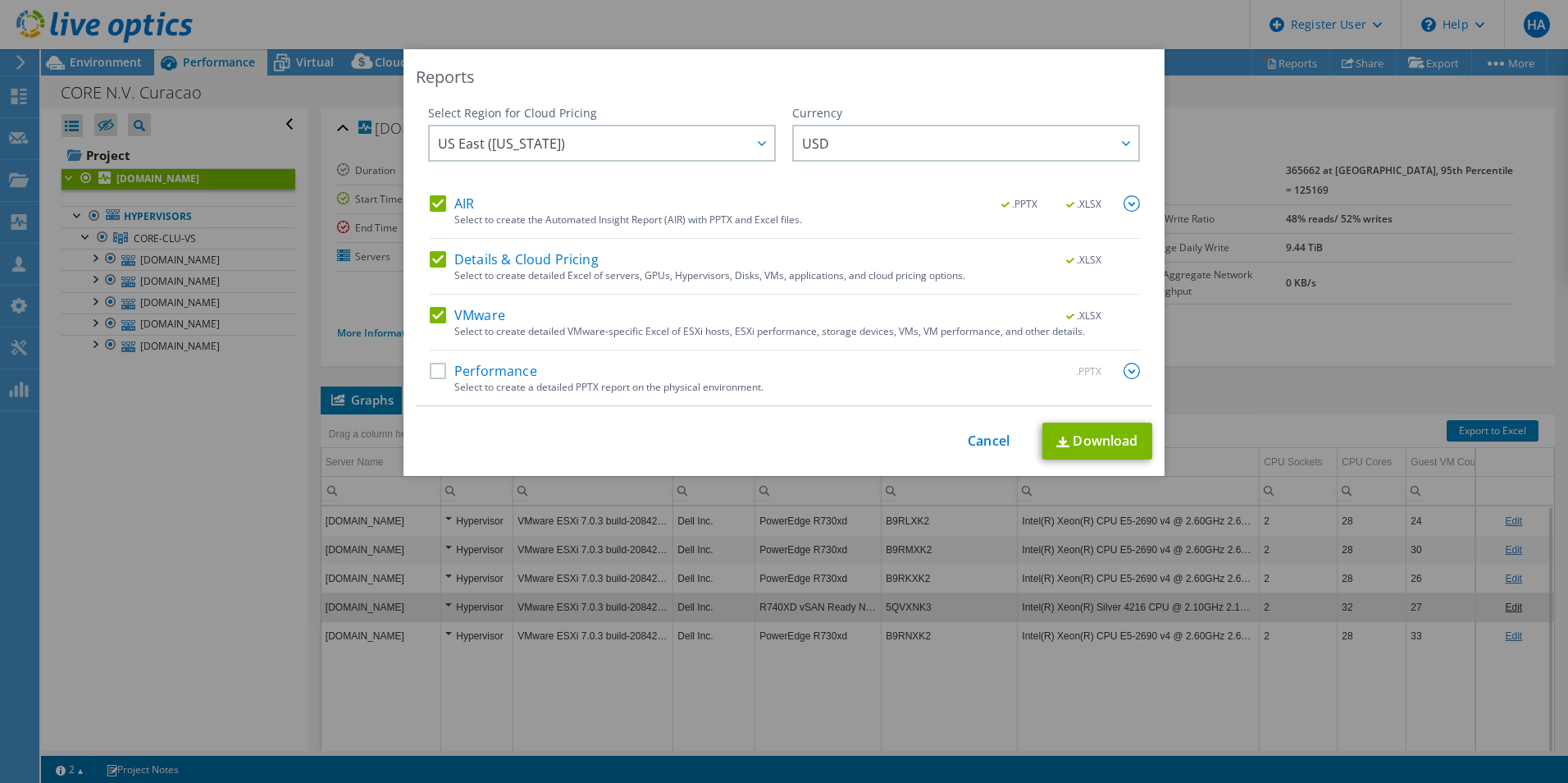
click at [475, 262] on label "Details & Cloud Pricing" at bounding box center [513, 259] width 169 height 17
click at [0, 0] on input "Details & Cloud Pricing" at bounding box center [0, 0] width 0 height 0
click at [475, 213] on div "AIR .PPTX .XLSX Select to create the Automated Insight Report (AIR) with PPTX a…" at bounding box center [784, 217] width 710 height 43
drag, startPoint x: 437, startPoint y: 205, endPoint x: 511, endPoint y: 222, distance: 75.9
click at [438, 205] on label "AIR" at bounding box center [451, 203] width 44 height 17
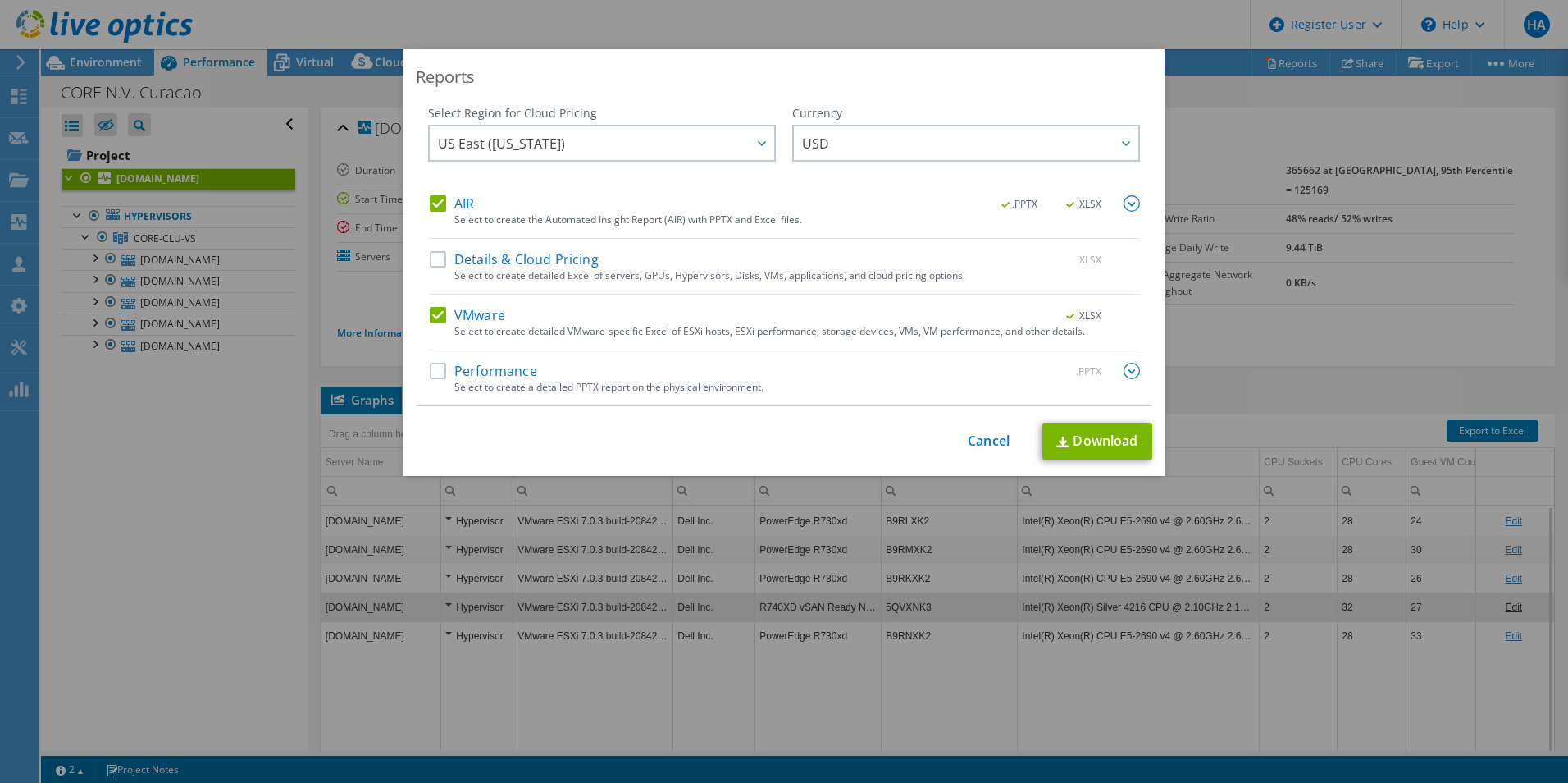
click at [0, 0] on input "AIR" at bounding box center [0, 0] width 0 height 0
click at [1092, 435] on link "Download" at bounding box center [1097, 441] width 110 height 37
drag, startPoint x: 970, startPoint y: 437, endPoint x: 837, endPoint y: 437, distance: 133.0
click at [970, 437] on link "Cancel" at bounding box center [988, 441] width 42 height 16
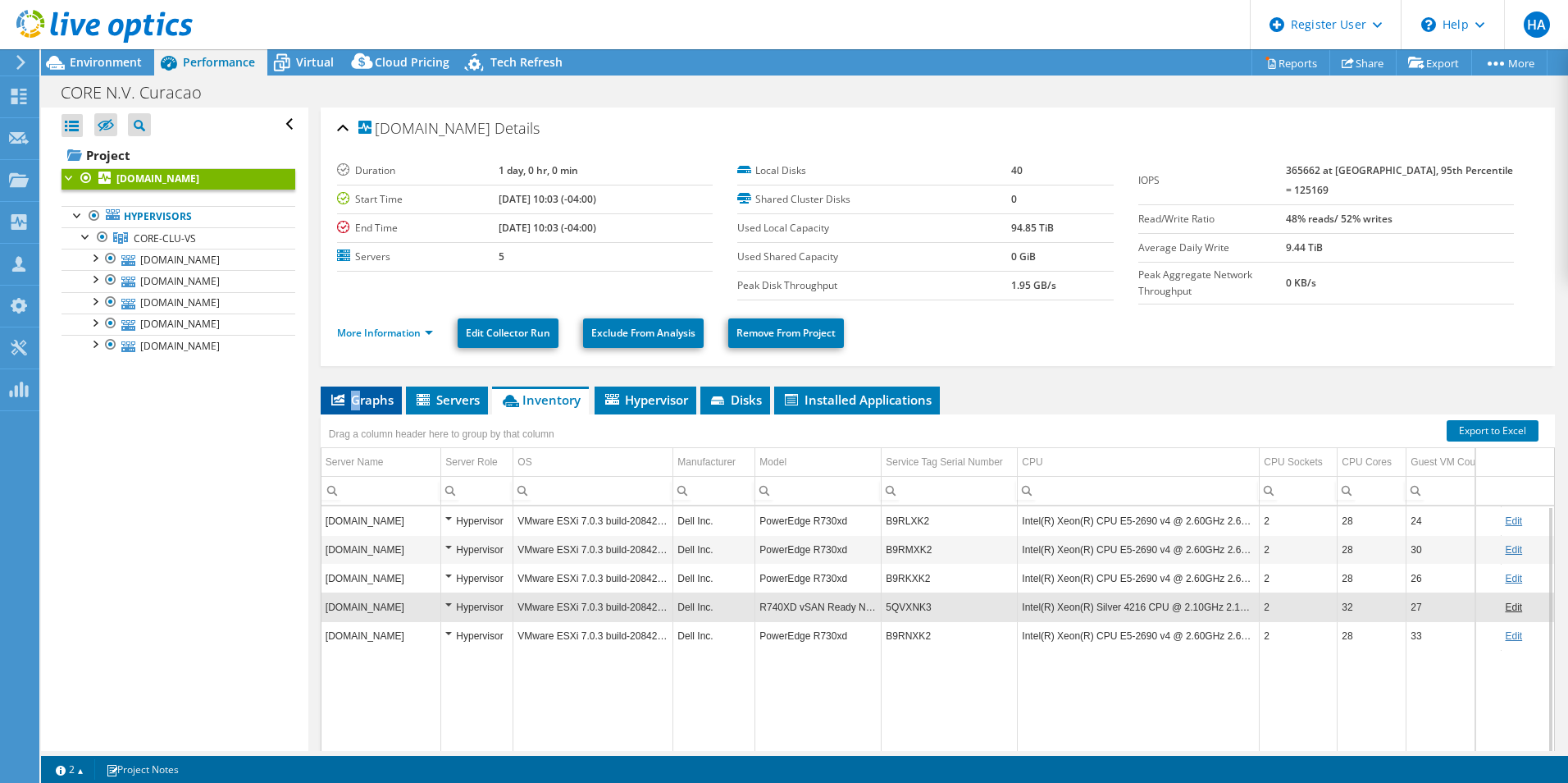
click at [355, 394] on span "Graphs" at bounding box center [360, 399] width 64 height 17
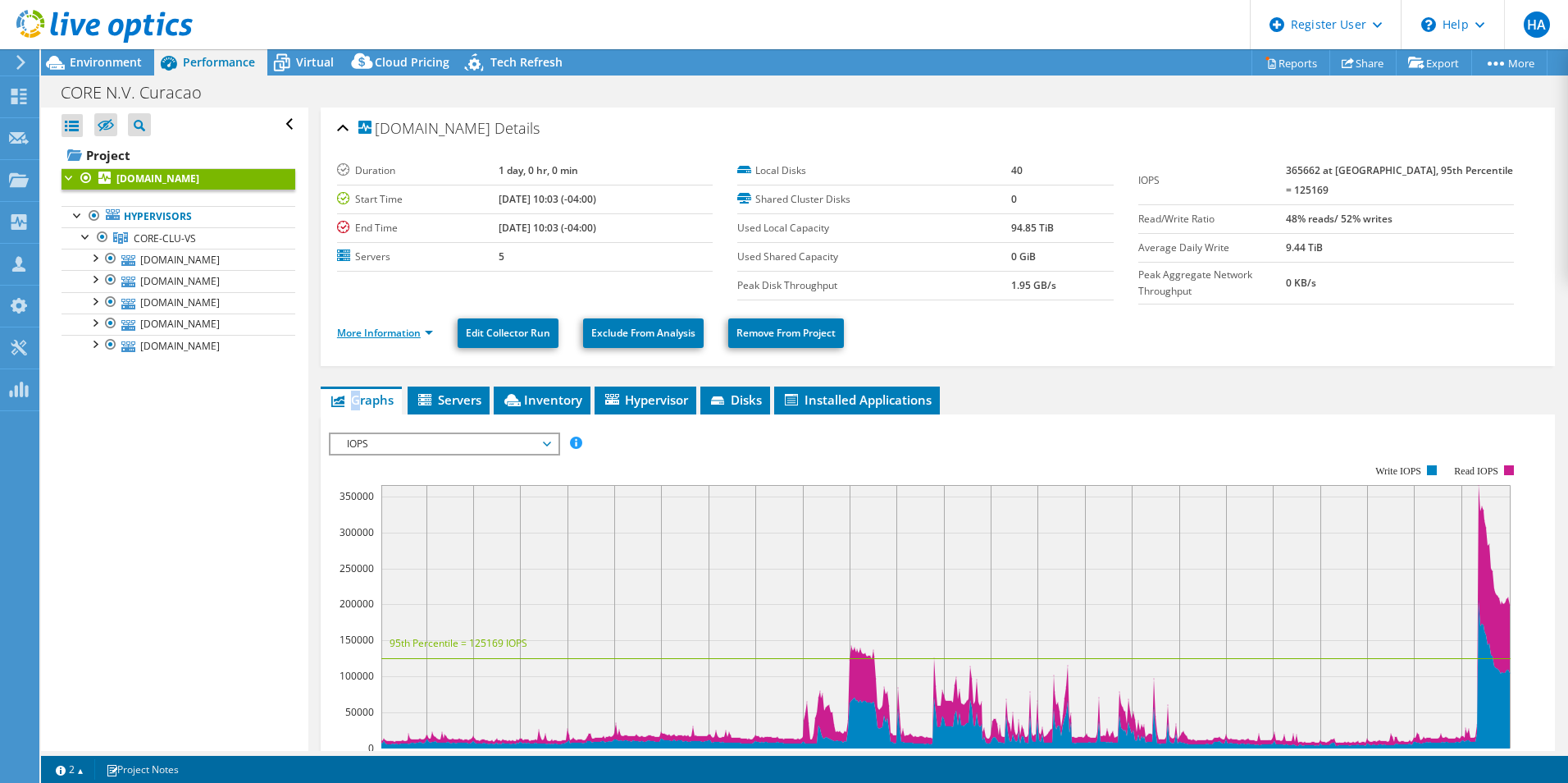
drag, startPoint x: 418, startPoint y: 331, endPoint x: 860, endPoint y: 418, distance: 450.5
click at [420, 331] on link "More Information" at bounding box center [385, 333] width 96 height 14
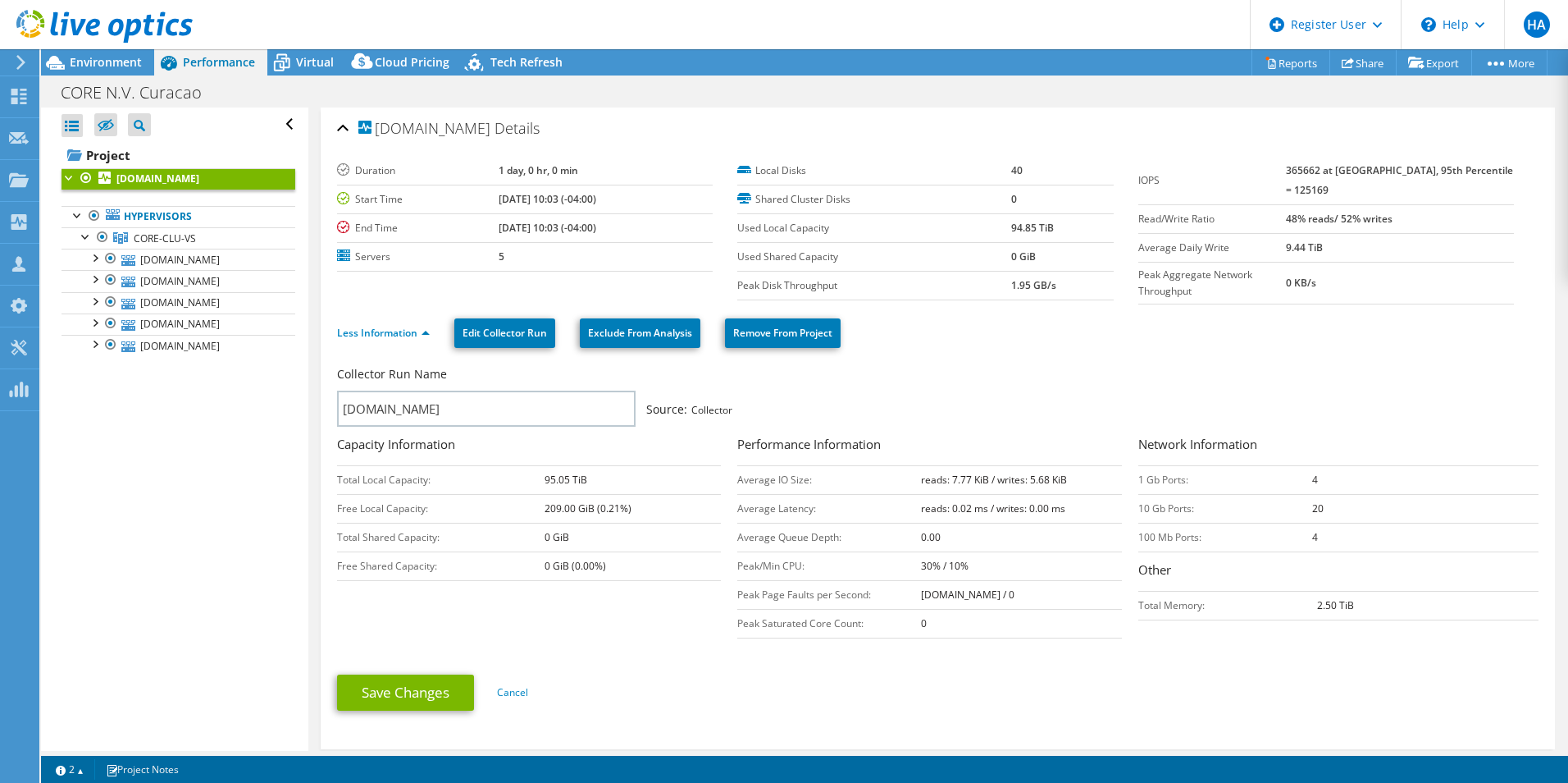
drag, startPoint x: 898, startPoint y: 472, endPoint x: 1066, endPoint y: 468, distance: 168.0
click at [1065, 468] on tr "Average IO Size: reads: 7.77 KiB / writes: 5.68 KiB" at bounding box center [929, 479] width 383 height 28
drag, startPoint x: 1066, startPoint y: 468, endPoint x: 963, endPoint y: 522, distance: 116.3
click at [975, 531] on td "0.00" at bounding box center [1021, 536] width 201 height 28
drag, startPoint x: 916, startPoint y: 505, endPoint x: 1055, endPoint y: 506, distance: 139.0
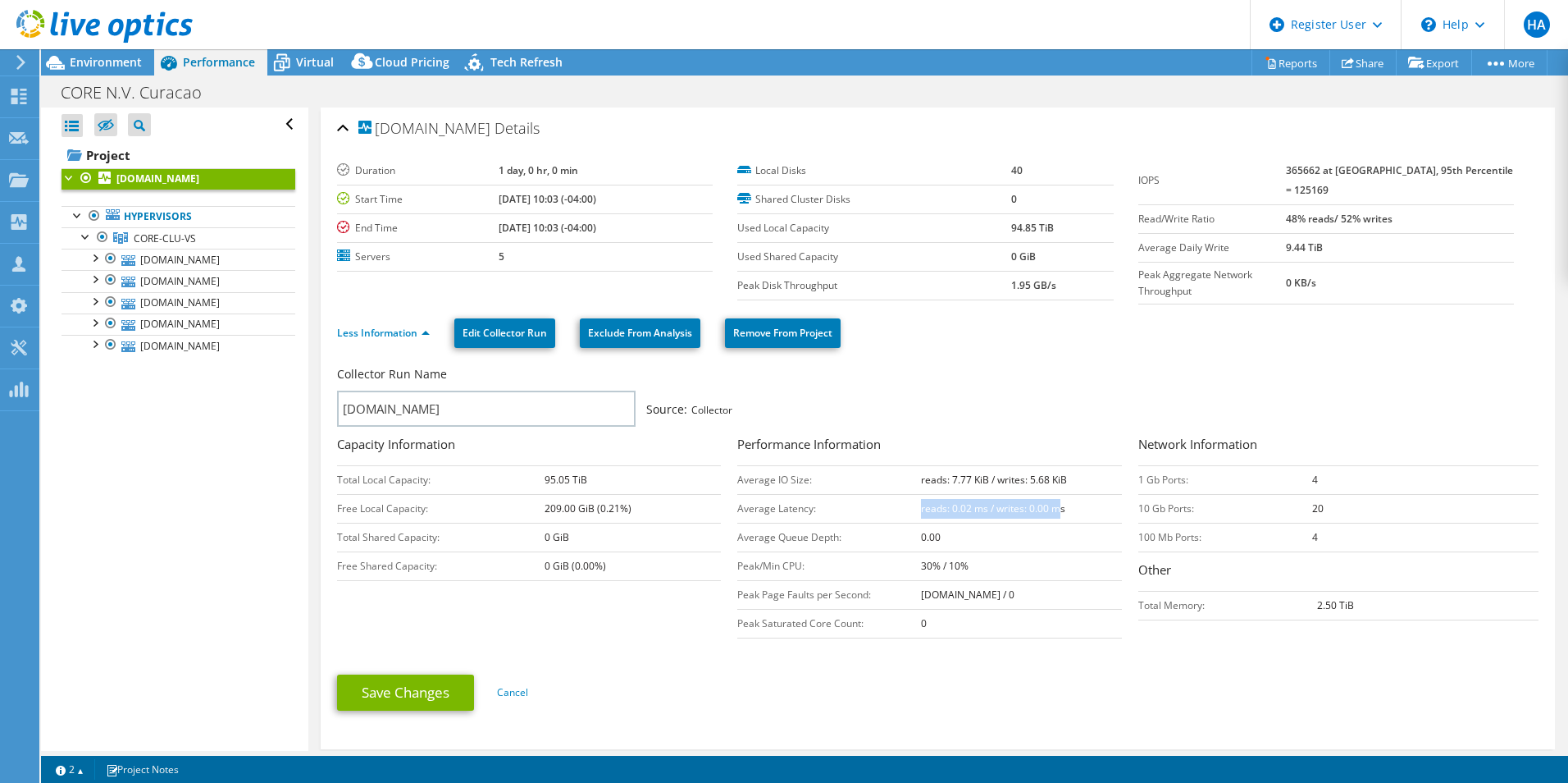
click at [1055, 506] on b "reads: 0.02 ms / writes: 0.00 ms" at bounding box center [993, 508] width 144 height 14
drag, startPoint x: 1055, startPoint y: 506, endPoint x: 932, endPoint y: 506, distance: 123.0
click at [935, 506] on b "reads: 0.02 ms / writes: 0.00 ms" at bounding box center [993, 508] width 144 height 14
drag, startPoint x: 914, startPoint y: 506, endPoint x: 1074, endPoint y: 505, distance: 160.0
click at [1074, 505] on td "reads: 0.02 ms / writes: 0.00 ms" at bounding box center [1021, 508] width 201 height 28
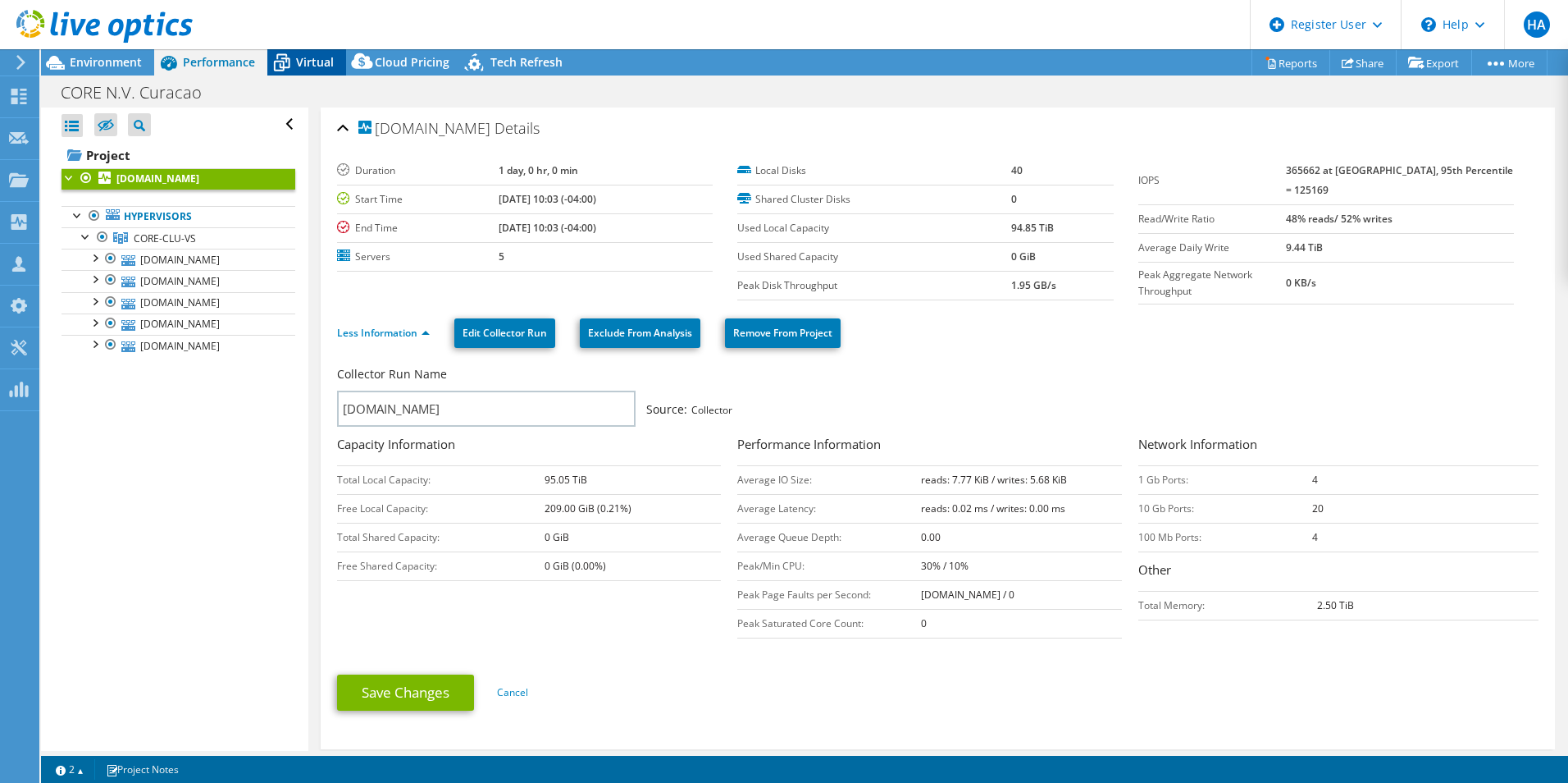
click at [293, 63] on icon at bounding box center [282, 63] width 28 height 28
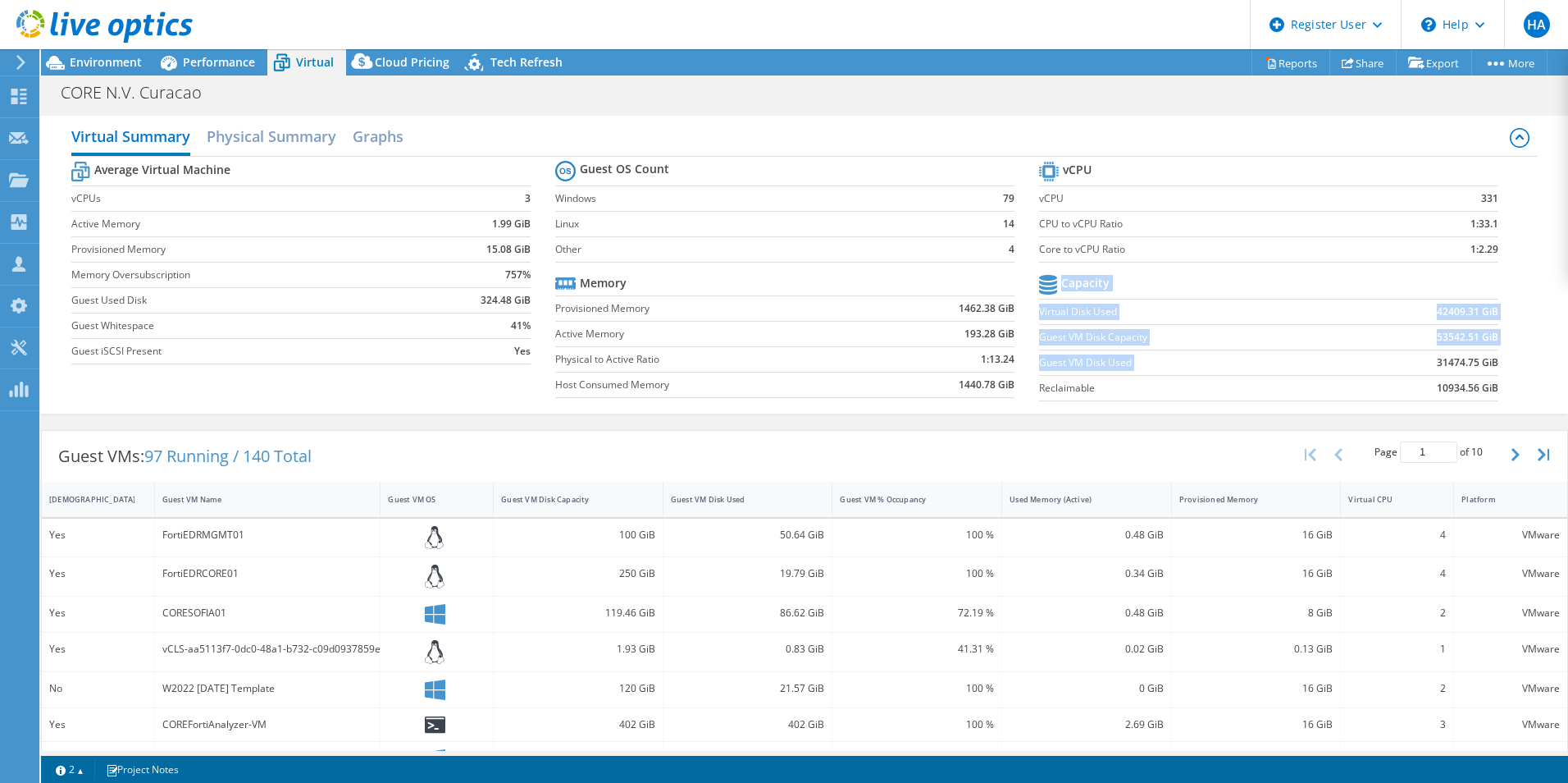
drag, startPoint x: 1488, startPoint y: 361, endPoint x: 1420, endPoint y: 361, distance: 68.0
click at [1420, 361] on section "vCPU vCPU 331 CPU to vCPU Ratio 1:33.1 Core to vCPU Ratio 1:2.29 Capacity Virtu…" at bounding box center [1281, 283] width 484 height 252
drag, startPoint x: 1420, startPoint y: 361, endPoint x: 1413, endPoint y: 367, distance: 9.2
click at [1413, 367] on td "31474.75 GiB" at bounding box center [1419, 361] width 159 height 26
click at [66, 58] on icon at bounding box center [55, 63] width 28 height 28
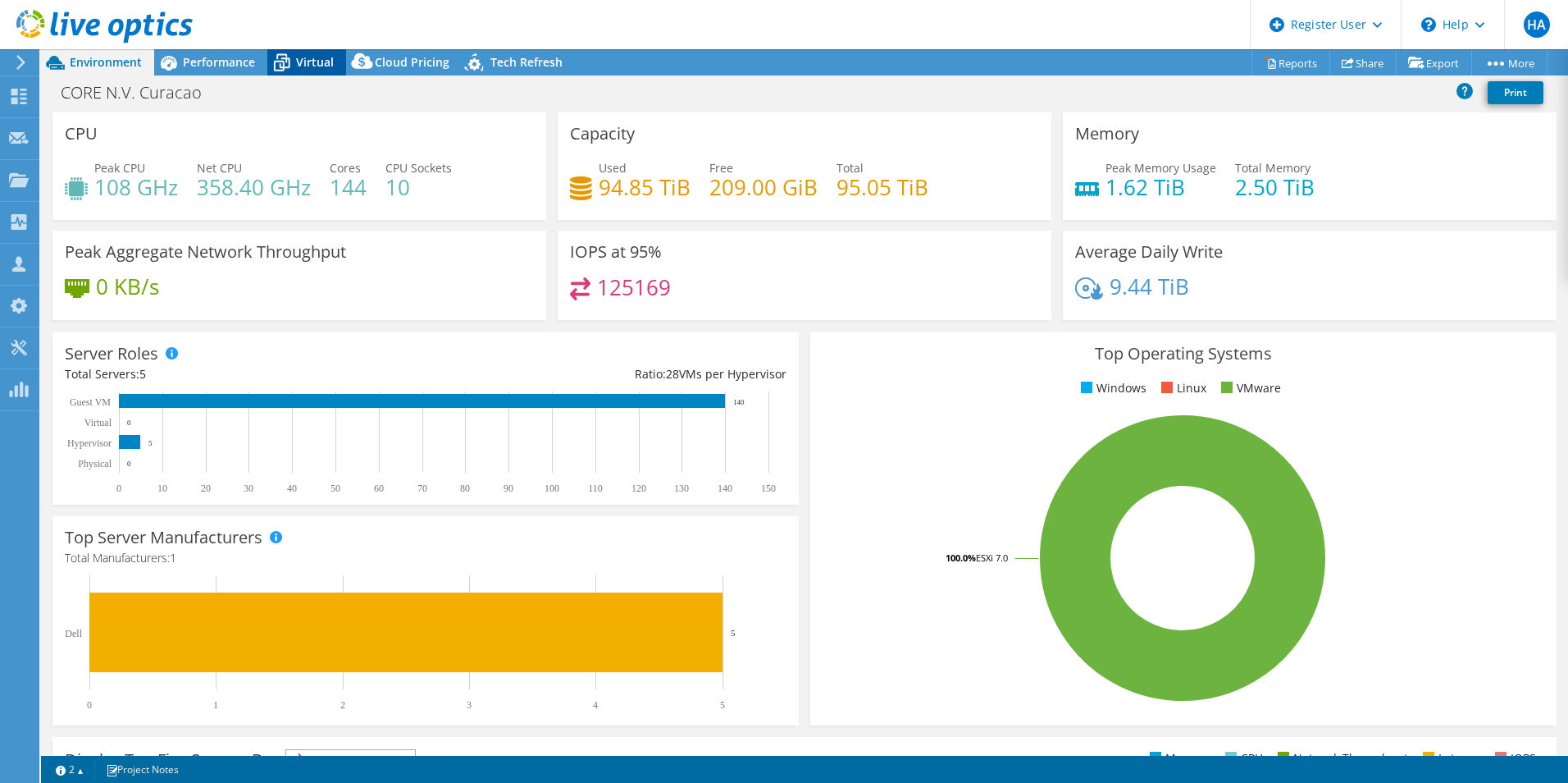
click at [314, 59] on span "Virtual" at bounding box center [314, 62] width 38 height 16
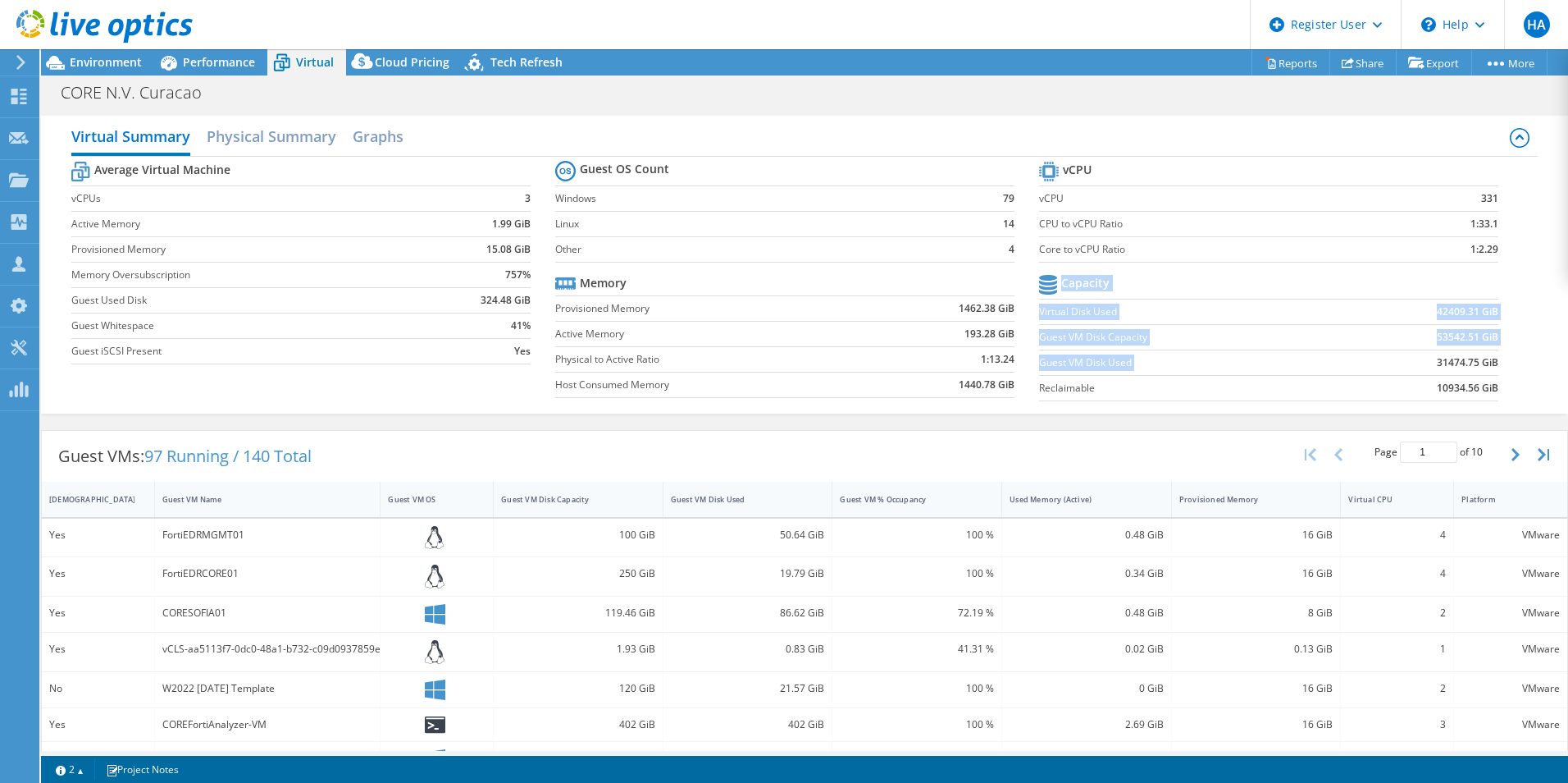
drag, startPoint x: 1398, startPoint y: 353, endPoint x: 1518, endPoint y: 353, distance: 120.0
click at [1518, 353] on div "Average Virtual Machine vCPUs 3 Active Memory 1.99 GiB Provisioned Memory 15.08…" at bounding box center [805, 283] width 1466 height 253
drag, startPoint x: 1518, startPoint y: 353, endPoint x: 1301, endPoint y: 364, distance: 217.3
click at [1301, 364] on label "Guest VM Disk Used" at bounding box center [1189, 362] width 300 height 17
drag, startPoint x: 521, startPoint y: 194, endPoint x: 473, endPoint y: 191, distance: 48.1
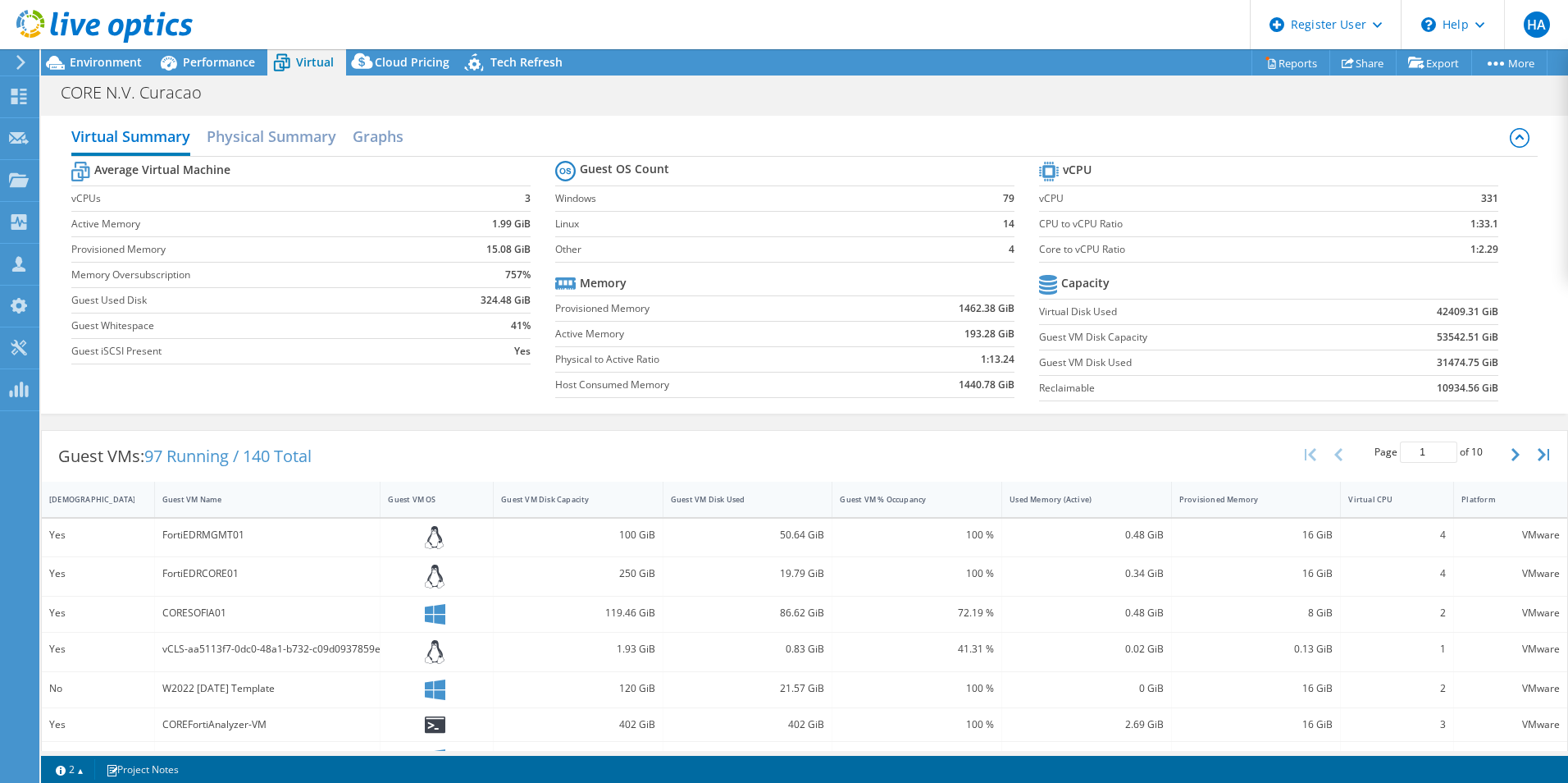
click at [473, 191] on td "3" at bounding box center [475, 198] width 110 height 26
click at [223, 66] on span "Performance" at bounding box center [219, 62] width 72 height 16
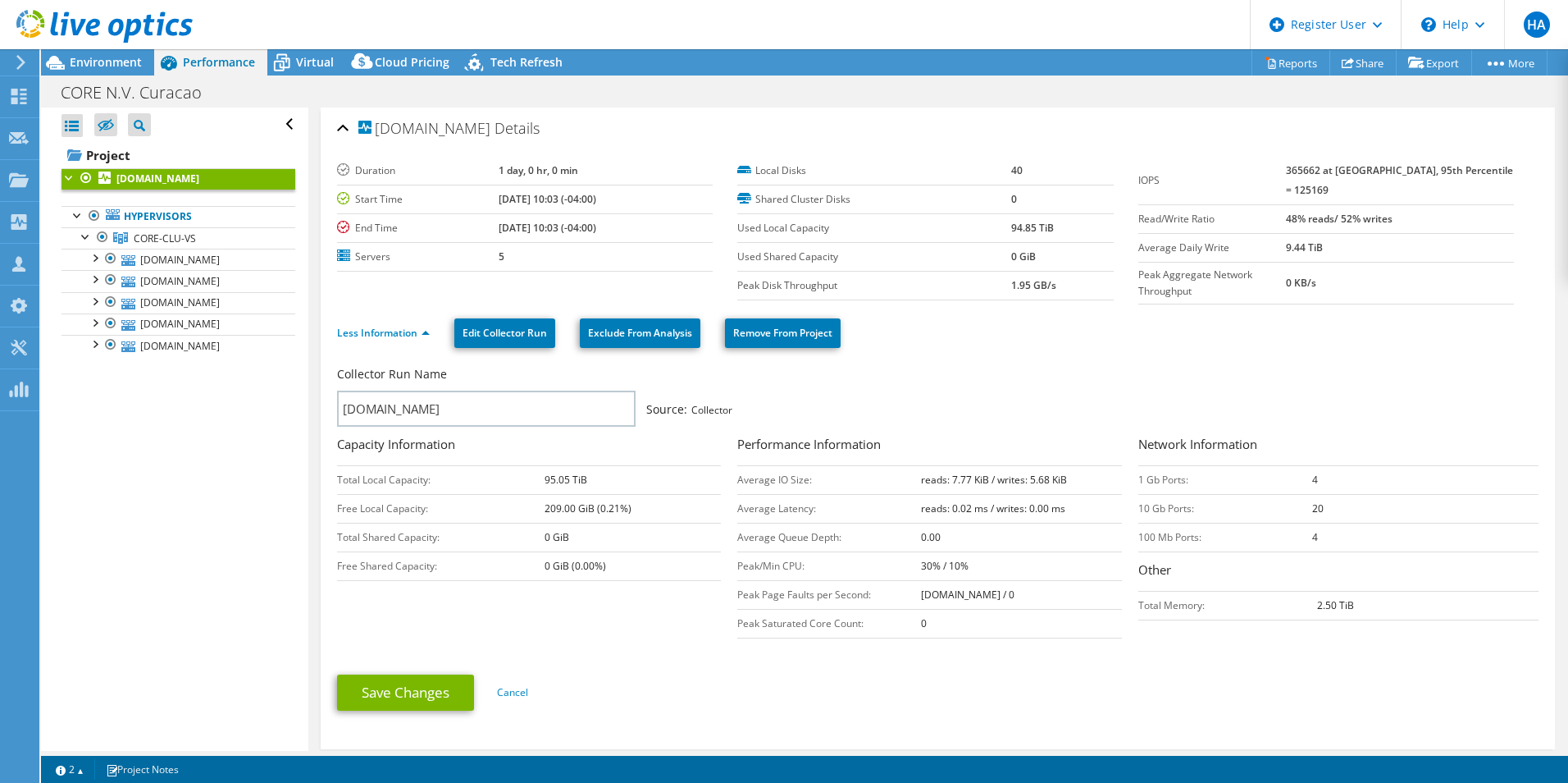
click at [170, 177] on b "[DOMAIN_NAME]" at bounding box center [158, 179] width 83 height 14
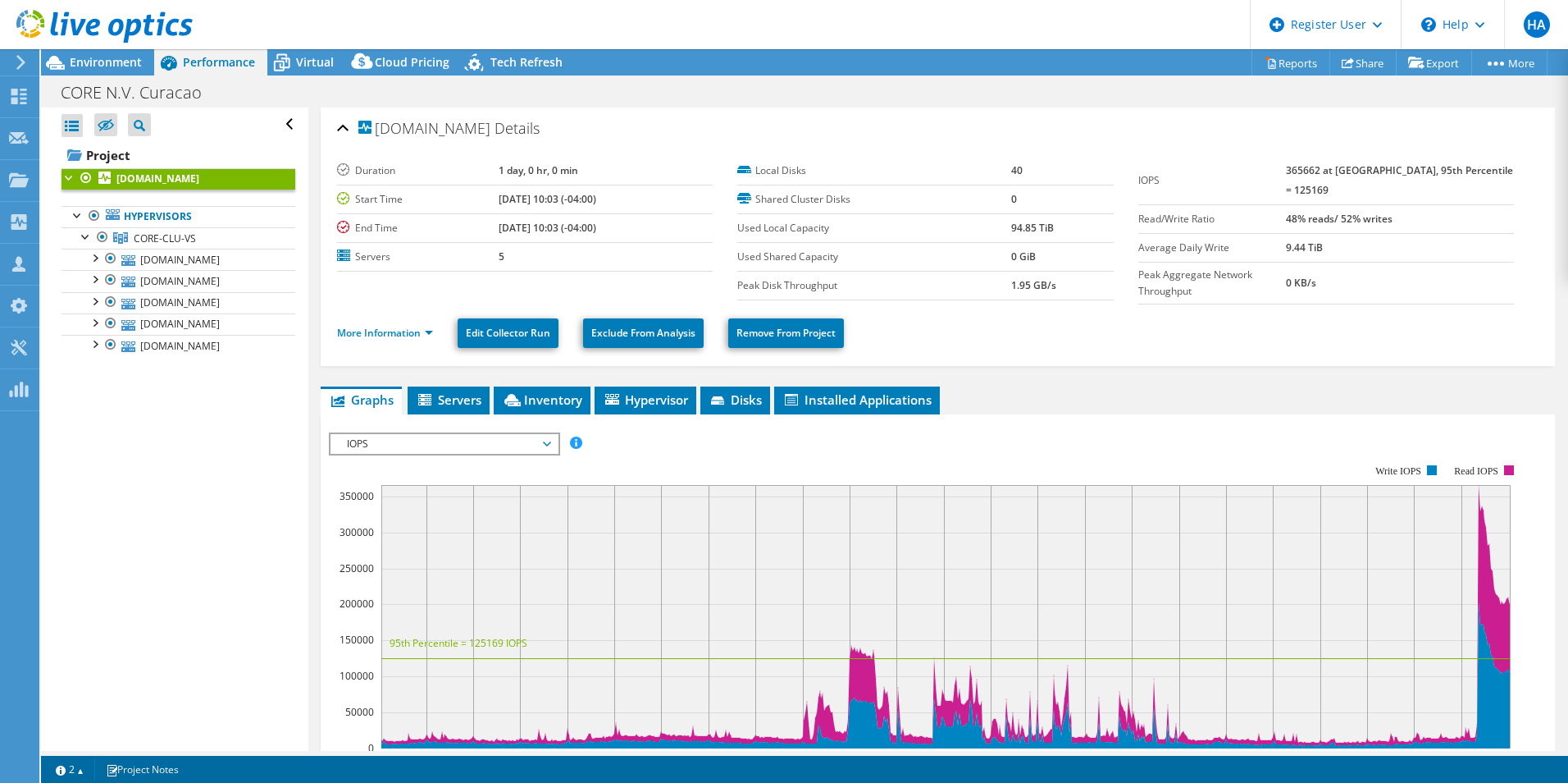
click at [145, 178] on b "[DOMAIN_NAME]" at bounding box center [158, 179] width 83 height 14
click at [428, 331] on link "More Information" at bounding box center [385, 333] width 96 height 14
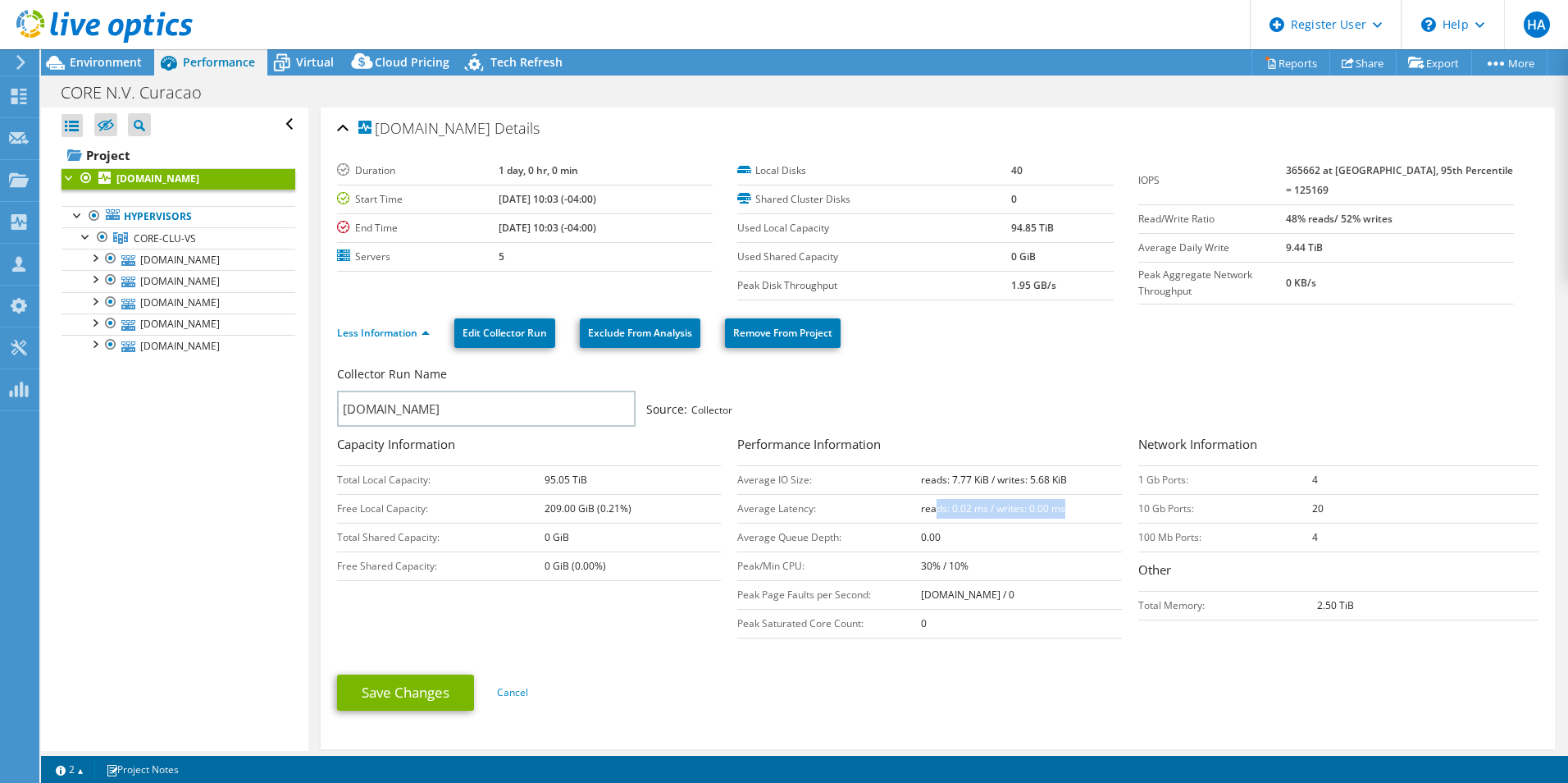
drag, startPoint x: 1059, startPoint y: 495, endPoint x: 931, endPoint y: 493, distance: 128.0
click at [931, 494] on td "reads: 0.02 ms / writes: 0.00 ms" at bounding box center [1021, 508] width 201 height 28
drag, startPoint x: 931, startPoint y: 493, endPoint x: 1030, endPoint y: 418, distance: 124.2
click at [1026, 419] on div "Collector Run Name [DOMAIN_NAME] Source: Collector" at bounding box center [938, 398] width 1201 height 73
drag, startPoint x: 1040, startPoint y: 468, endPoint x: 909, endPoint y: 467, distance: 131.0
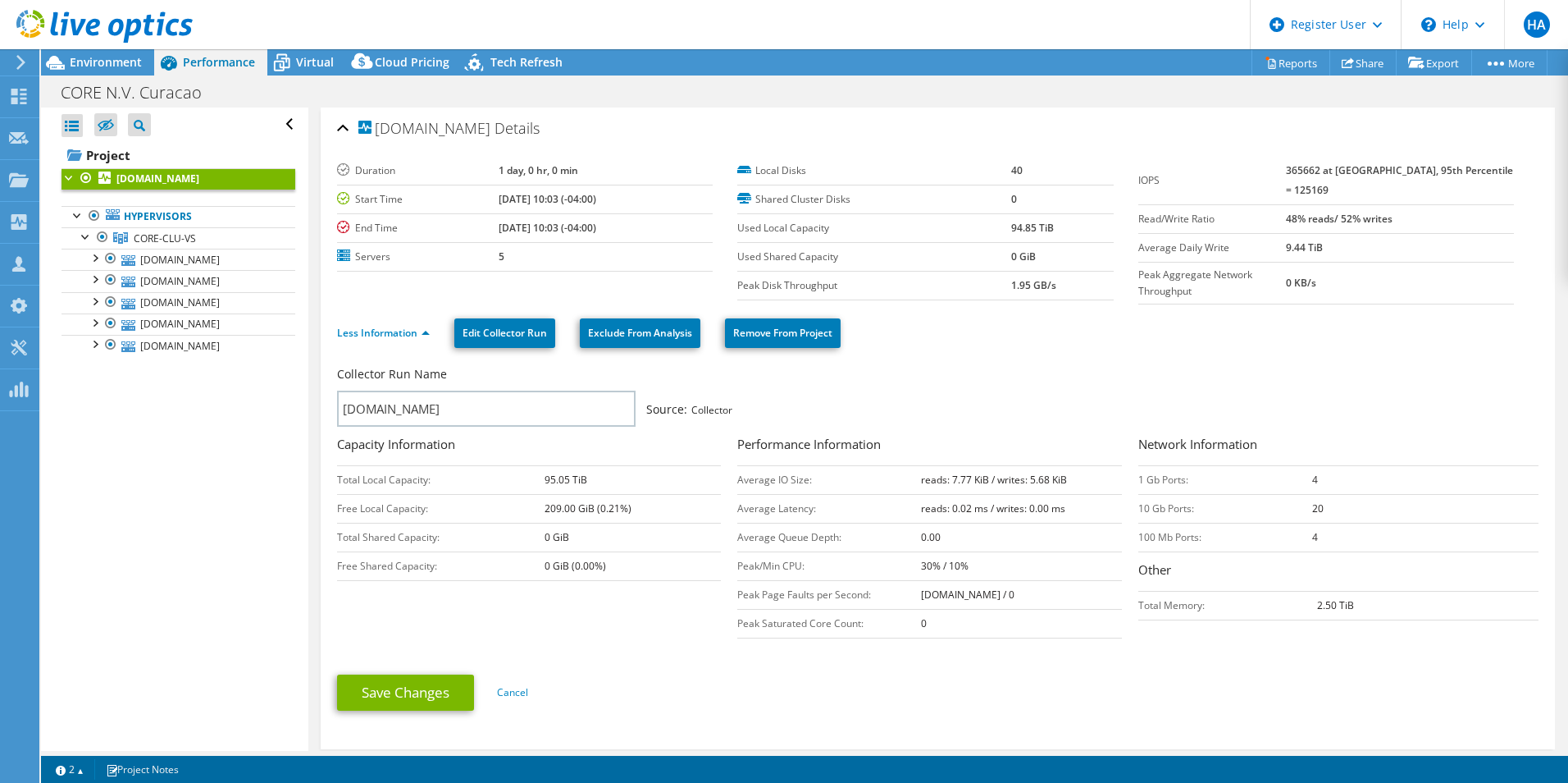
click at [905, 467] on tr "Average IO Size: reads: 7.77 KiB / writes: 5.68 KiB" at bounding box center [929, 479] width 383 height 28
drag, startPoint x: 909, startPoint y: 467, endPoint x: 1000, endPoint y: 393, distance: 117.3
click at [1000, 393] on div "Collector Run Name [DOMAIN_NAME] Source: Collector" at bounding box center [929, 396] width 1185 height 61
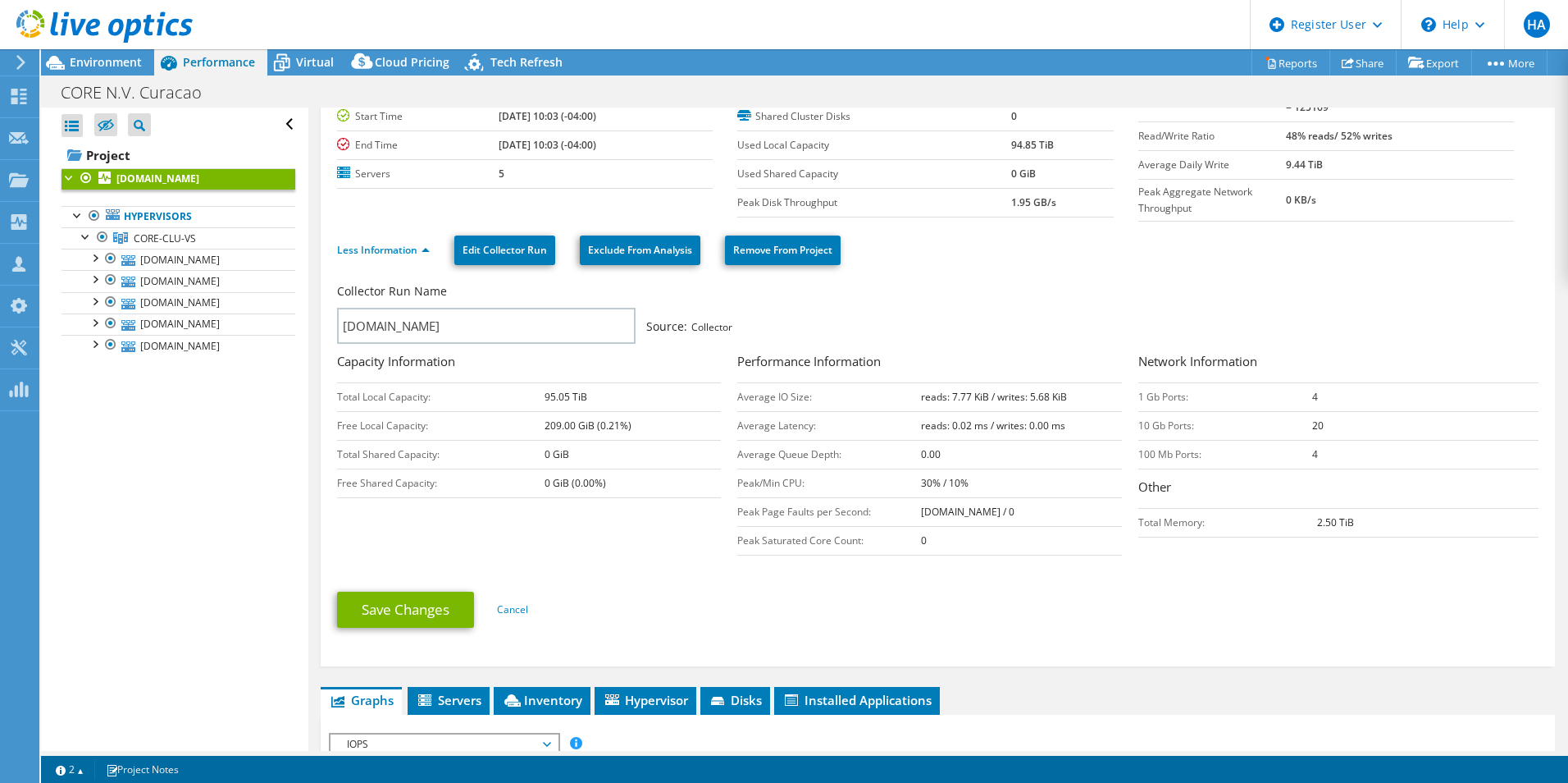
scroll to position [328, 0]
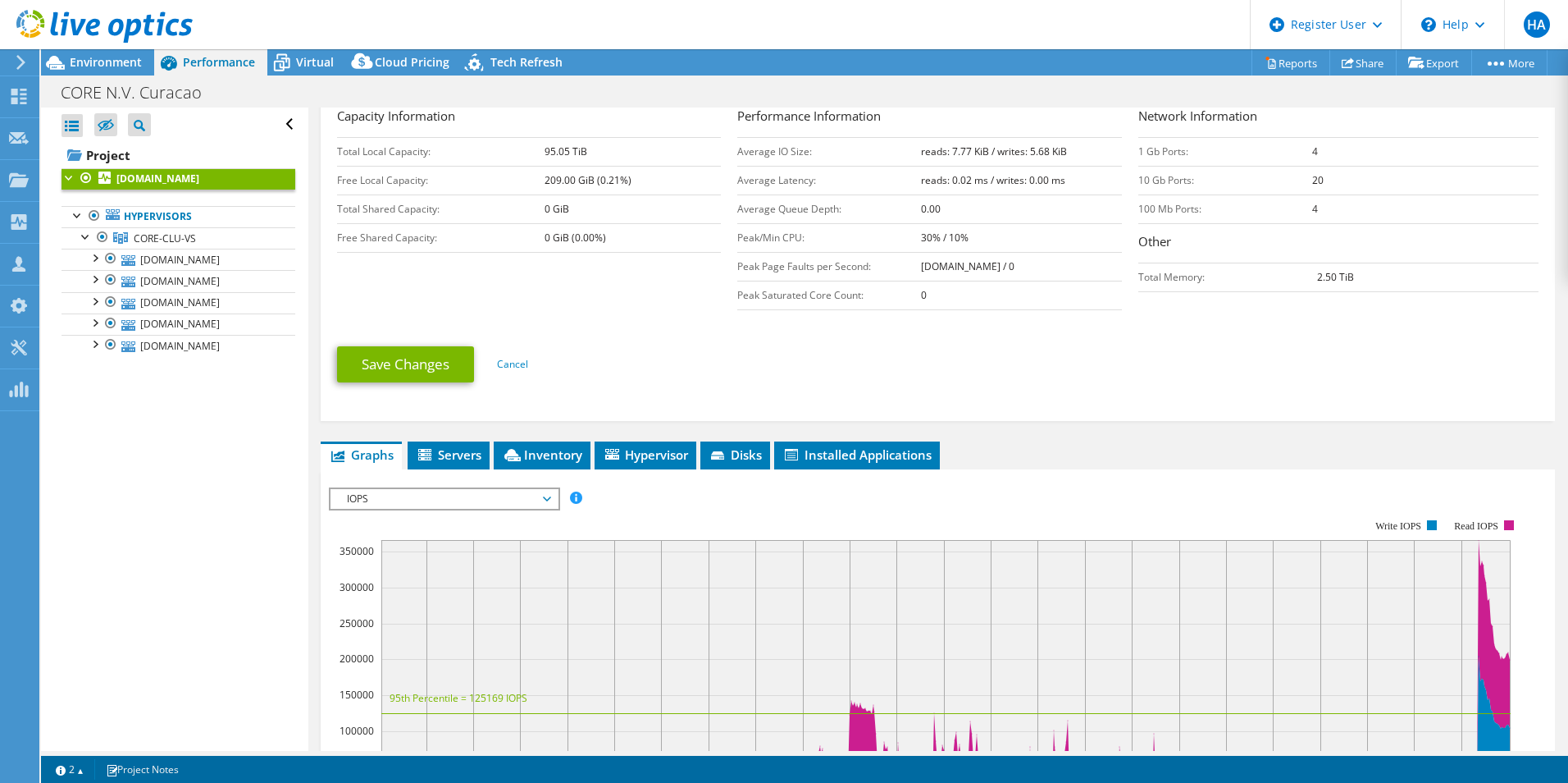
click at [434, 492] on span "IOPS" at bounding box center [443, 498] width 211 height 19
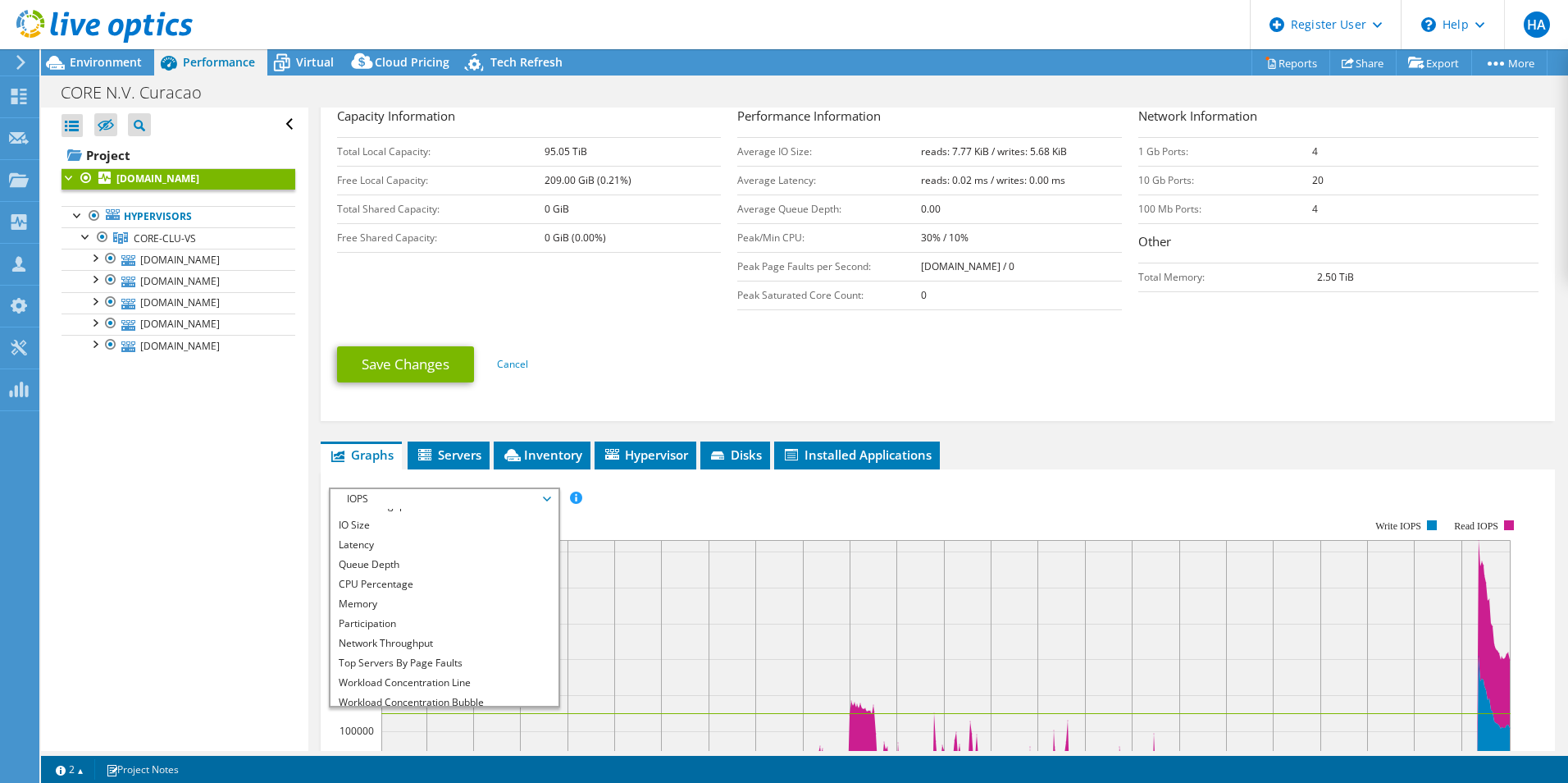
scroll to position [59, 0]
click at [433, 680] on li "Workload Concentration Bubble" at bounding box center [443, 676] width 227 height 19
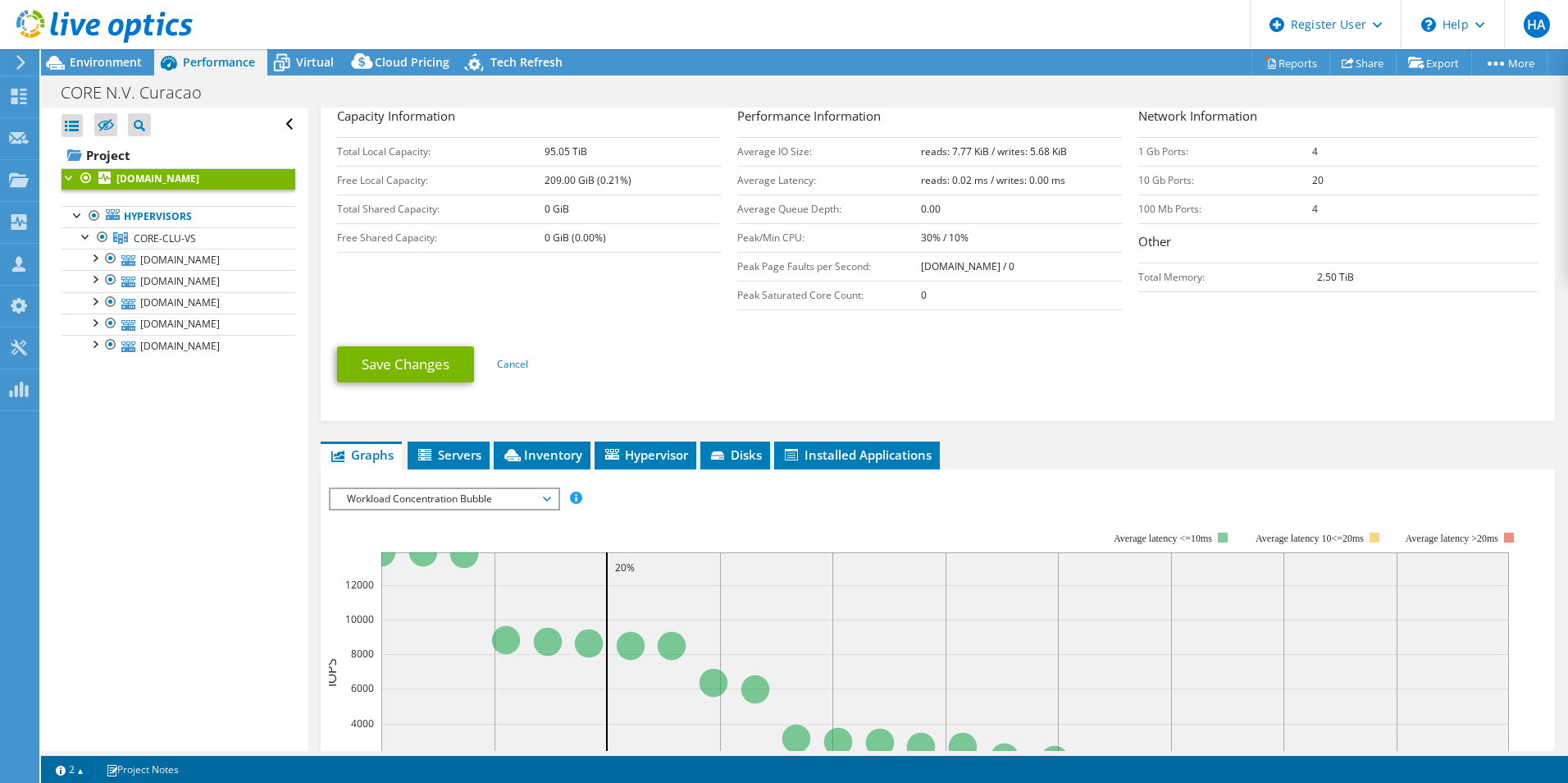
click at [418, 489] on span "Workload Concentration Bubble" at bounding box center [443, 498] width 211 height 19
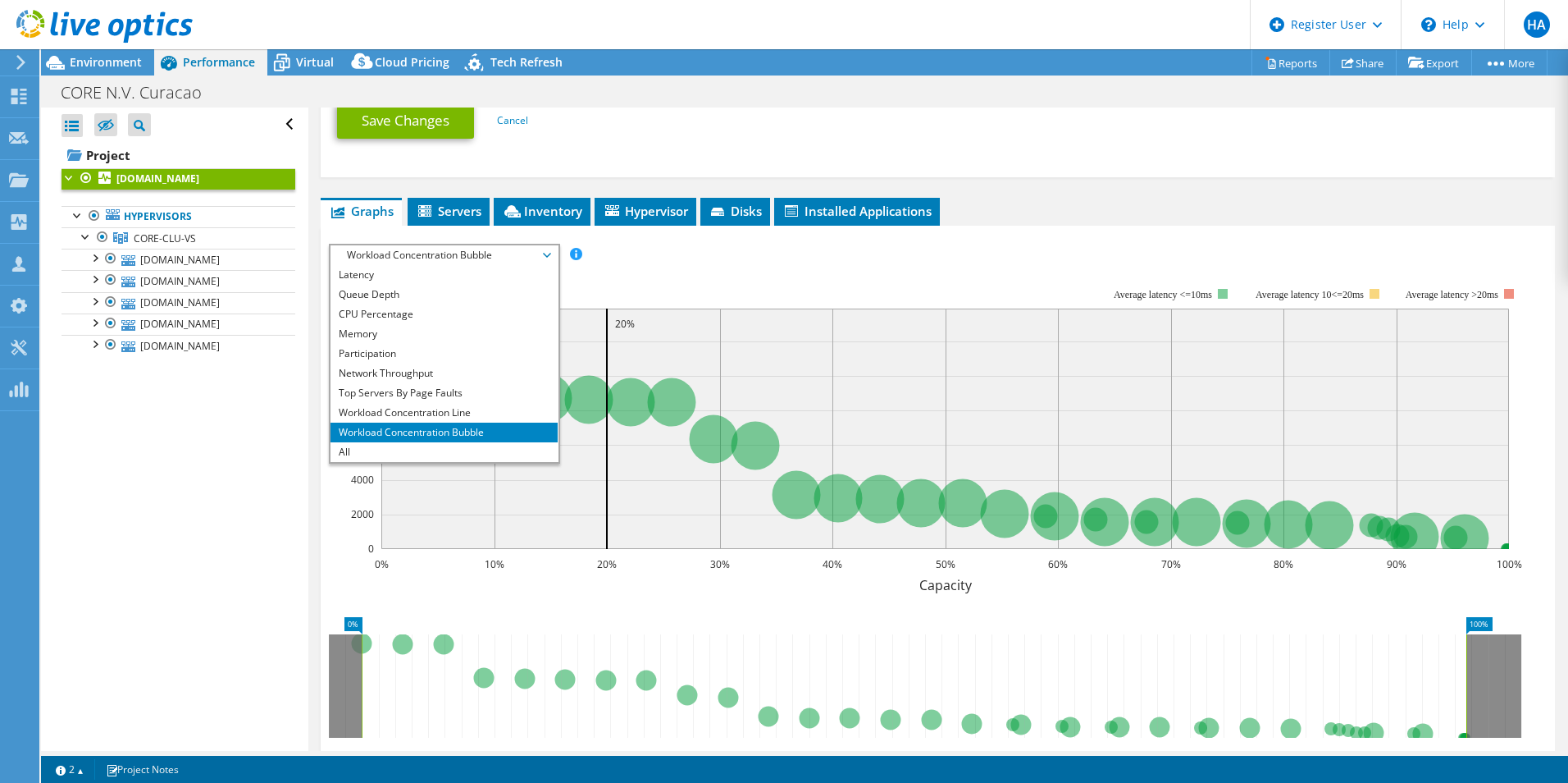
scroll to position [574, 0]
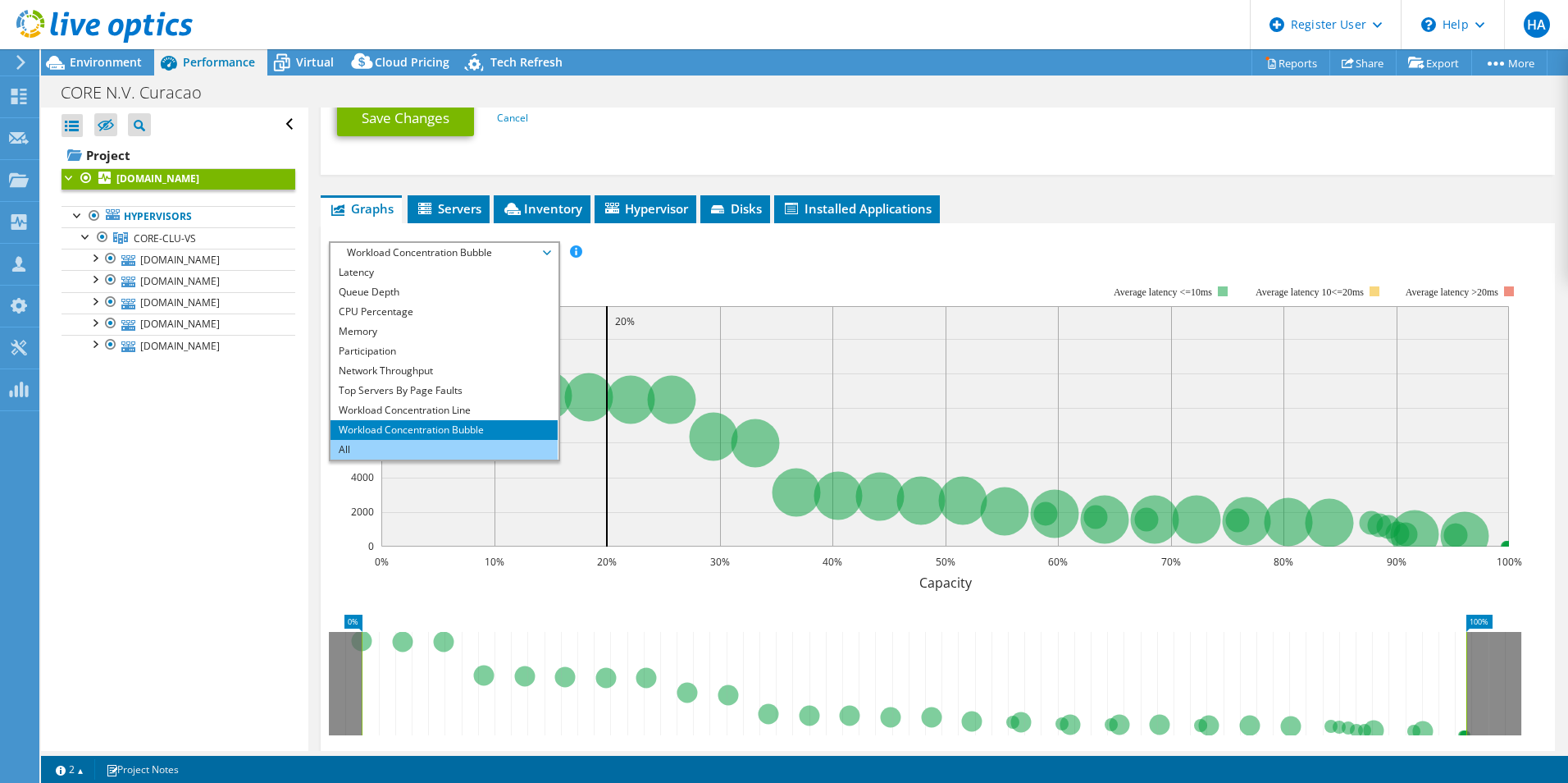
click at [403, 441] on li "All" at bounding box center [443, 450] width 227 height 19
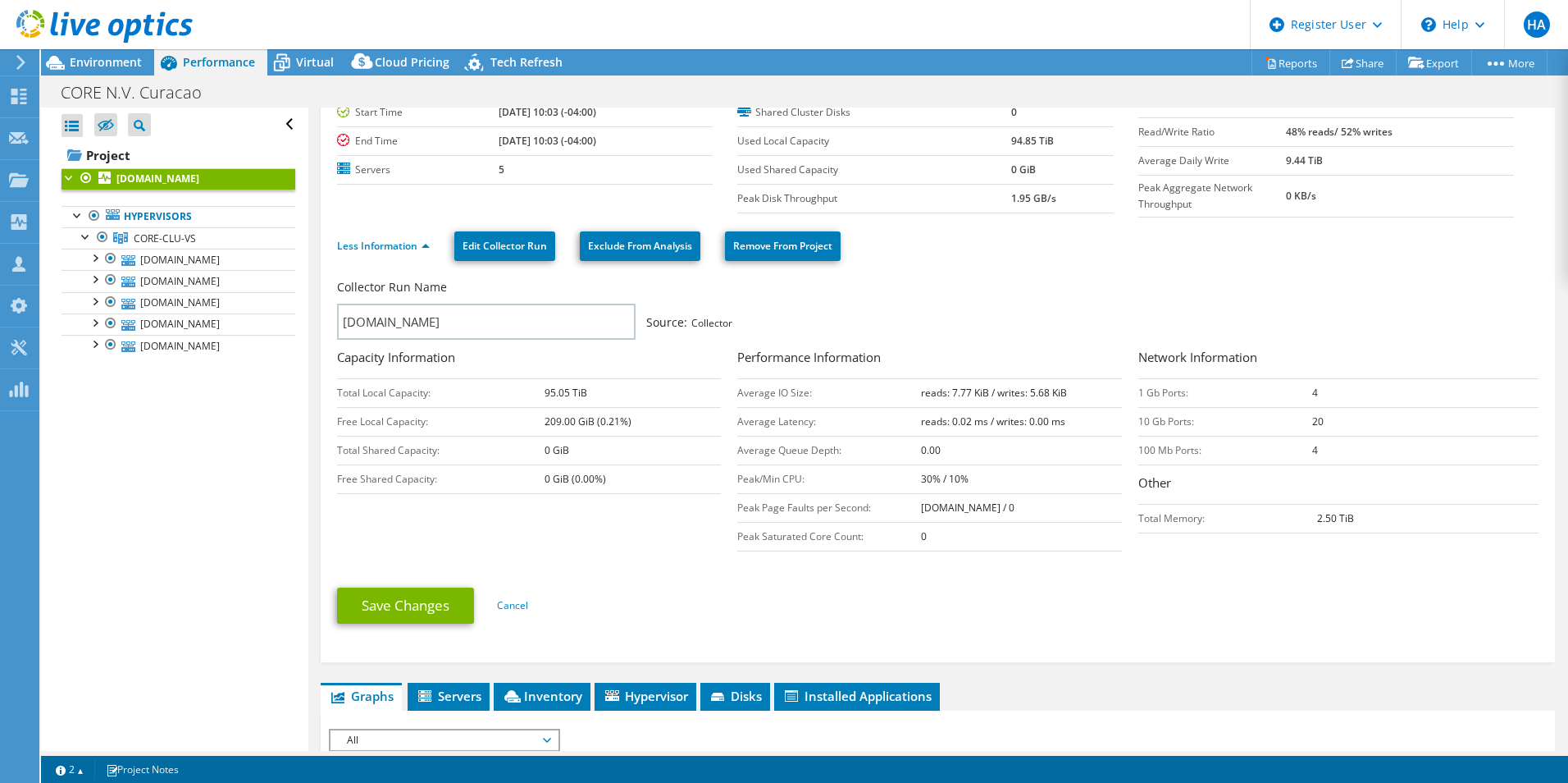
scroll to position [0, 0]
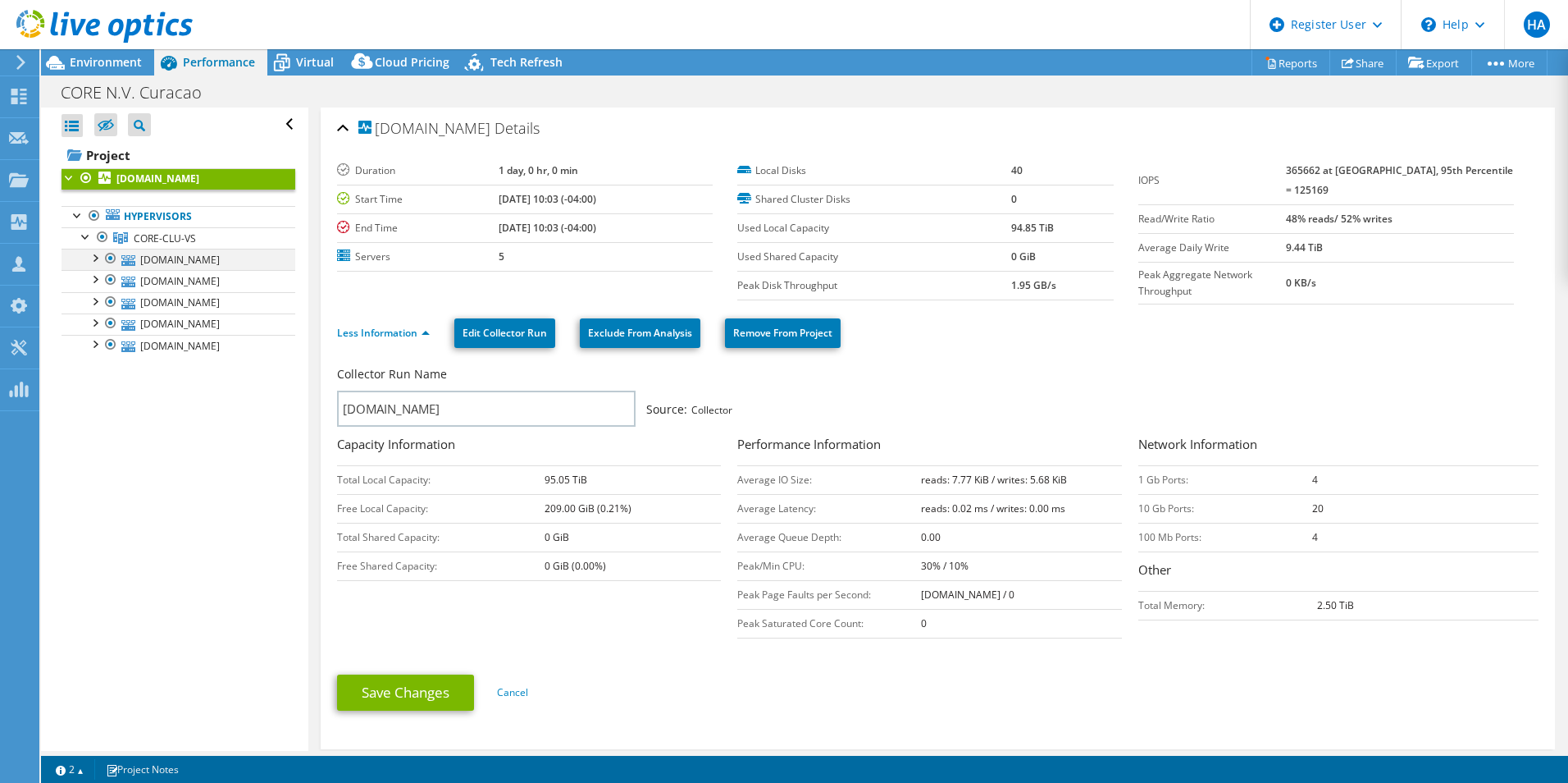
click at [97, 258] on div at bounding box center [94, 256] width 17 height 17
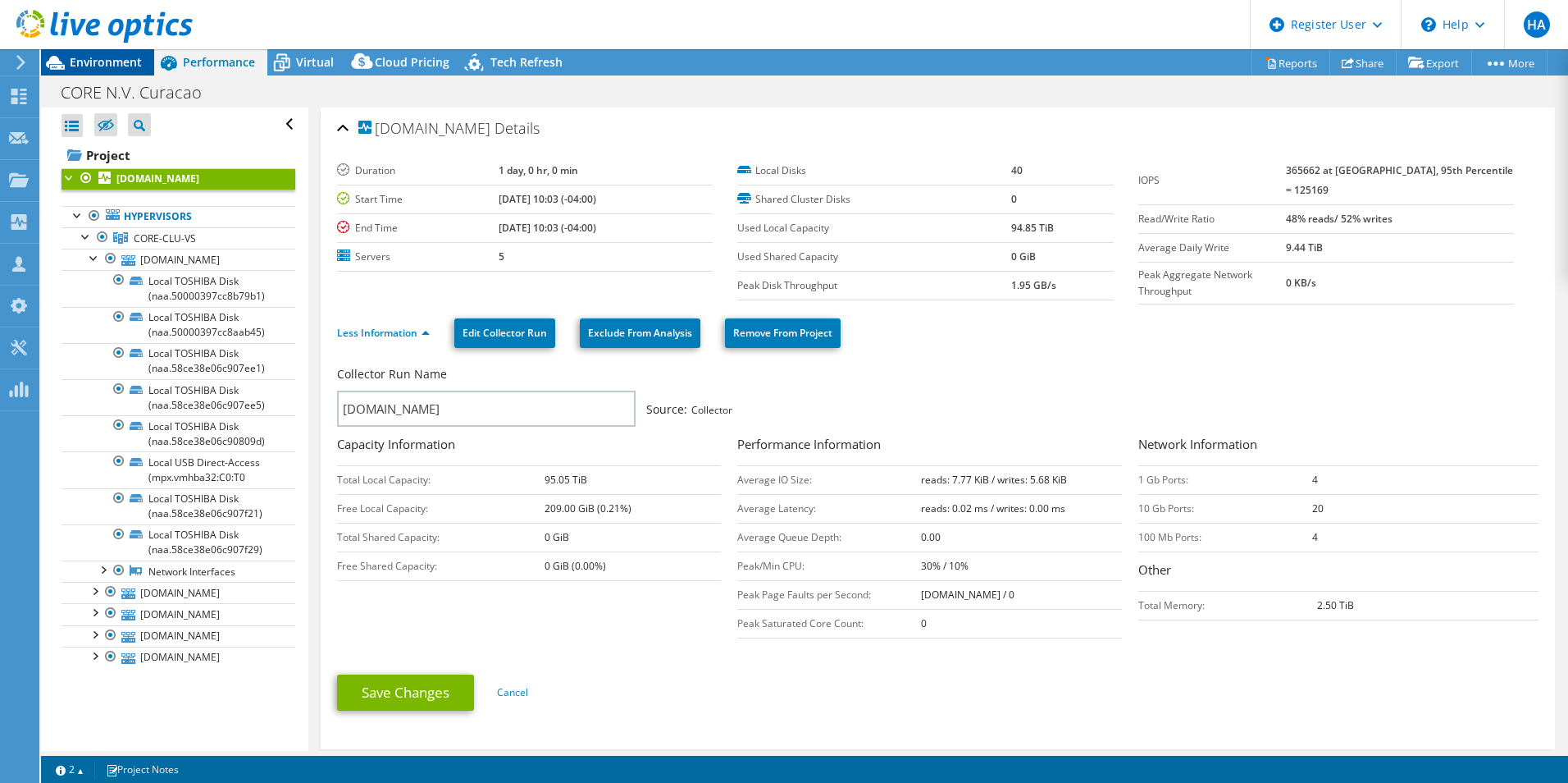
click at [102, 70] on div "Environment" at bounding box center [97, 63] width 113 height 27
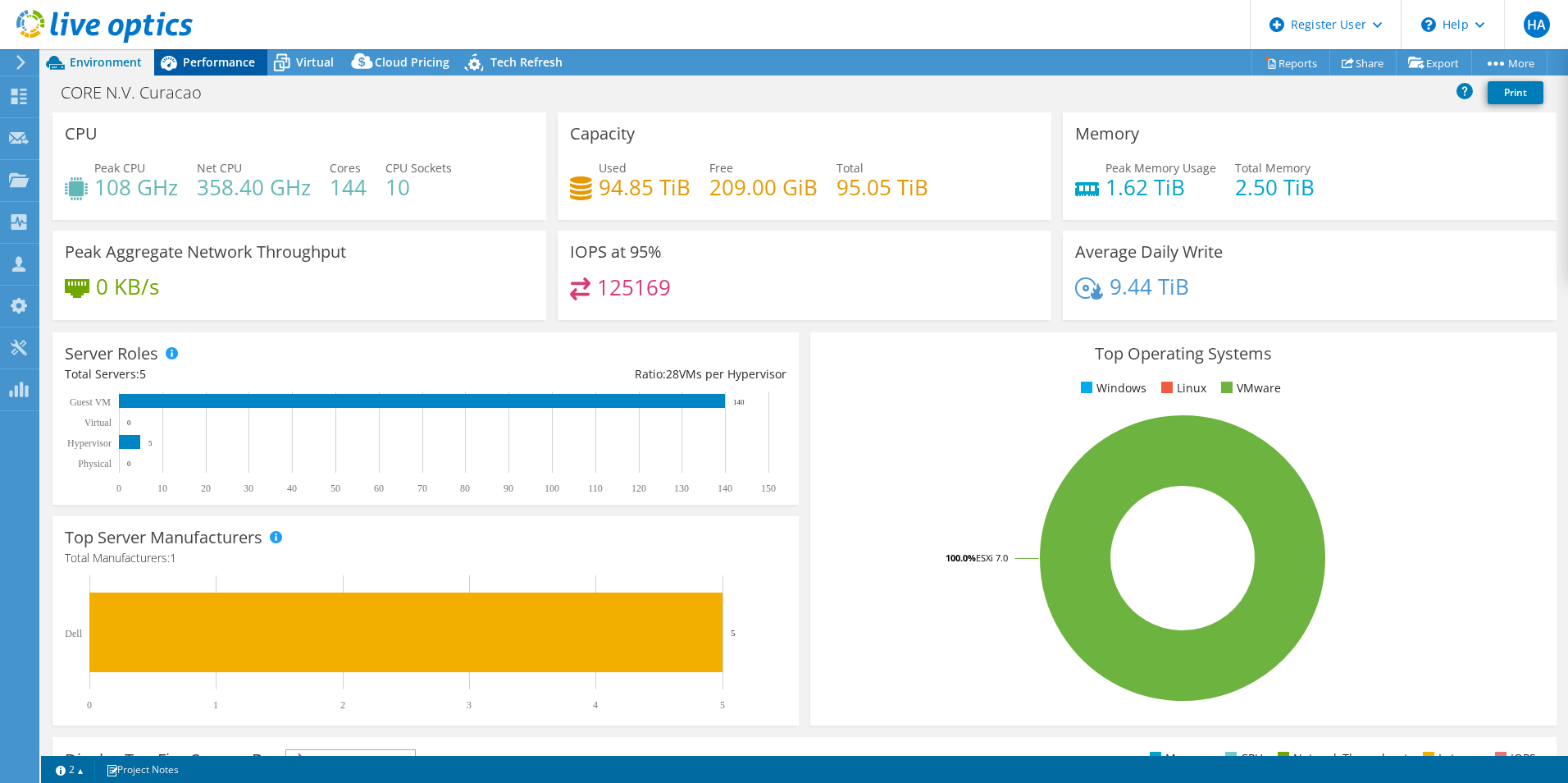
click at [178, 63] on icon at bounding box center [169, 63] width 28 height 28
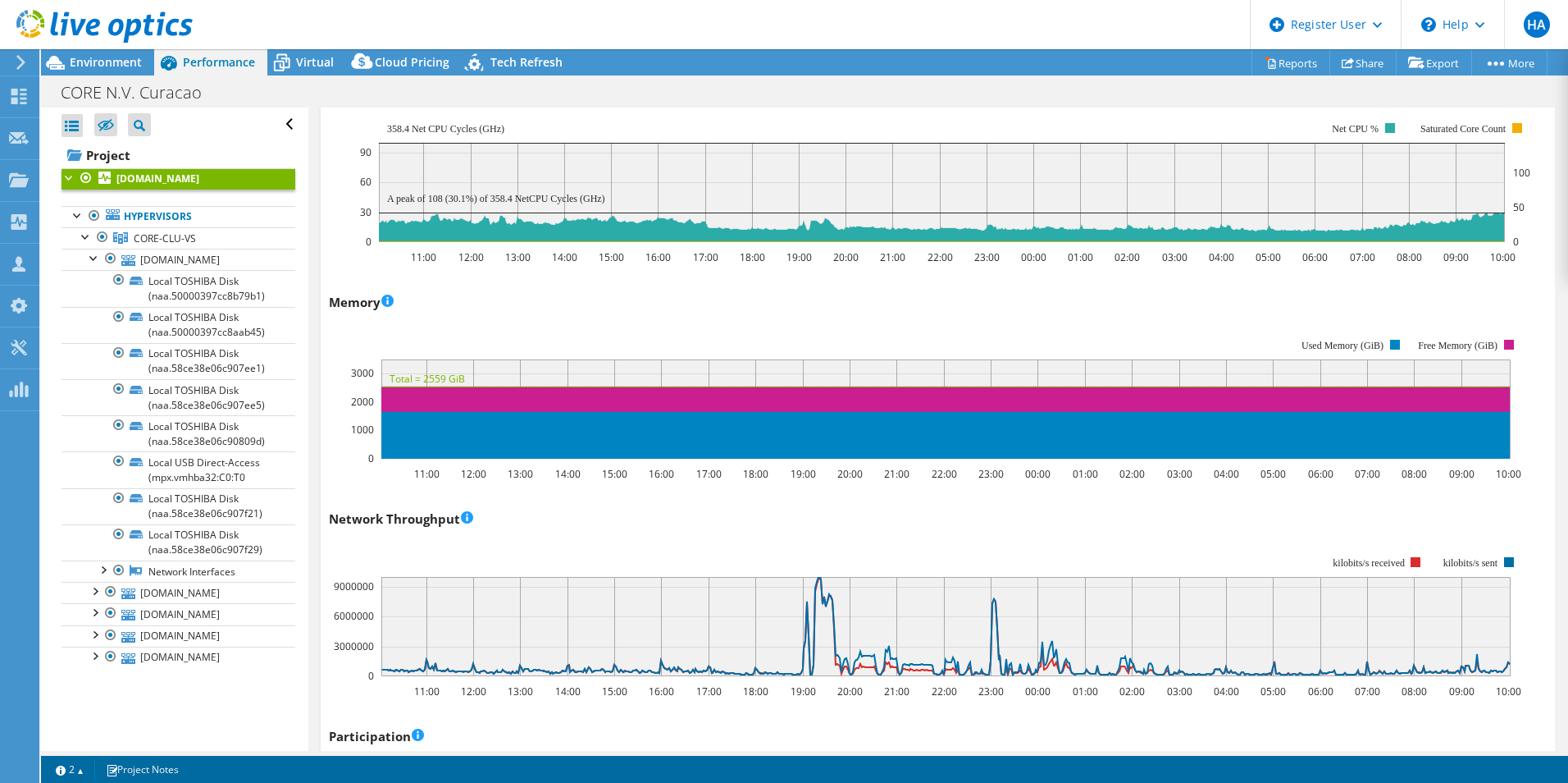
scroll to position [1887, 0]
